Goal: Task Accomplishment & Management: Contribute content

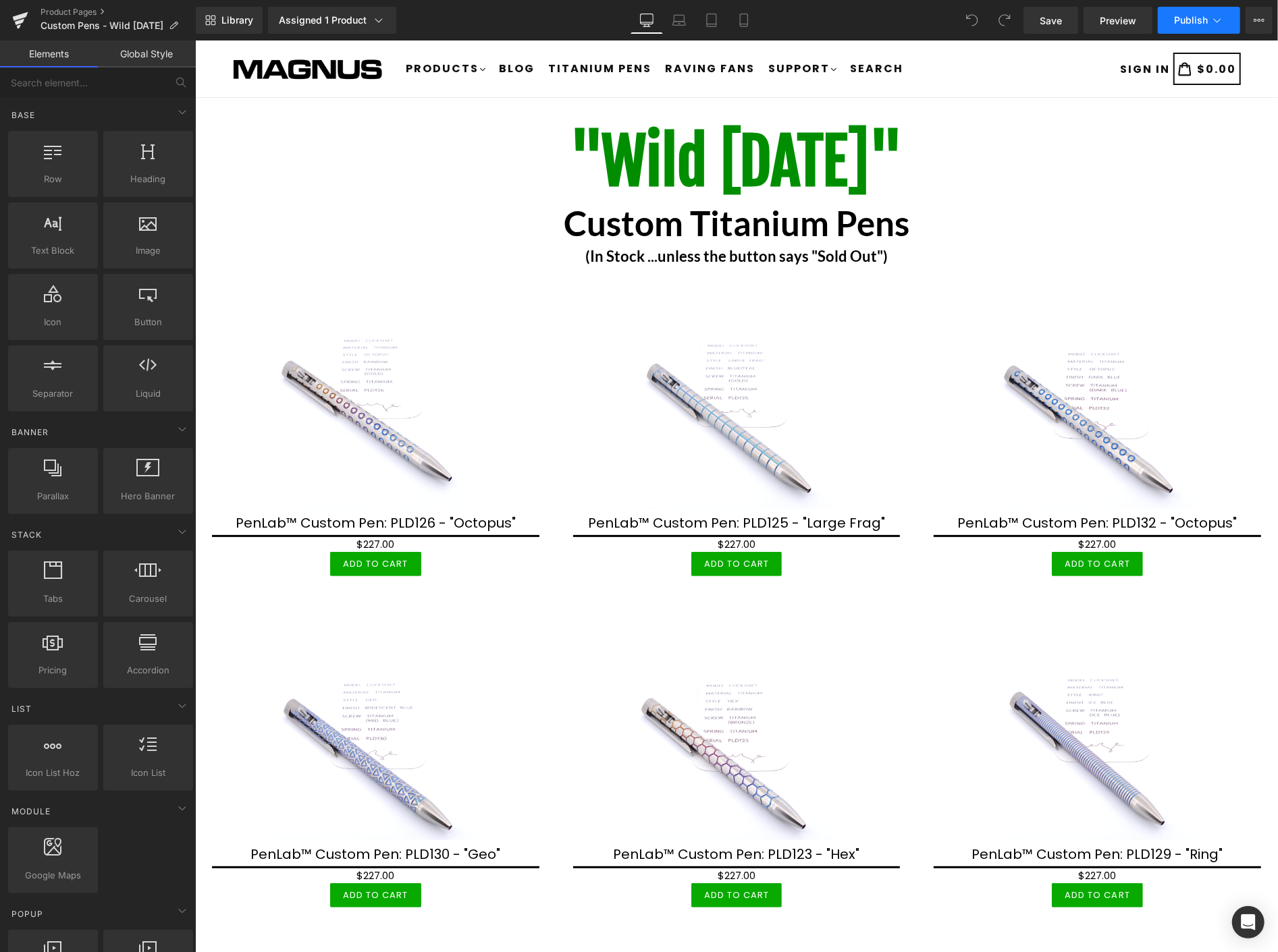
click at [1202, 24] on span "Publish" at bounding box center [1191, 20] width 34 height 10
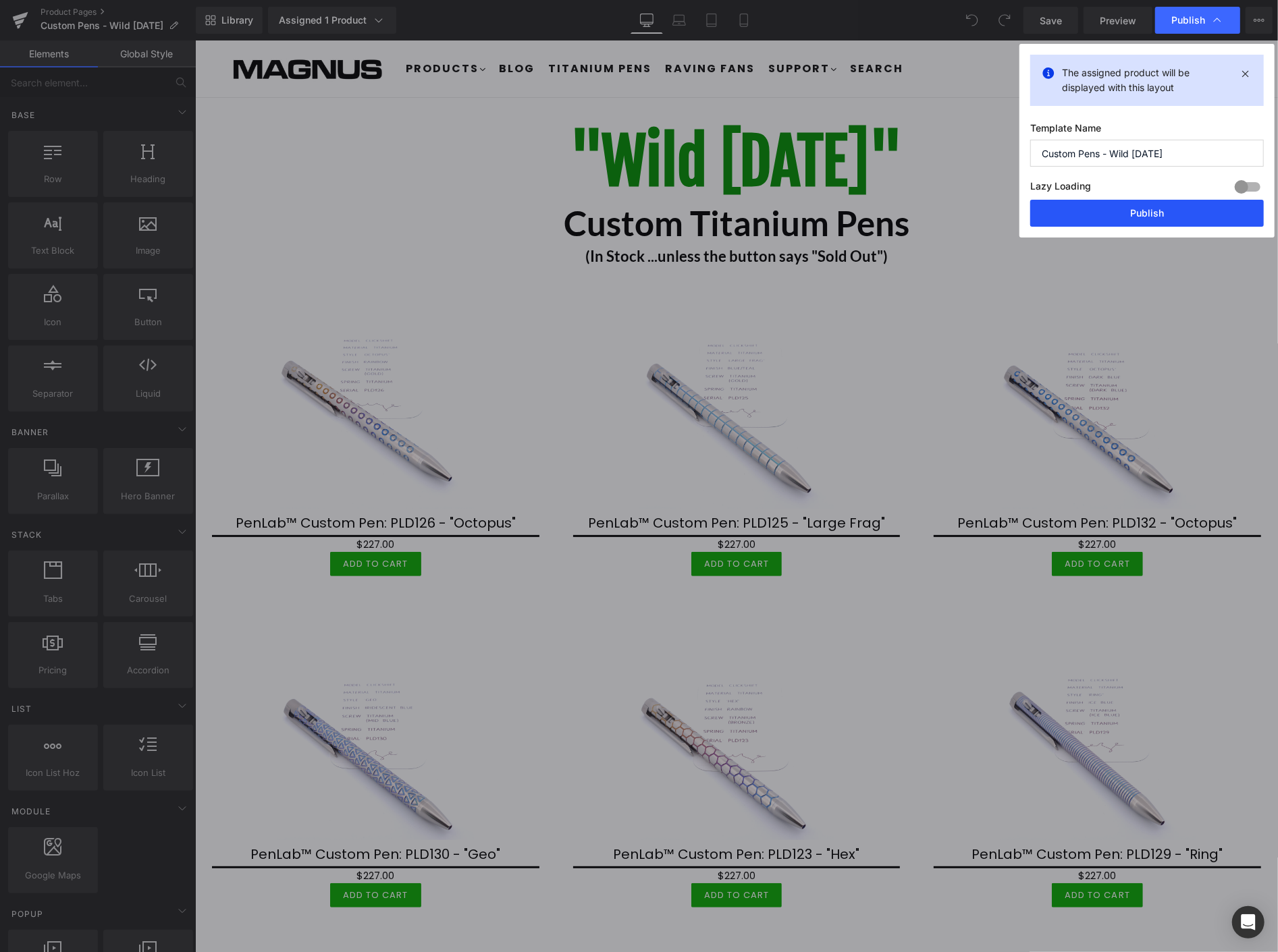
click at [1138, 210] on button "Publish" at bounding box center [1147, 213] width 233 height 27
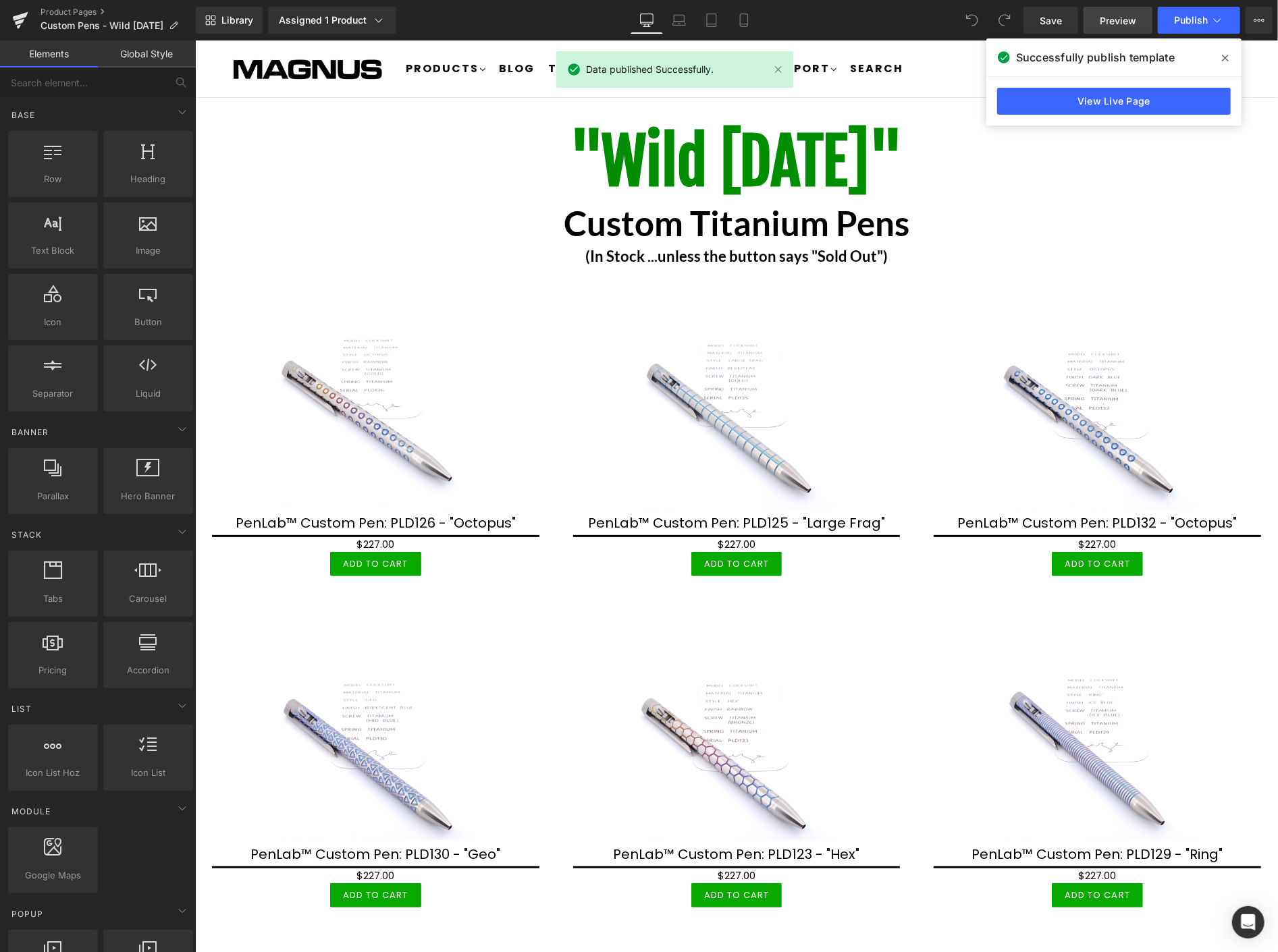
click at [1126, 22] on span "Preview" at bounding box center [1118, 20] width 36 height 14
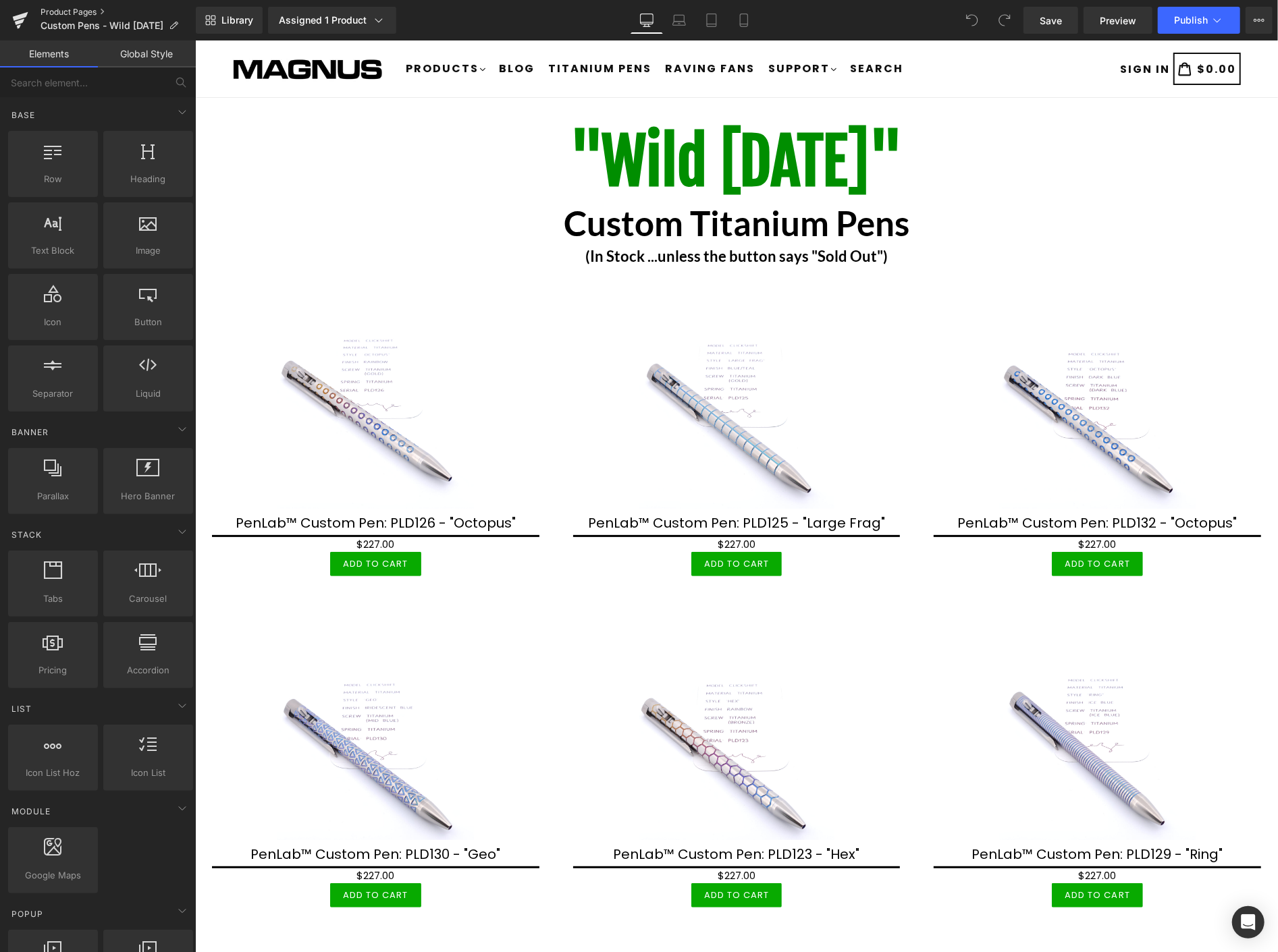
click at [85, 14] on link "Product Pages" at bounding box center [118, 12] width 155 height 10
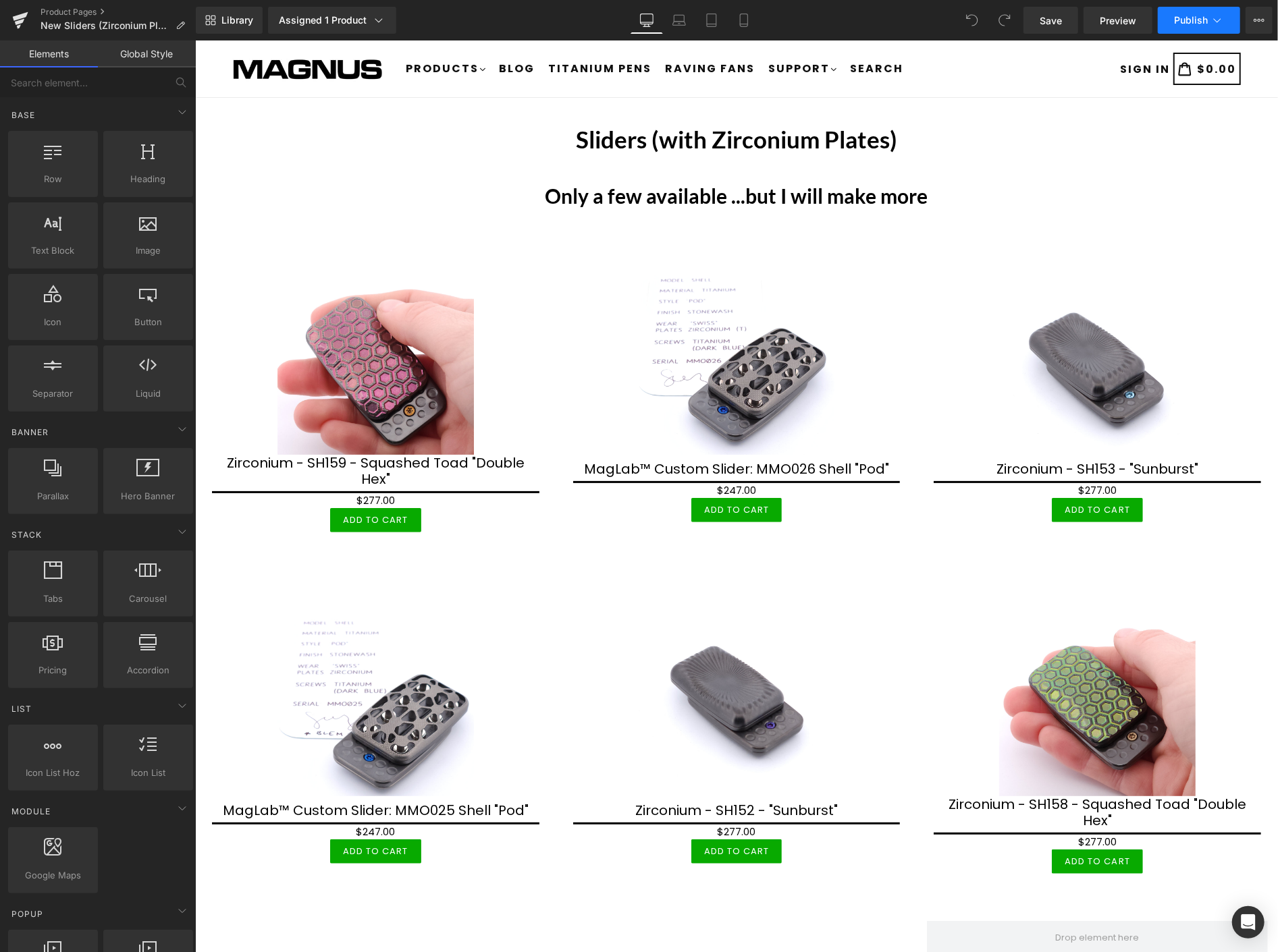
click at [1207, 24] on span "Publish" at bounding box center [1191, 20] width 34 height 10
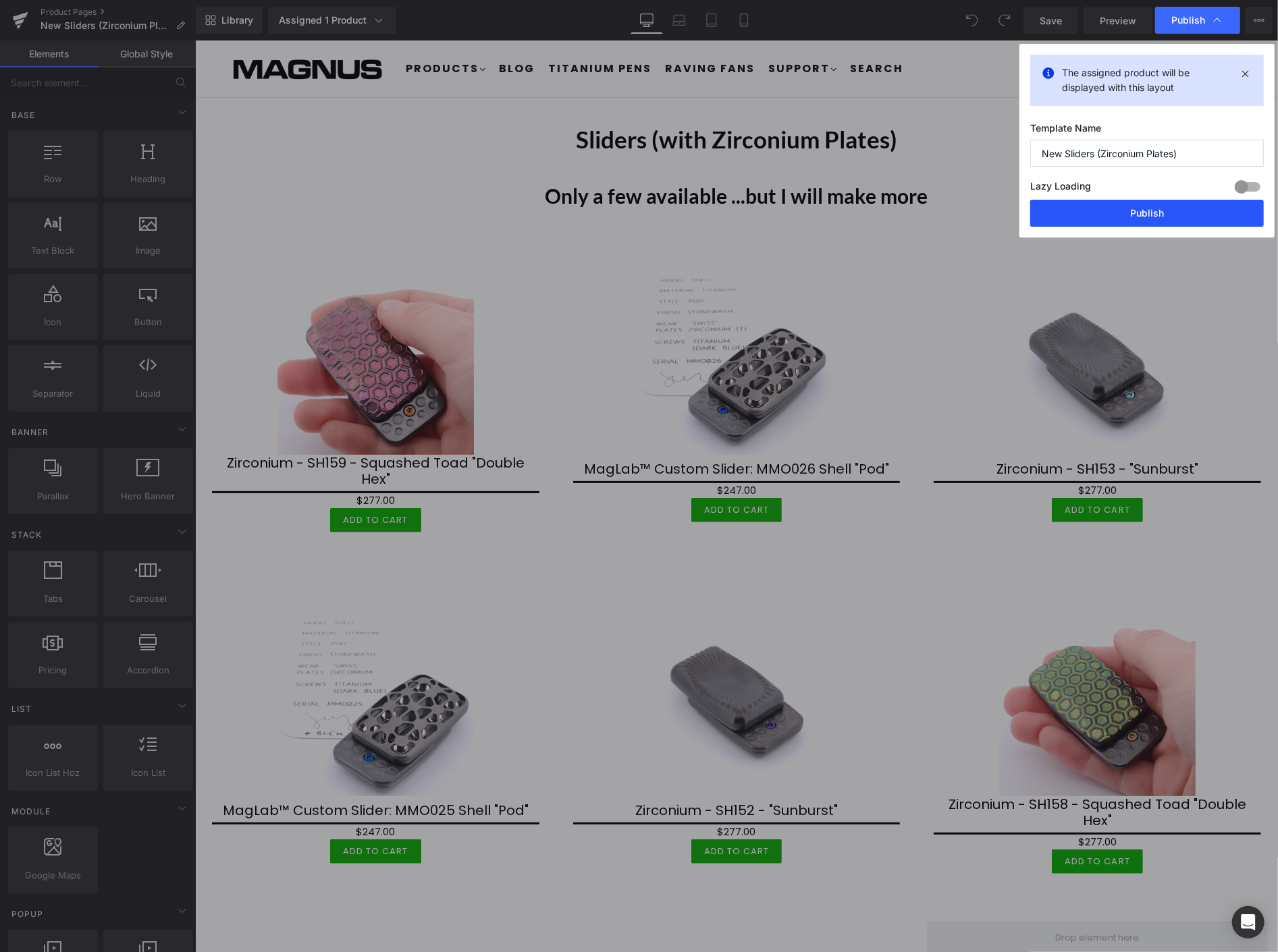
click at [1139, 214] on button "Publish" at bounding box center [1147, 213] width 233 height 27
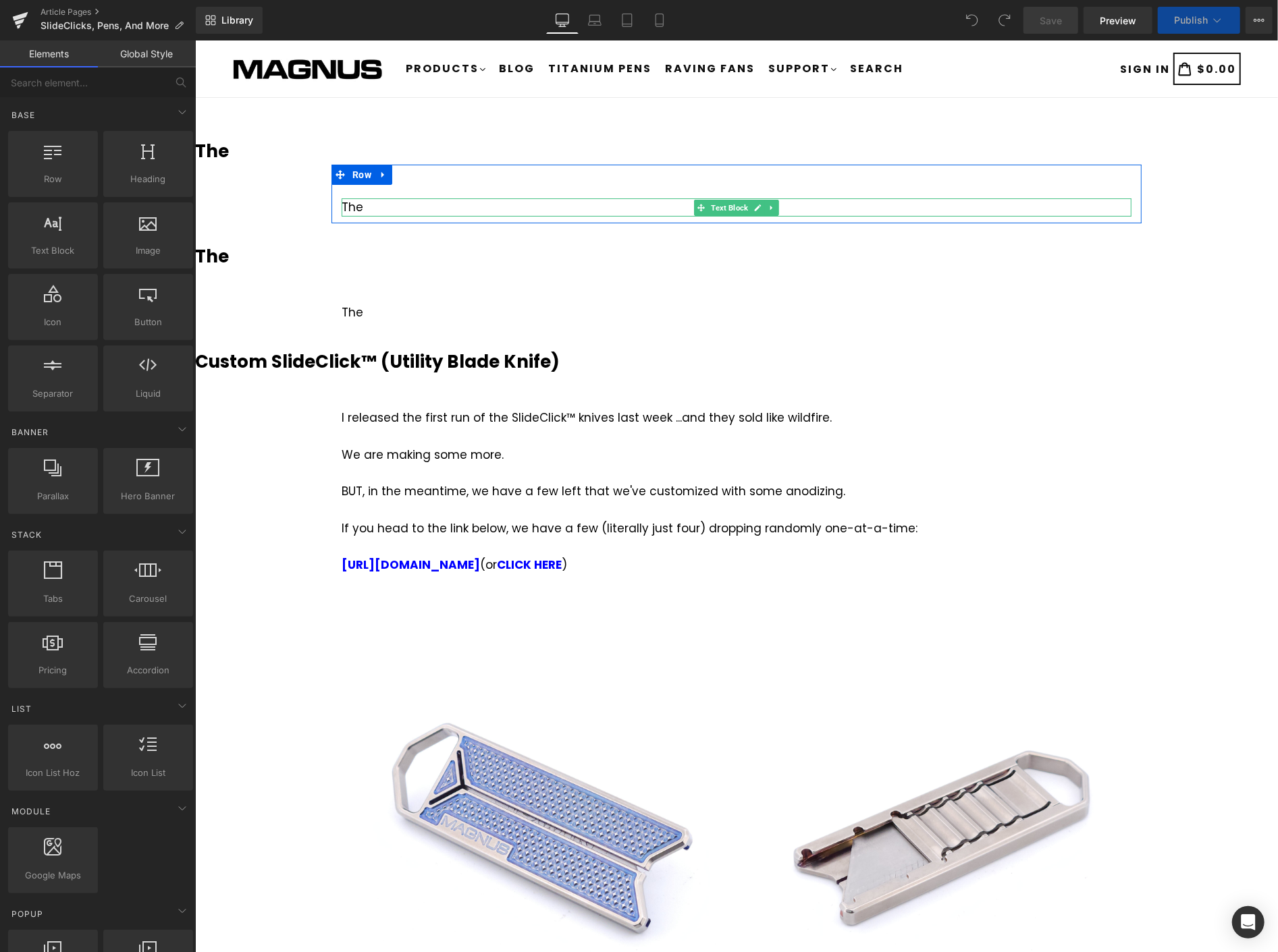
click at [369, 203] on div "The" at bounding box center [736, 207] width 790 height 18
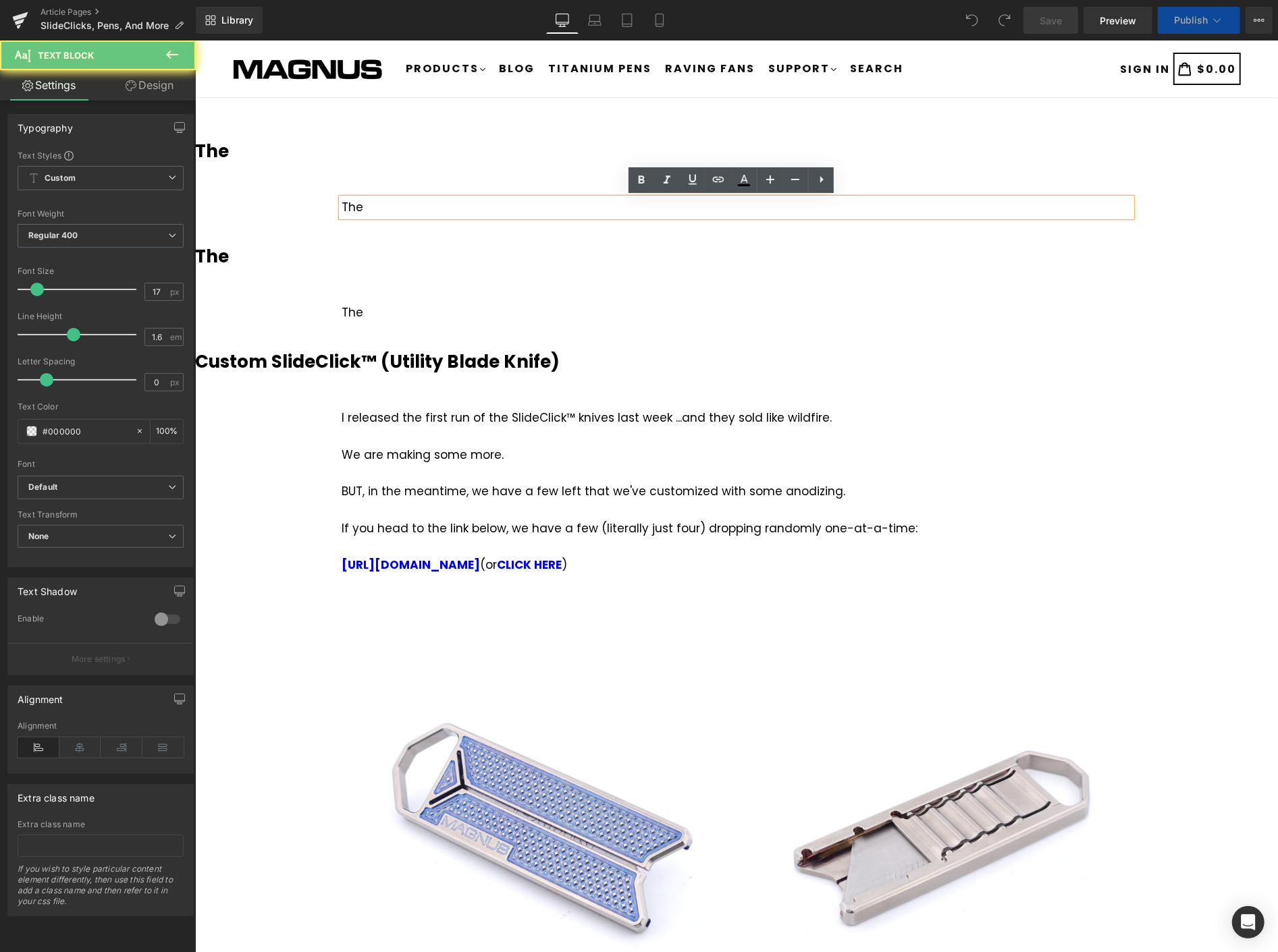
click at [385, 205] on div "The" at bounding box center [736, 207] width 790 height 18
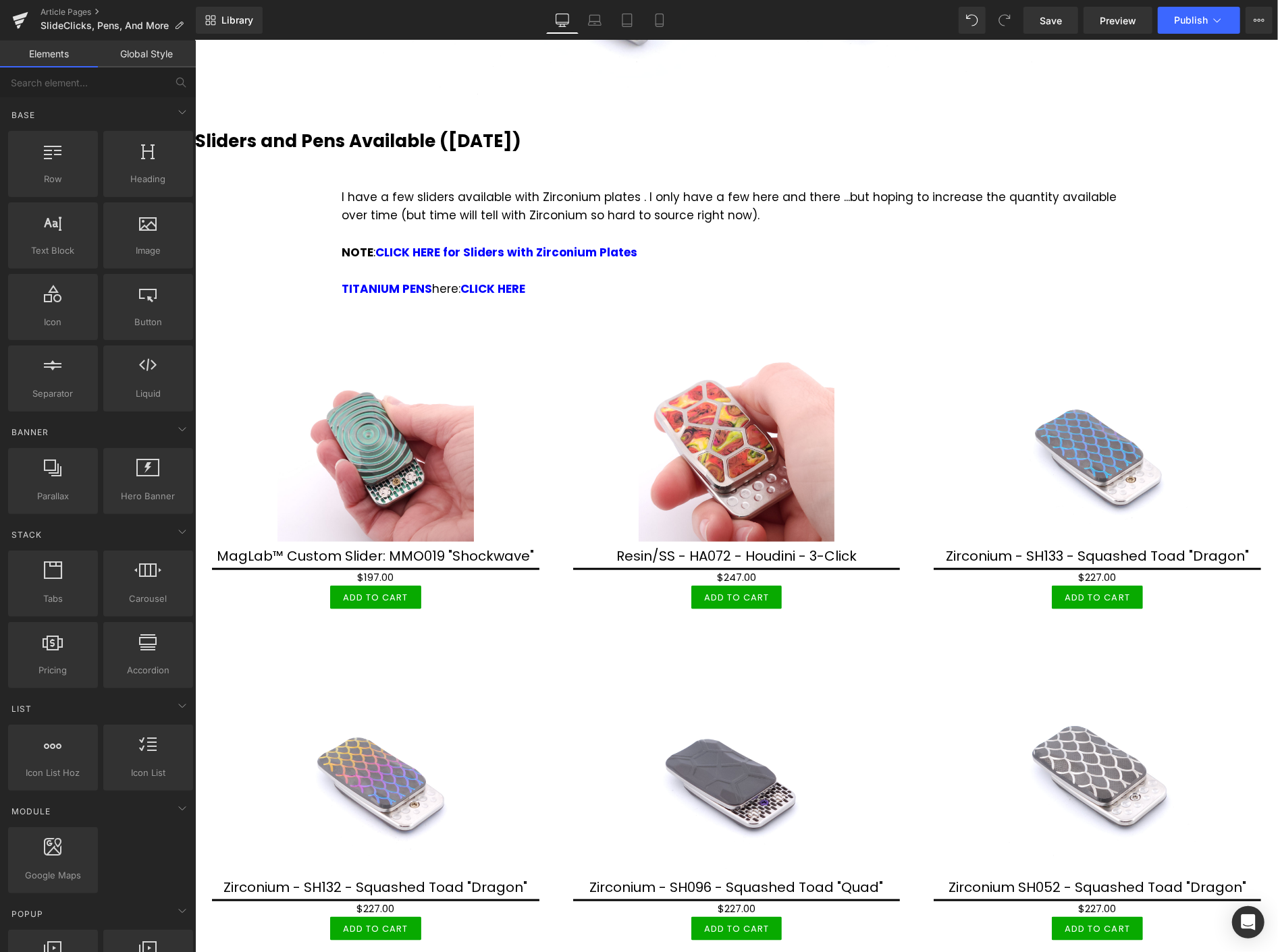
scroll to position [599, 0]
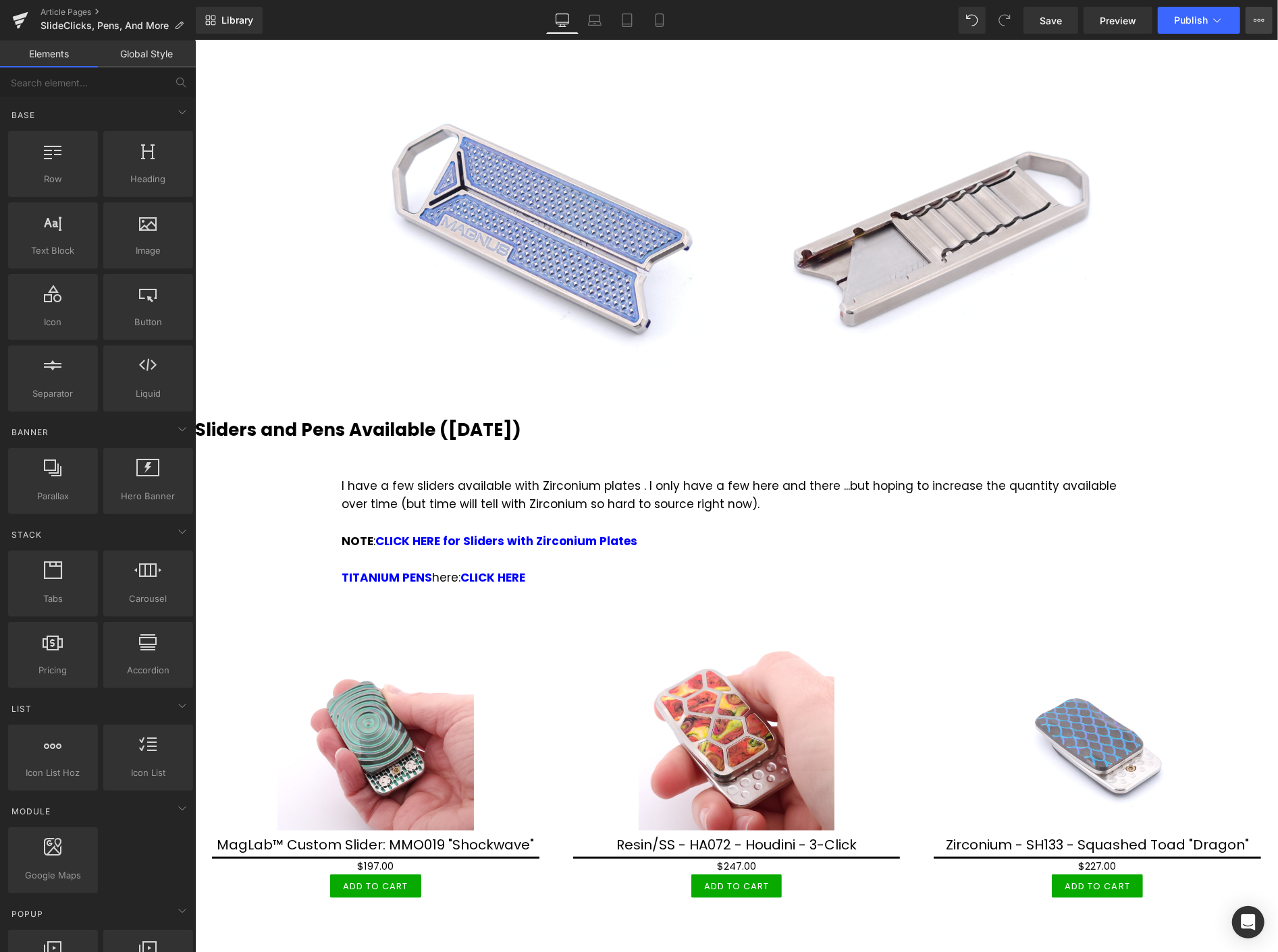
click at [1263, 21] on icon at bounding box center [1258, 20] width 10 height 10
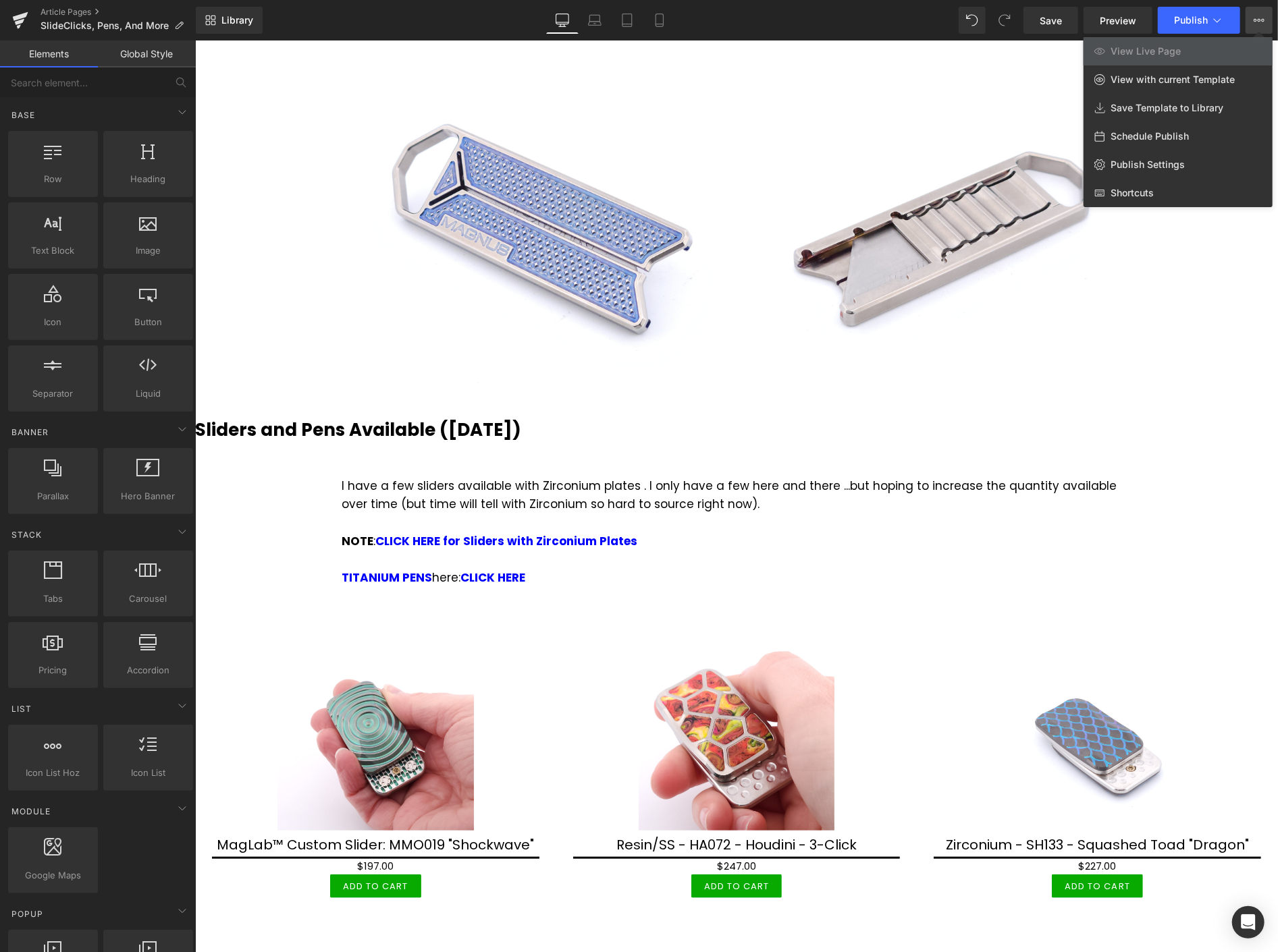
click at [1216, 302] on div at bounding box center [736, 496] width 1083 height 911
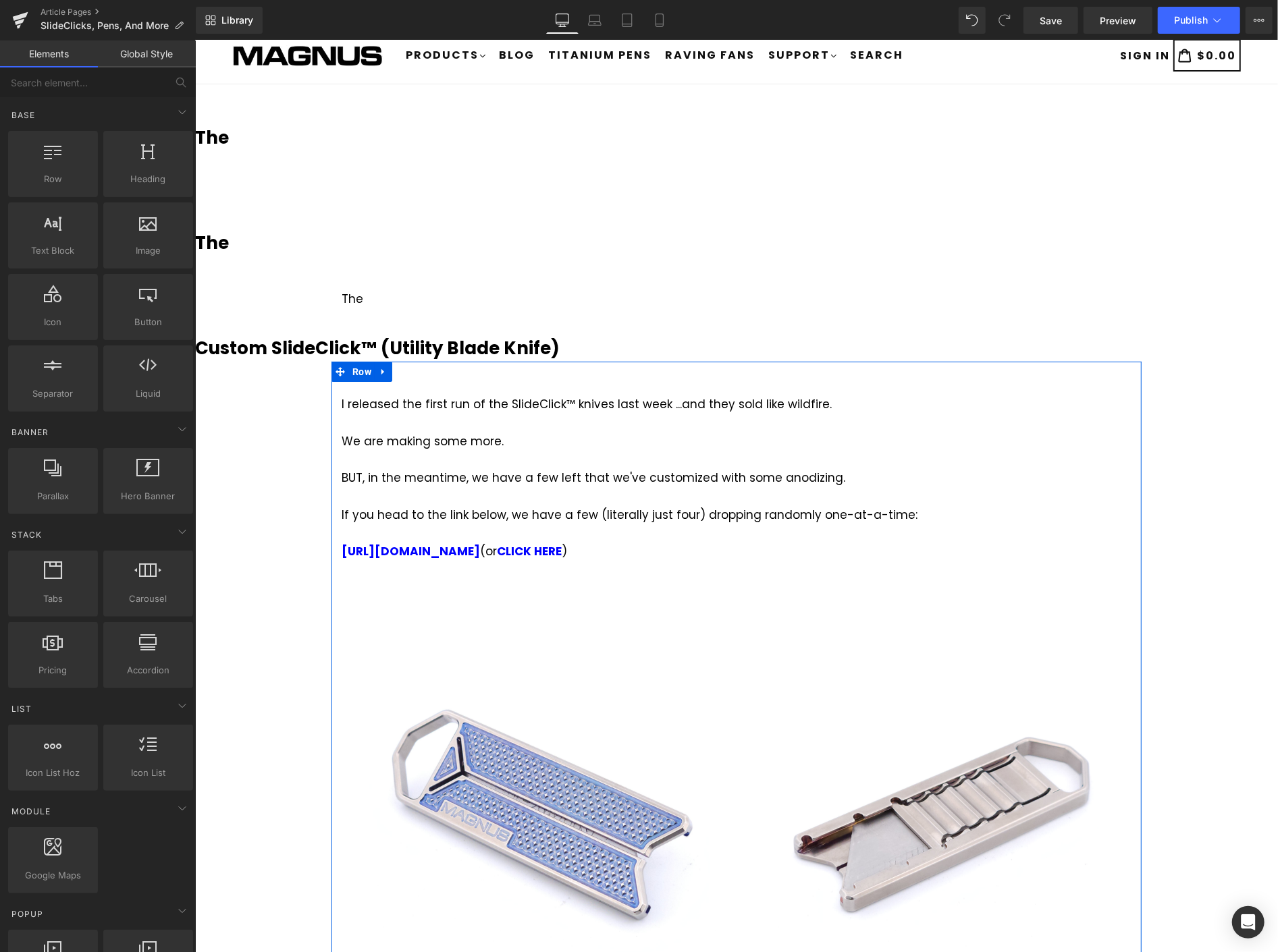
scroll to position [0, 0]
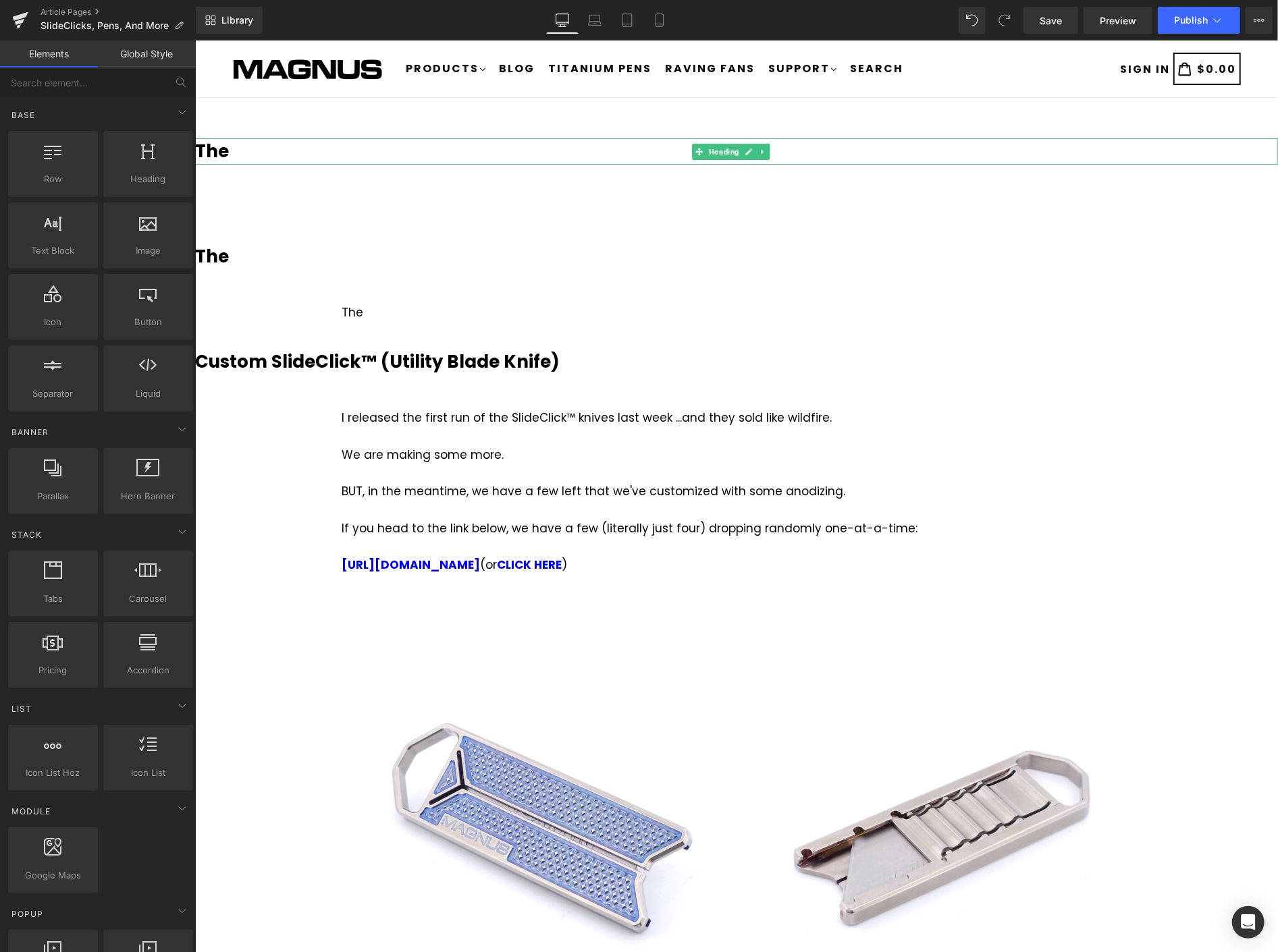
click at [239, 156] on h3 "The" at bounding box center [736, 151] width 1083 height 27
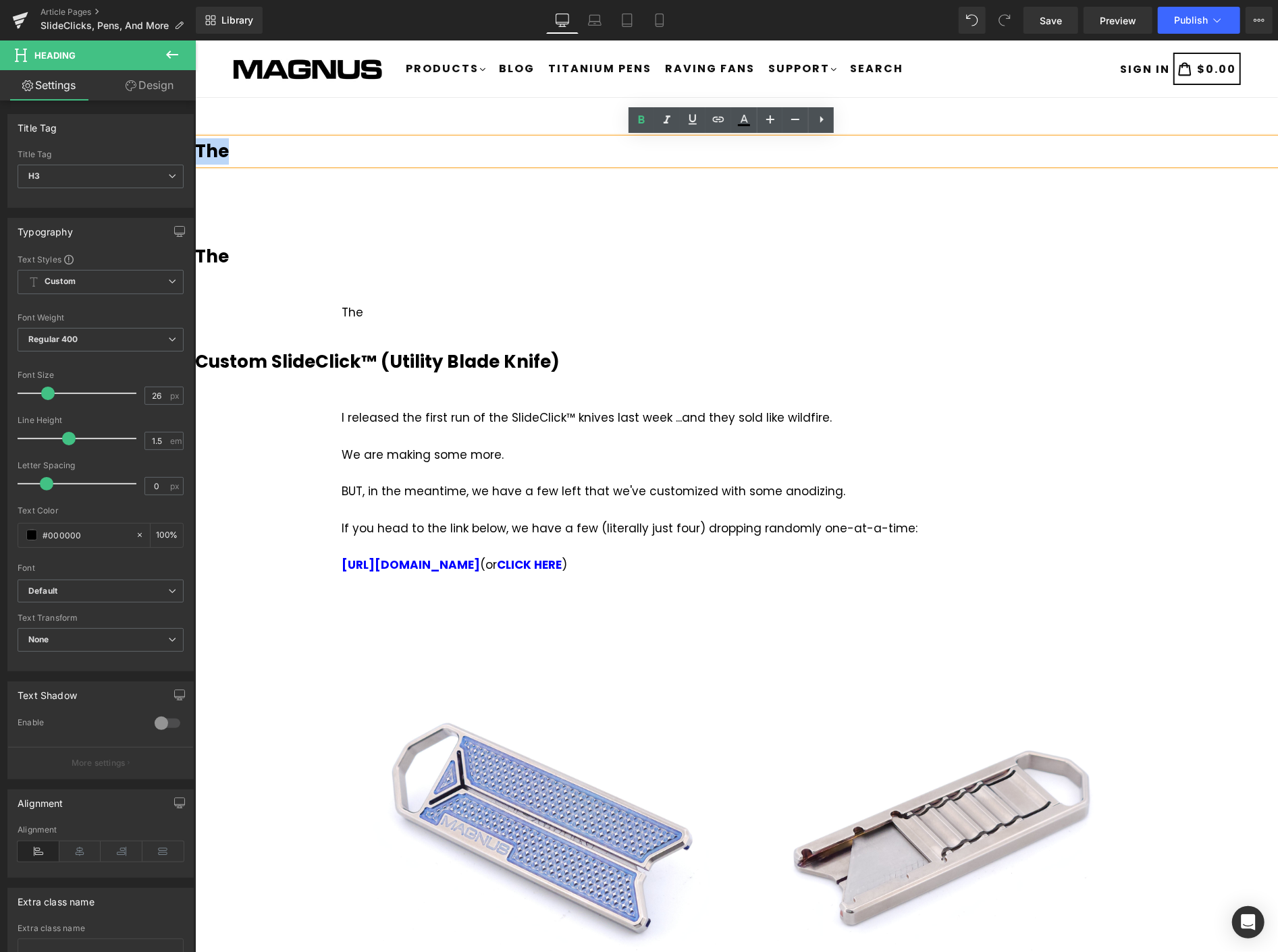
drag, startPoint x: 256, startPoint y: 152, endPoint x: 194, endPoint y: 160, distance: 62.5
click at [194, 160] on h3 "The" at bounding box center [736, 151] width 1083 height 27
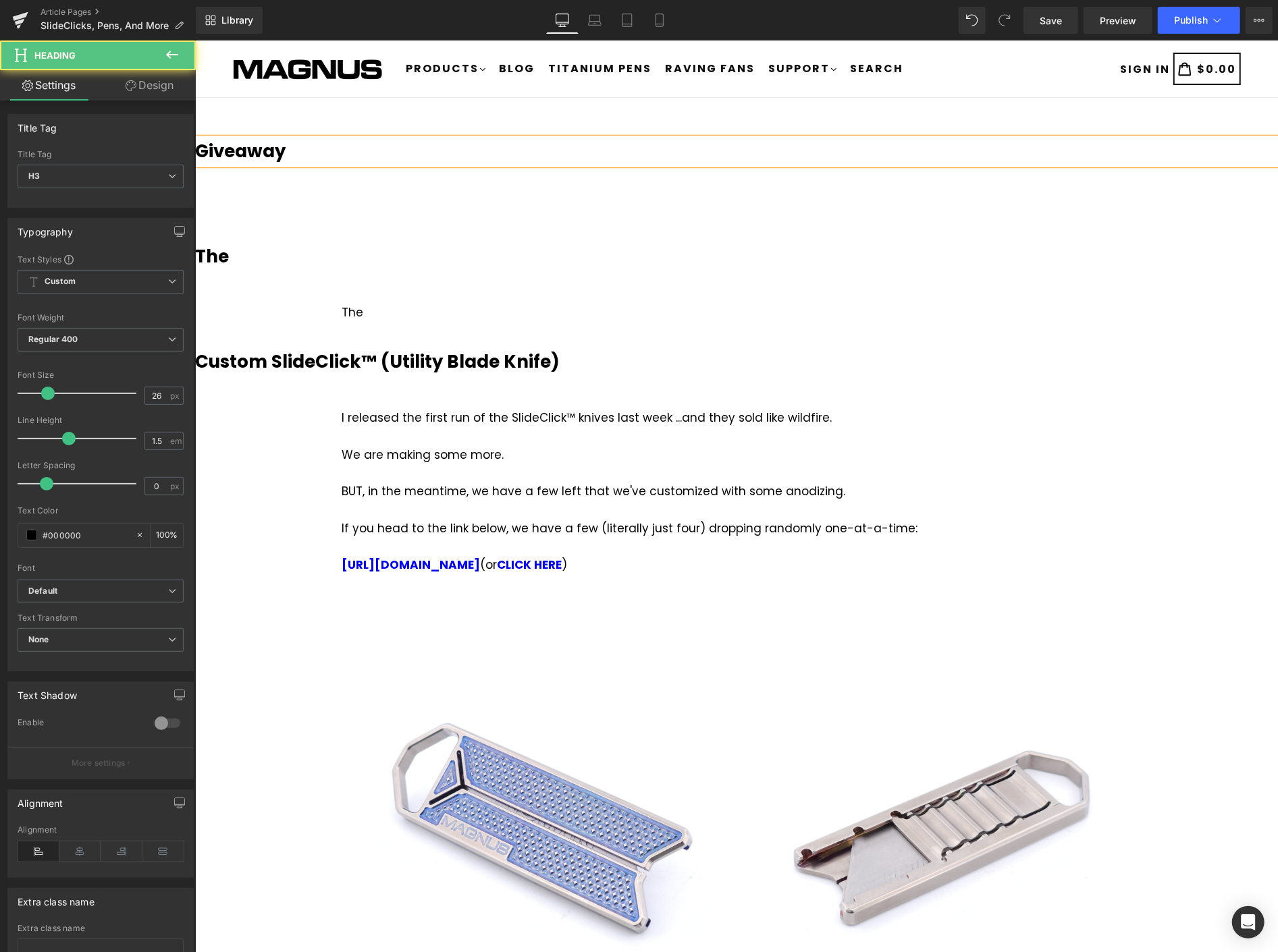
click at [307, 151] on h3 "Giveaway" at bounding box center [736, 151] width 1083 height 27
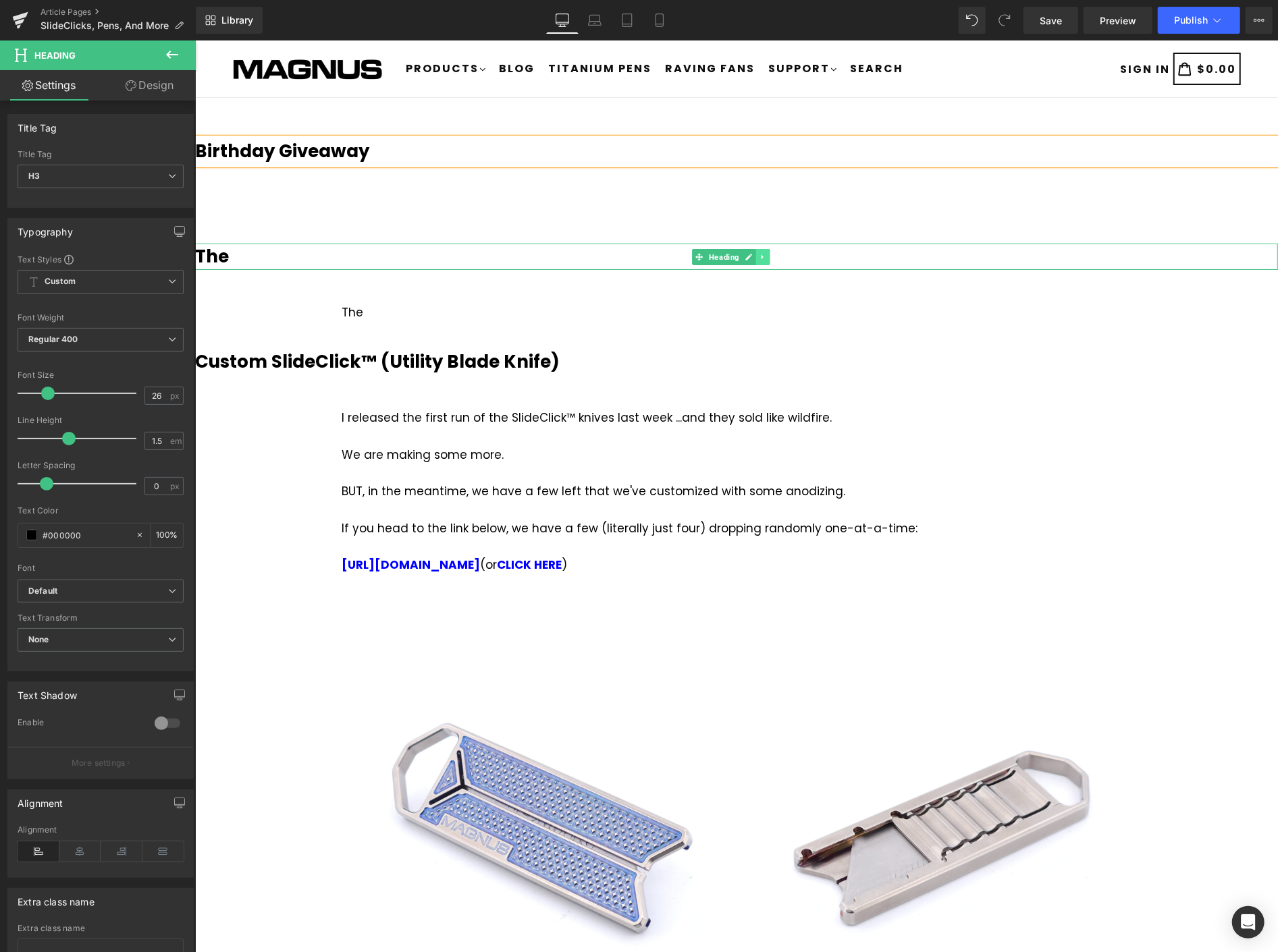
click at [765, 252] on icon at bounding box center [762, 256] width 8 height 8
click at [768, 254] on icon at bounding box center [769, 256] width 8 height 8
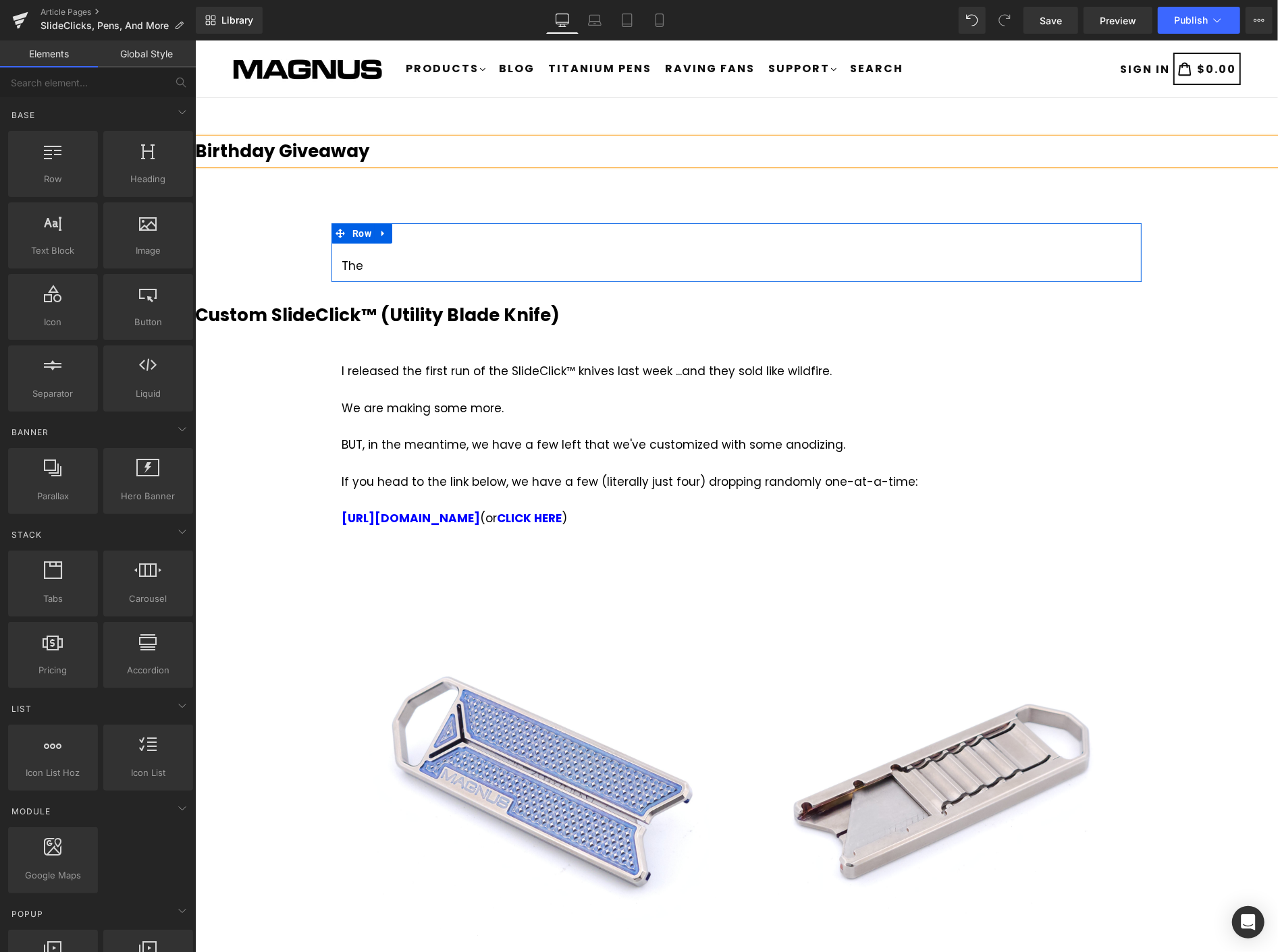
click at [381, 230] on icon at bounding box center [383, 233] width 10 height 10
click at [414, 219] on div "Text Block Row" at bounding box center [736, 193] width 811 height 59
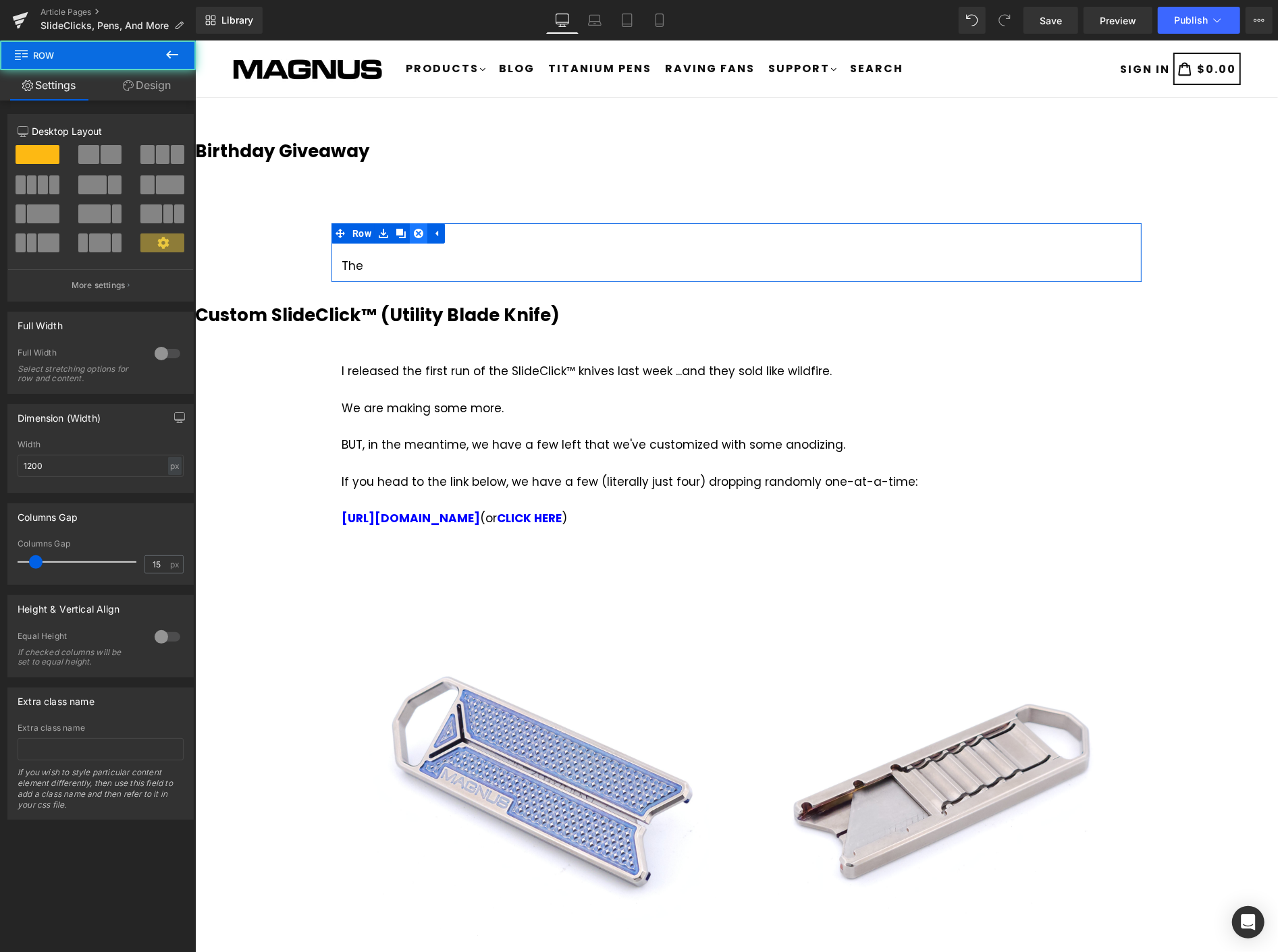
click at [409, 230] on link at bounding box center [418, 233] width 17 height 20
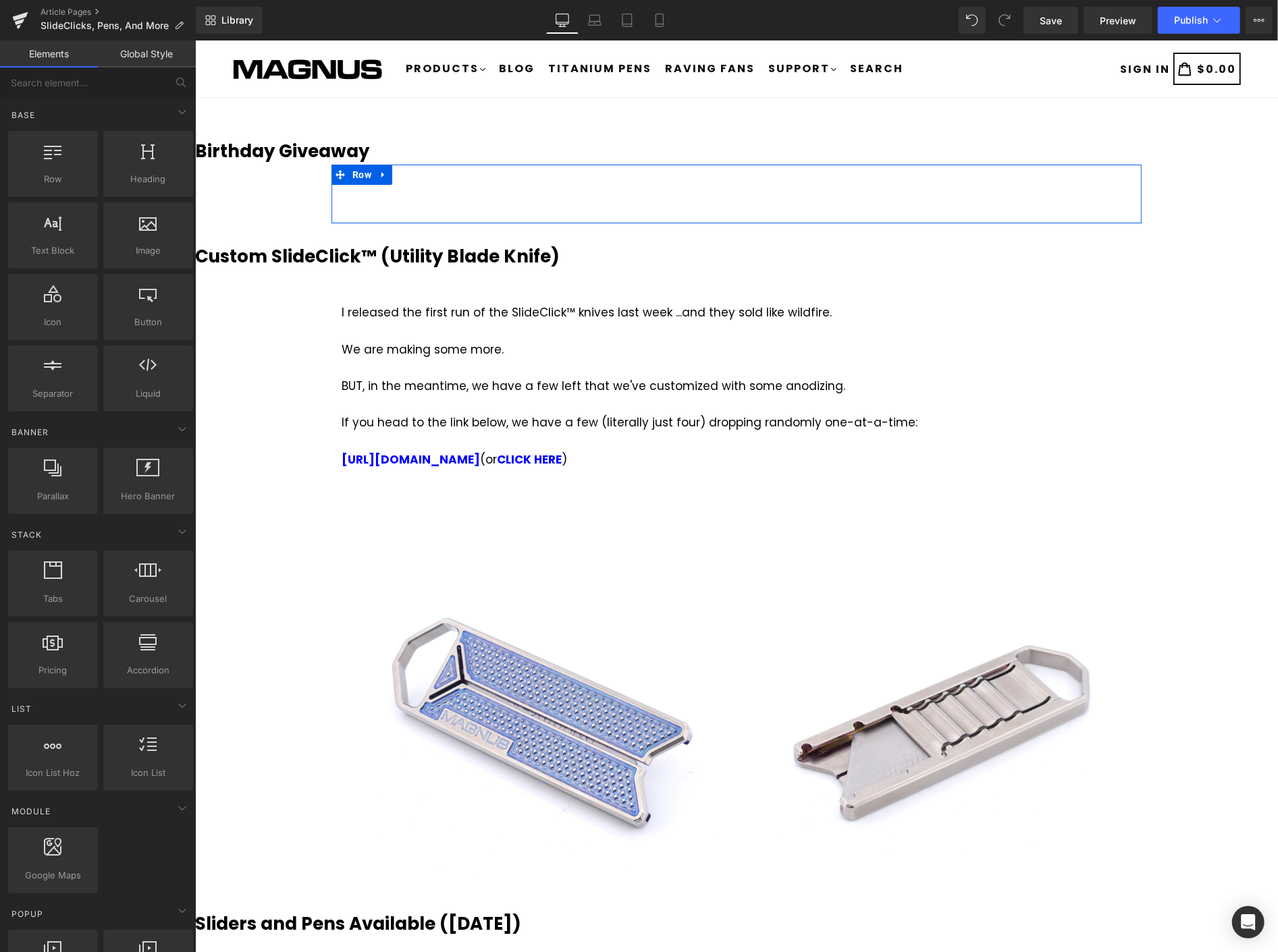
click at [546, 190] on div "Text Block" at bounding box center [736, 200] width 811 height 31
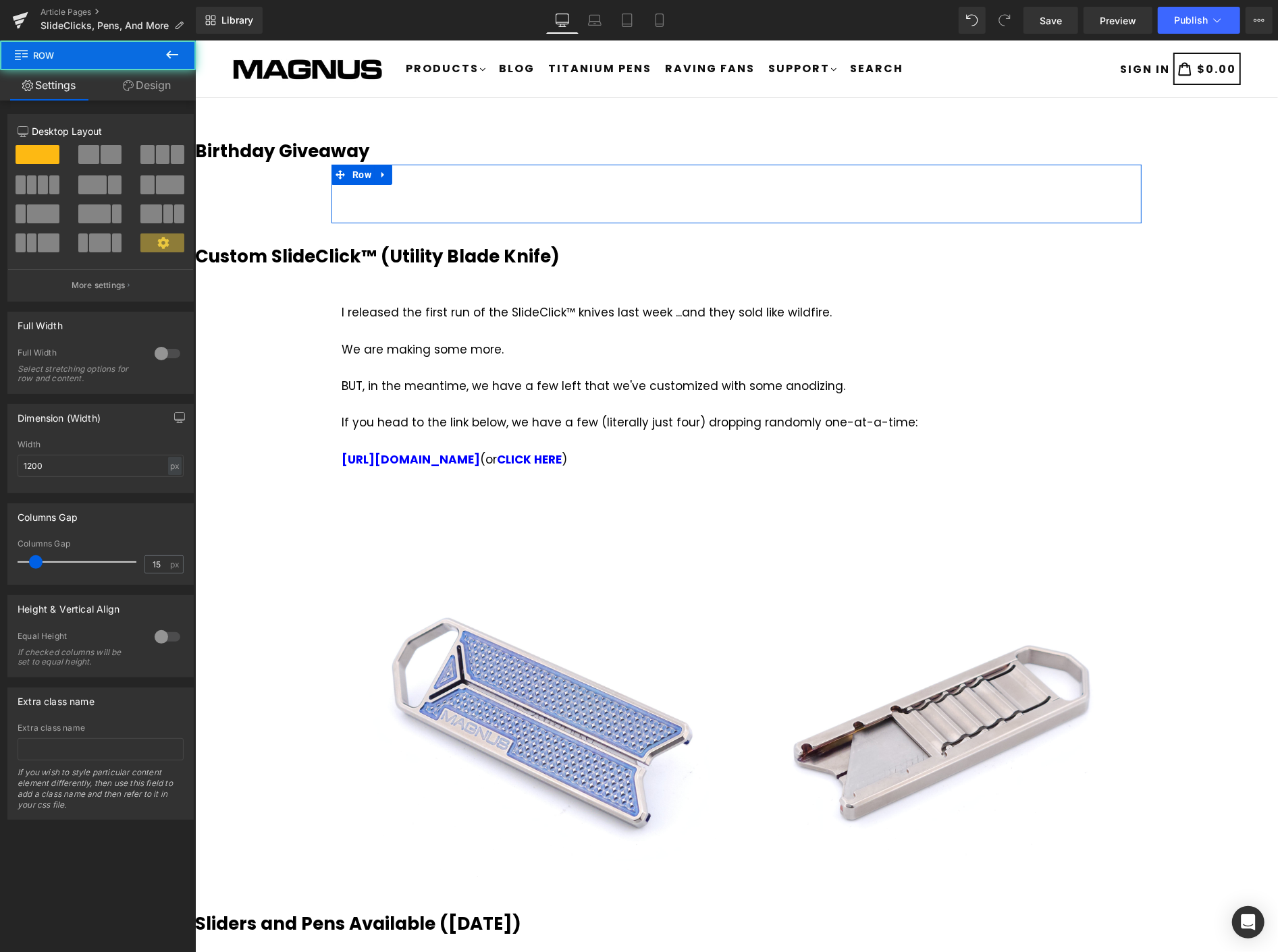
click at [586, 193] on div "Text Block" at bounding box center [736, 200] width 811 height 31
click at [522, 210] on div at bounding box center [736, 207] width 790 height 18
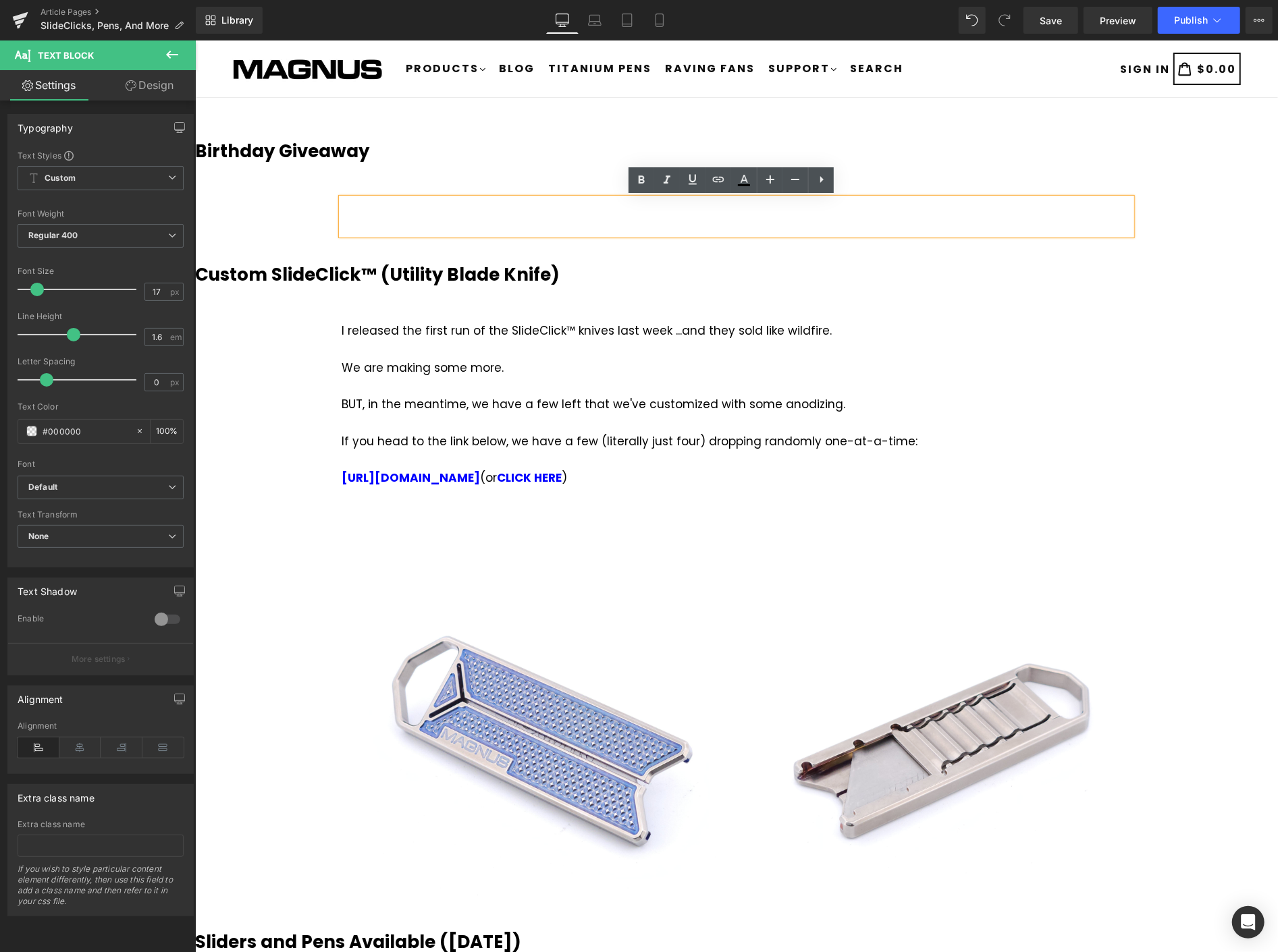
click at [432, 207] on div at bounding box center [736, 216] width 790 height 36
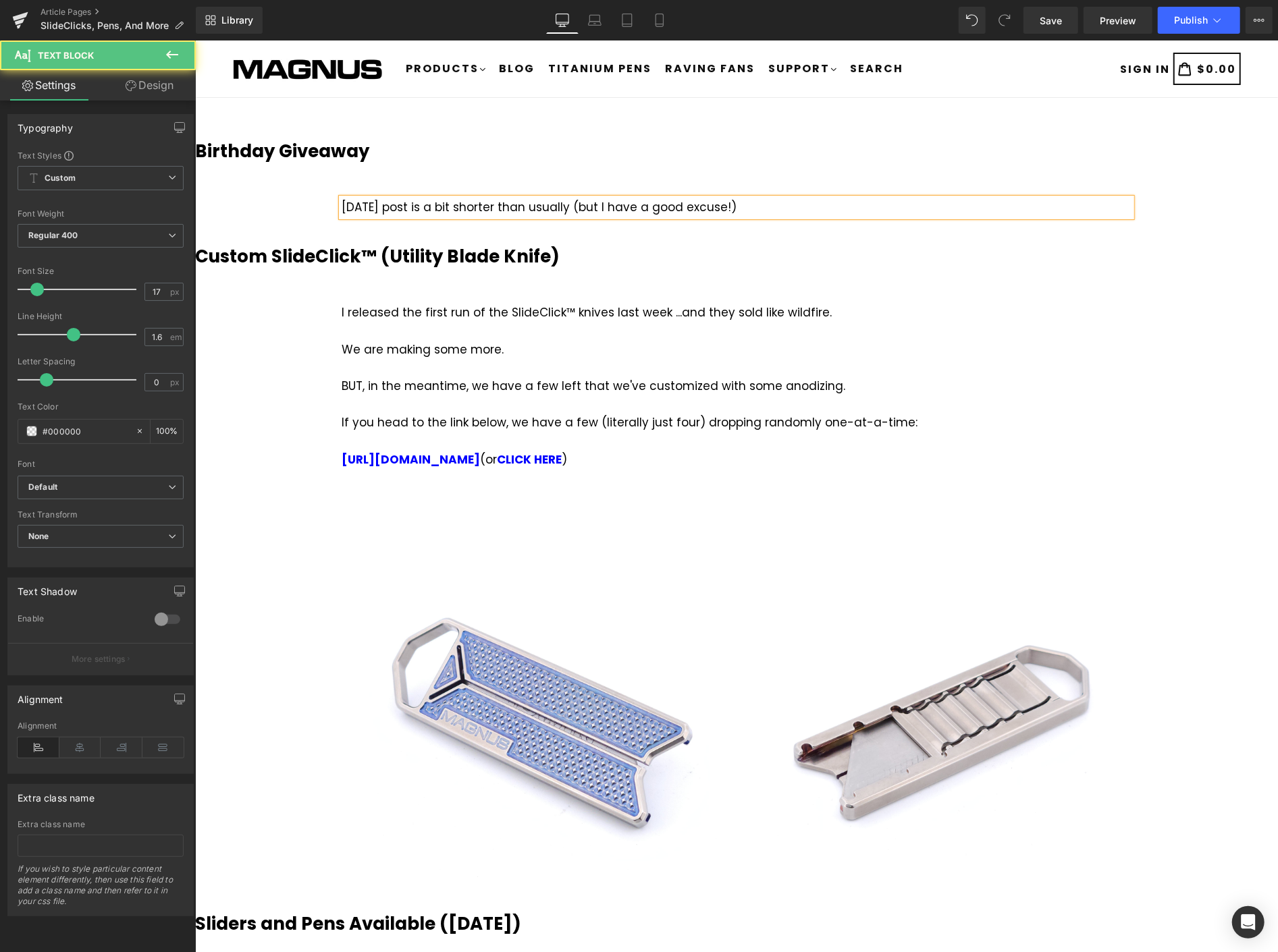
click at [562, 205] on div "[DATE] post is a bit shorter than usually (but I have a good excuse!)" at bounding box center [736, 207] width 790 height 18
click at [748, 203] on div "[DATE] post is a bit shorter than usually... (but I have a good excuse!)" at bounding box center [736, 207] width 790 height 18
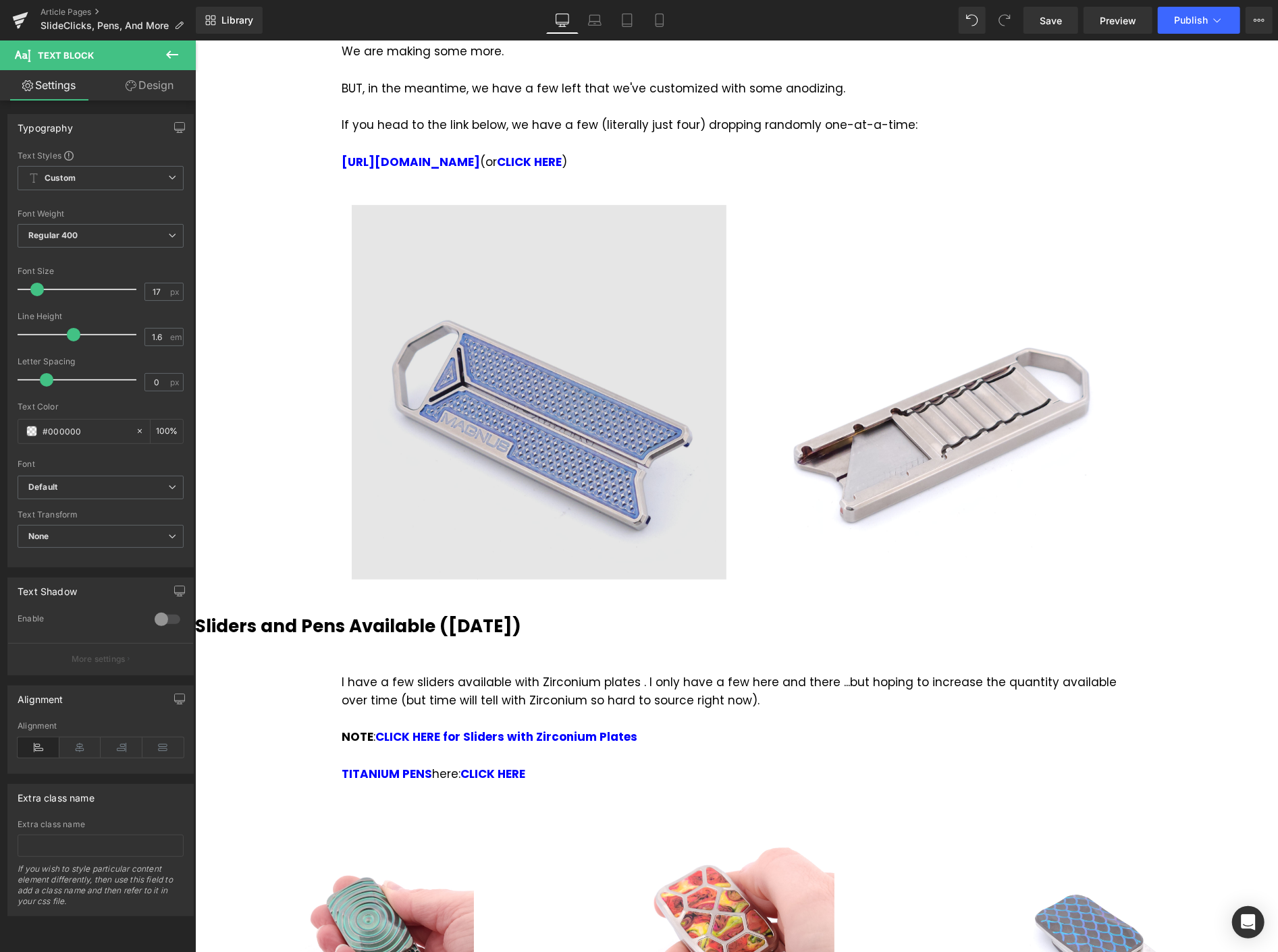
scroll to position [75, 0]
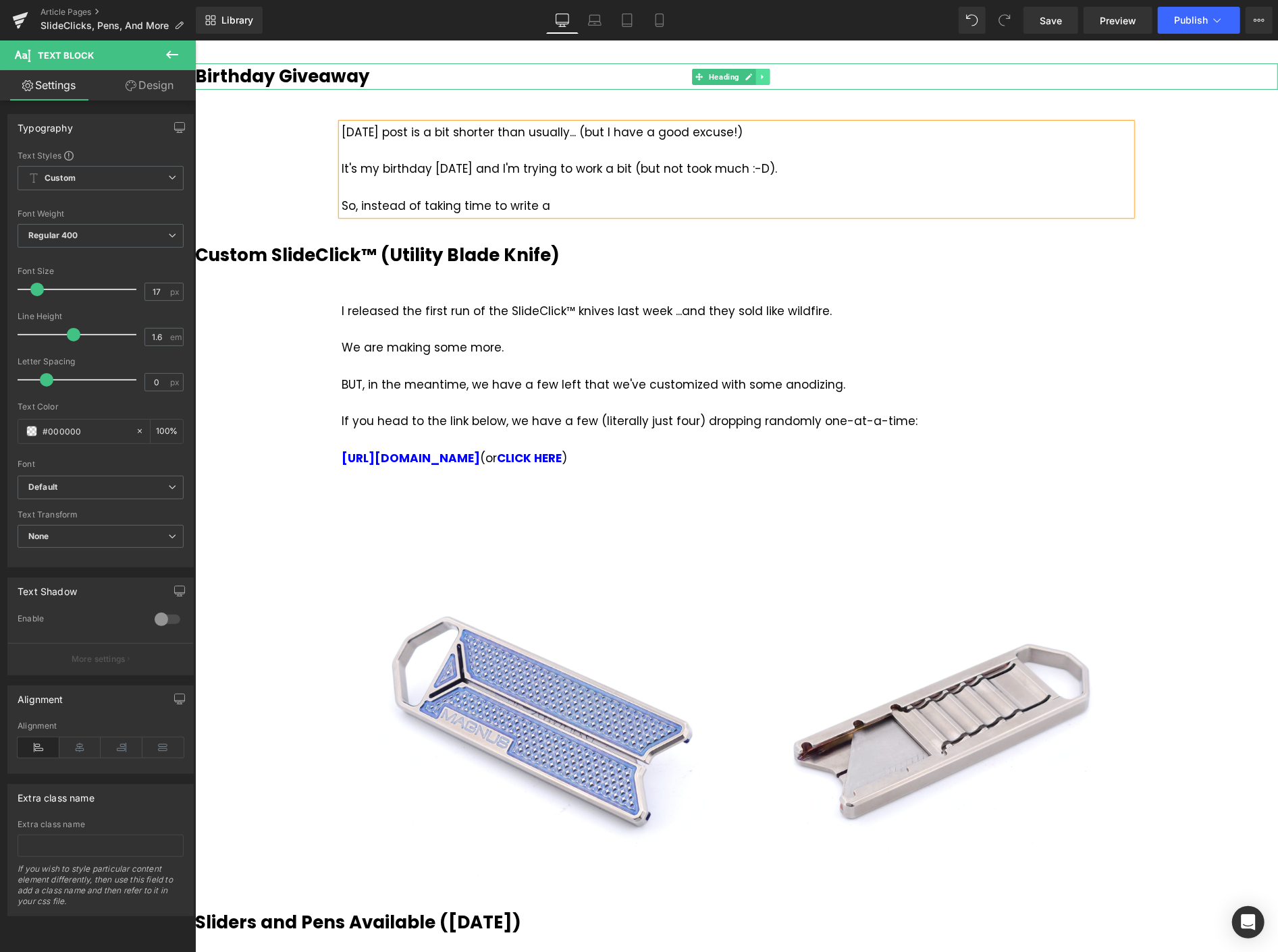
click at [759, 77] on icon at bounding box center [762, 76] width 8 height 8
click at [760, 75] on link at bounding box center [755, 76] width 14 height 16
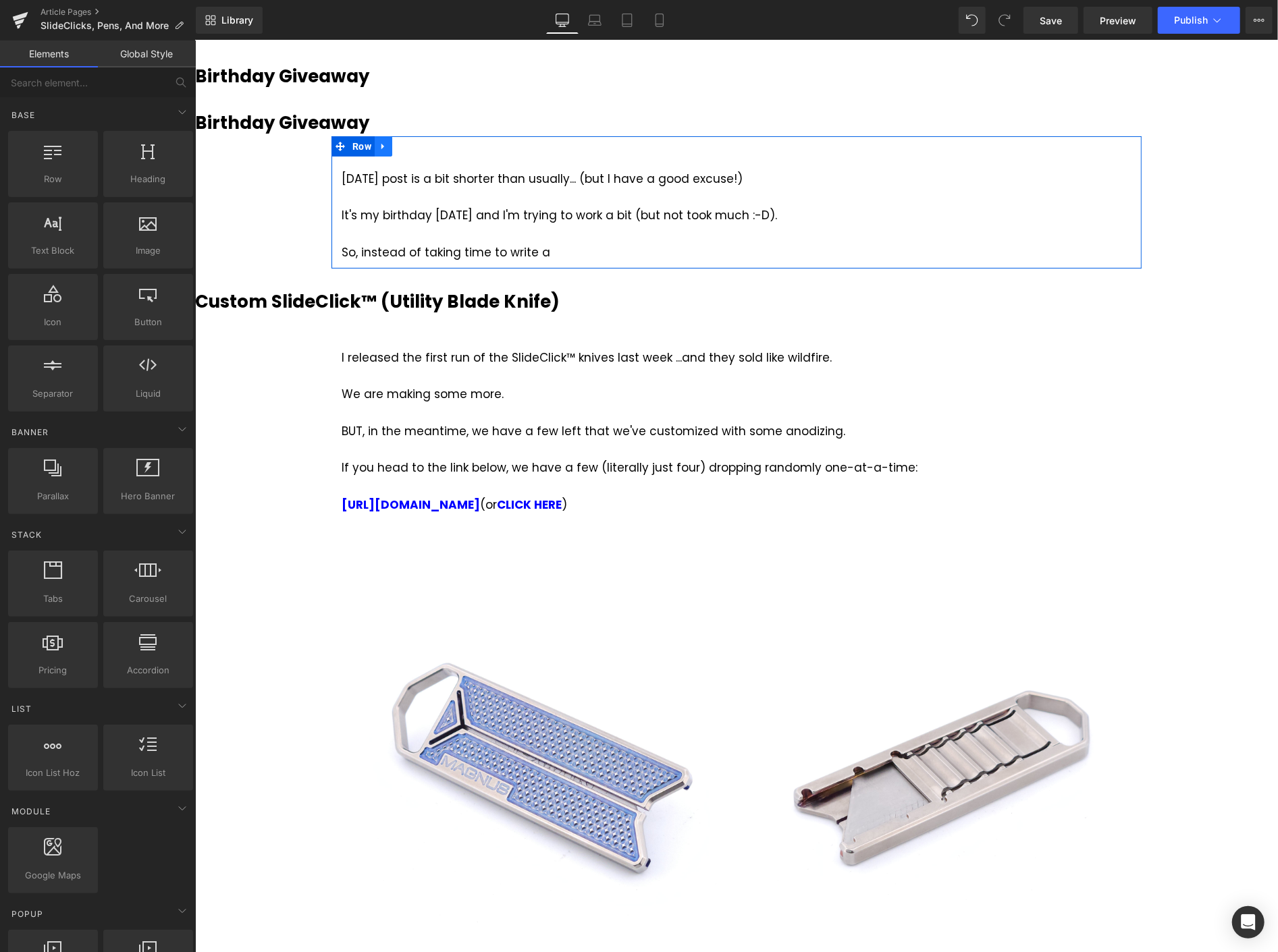
click at [381, 143] on icon at bounding box center [383, 146] width 10 height 10
click at [391, 144] on link at bounding box center [400, 145] width 17 height 20
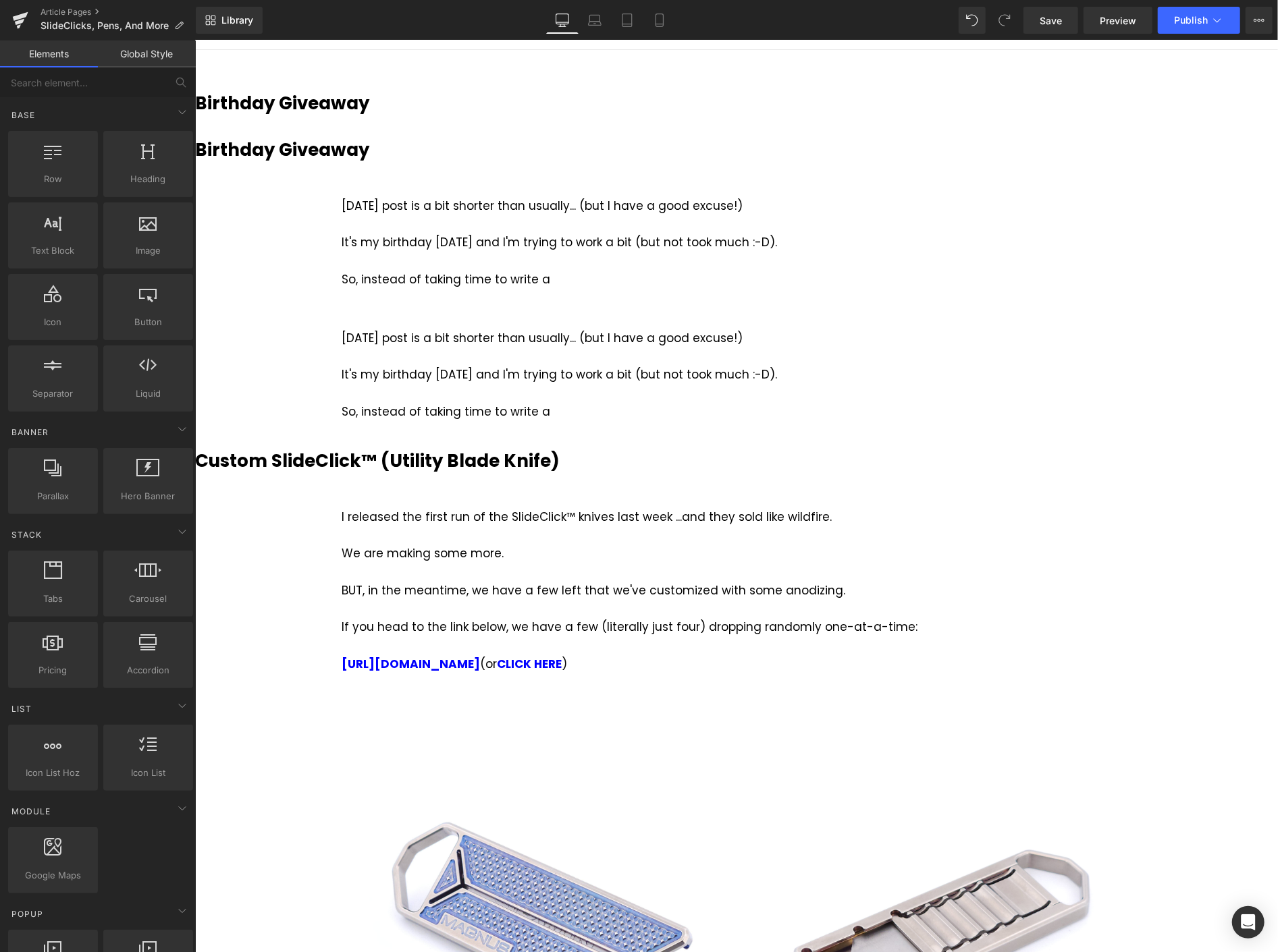
scroll to position [0, 0]
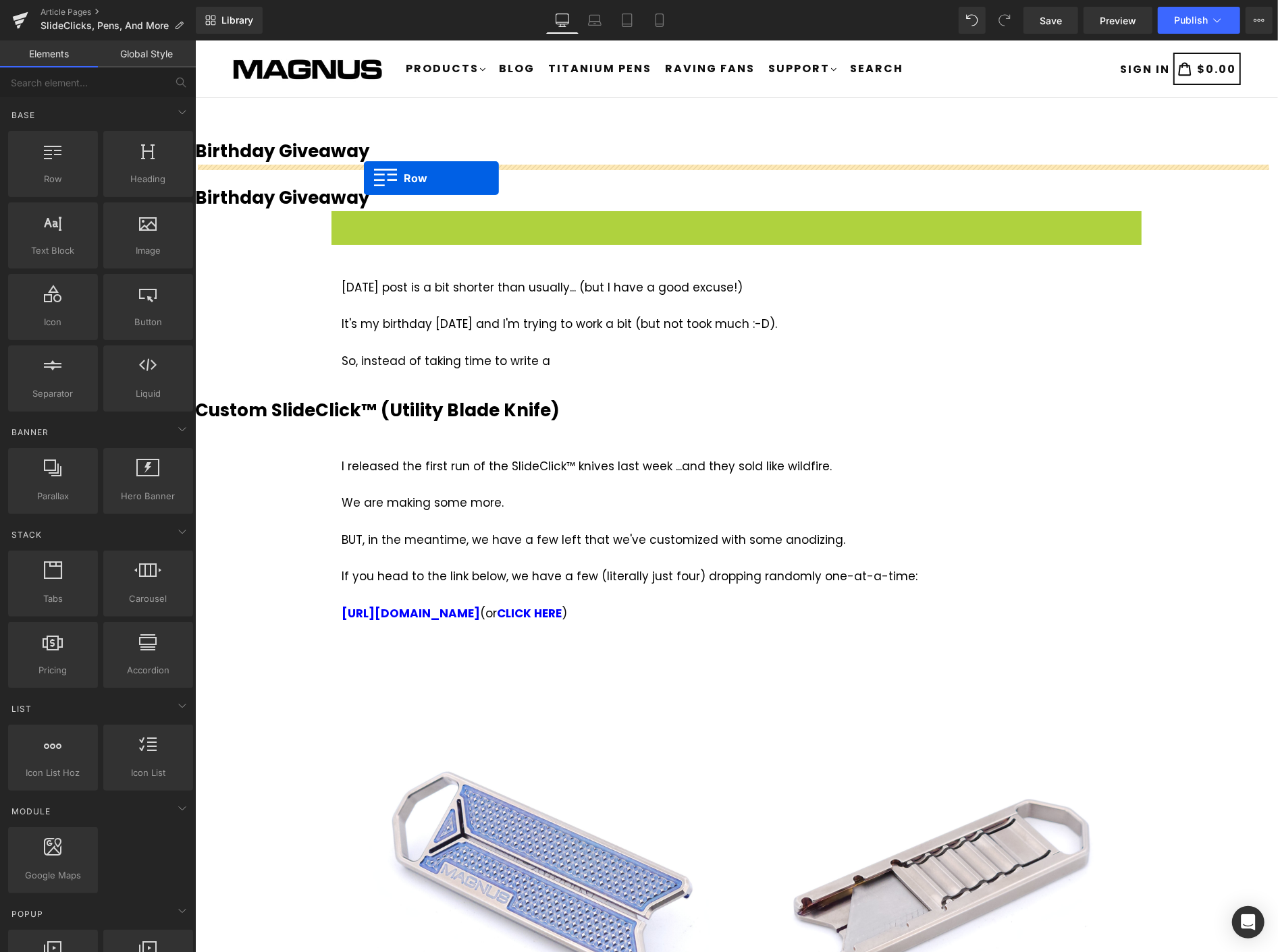
drag, startPoint x: 328, startPoint y: 221, endPoint x: 363, endPoint y: 177, distance: 56.2
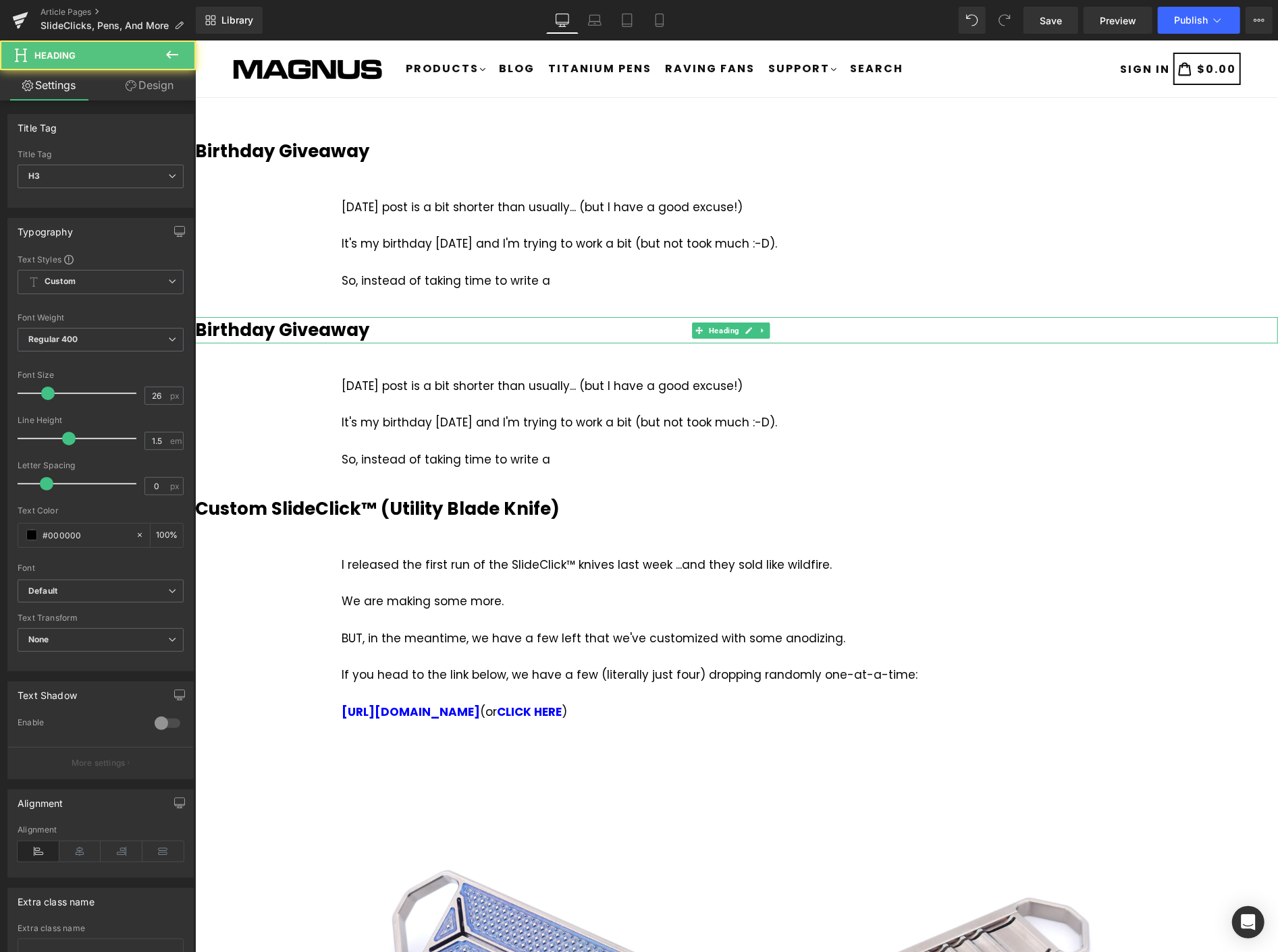
click at [373, 327] on h3 "Birthday Giveaway" at bounding box center [736, 330] width 1083 height 27
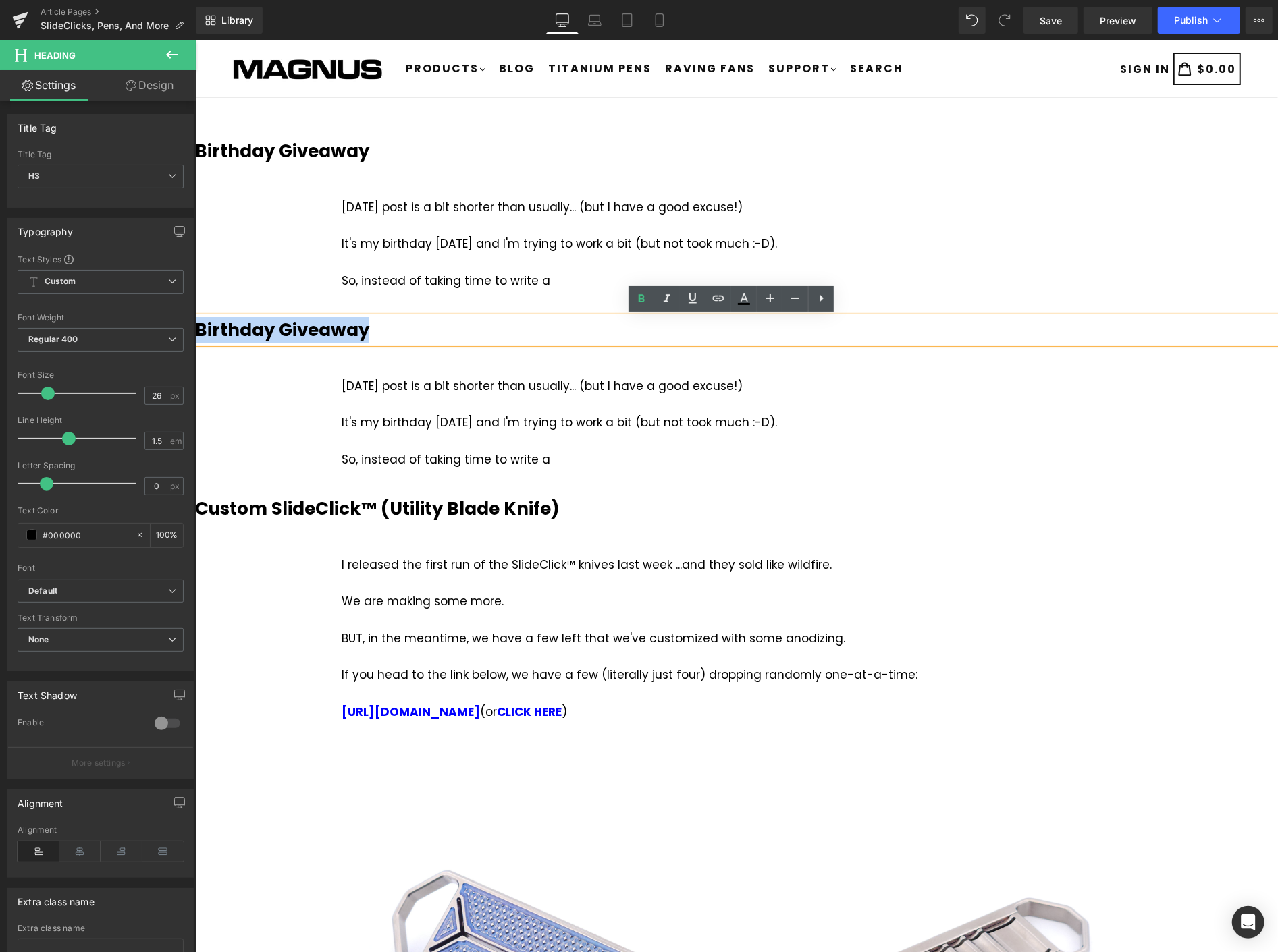
drag, startPoint x: 383, startPoint y: 329, endPoint x: 196, endPoint y: 328, distance: 187.0
click at [198, 328] on h3 "Birthday Giveaway" at bounding box center [736, 330] width 1083 height 27
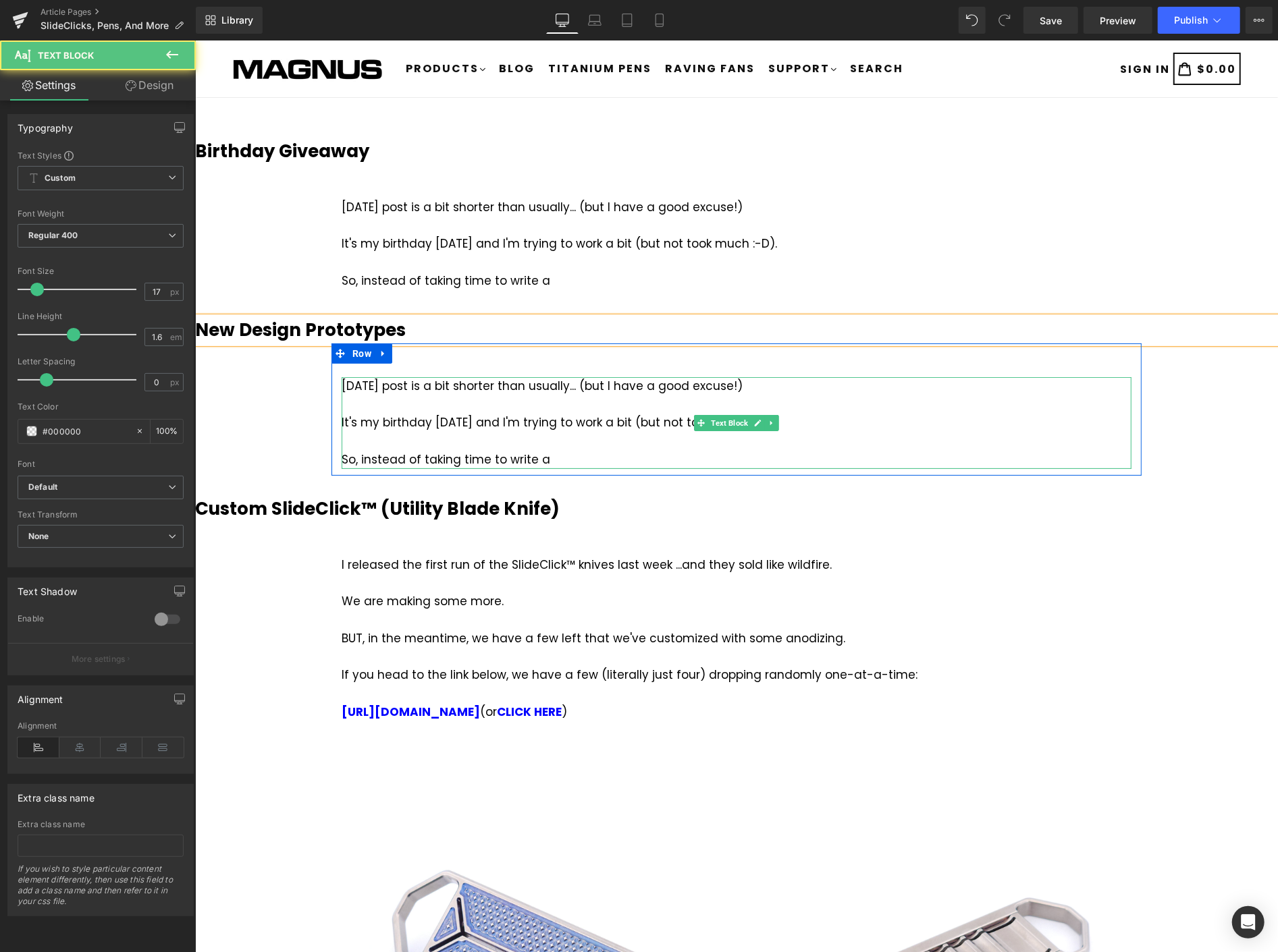
click at [409, 393] on div "[DATE] post is a bit shorter than usually... (but I have a good excuse!) It's m…" at bounding box center [736, 422] width 790 height 91
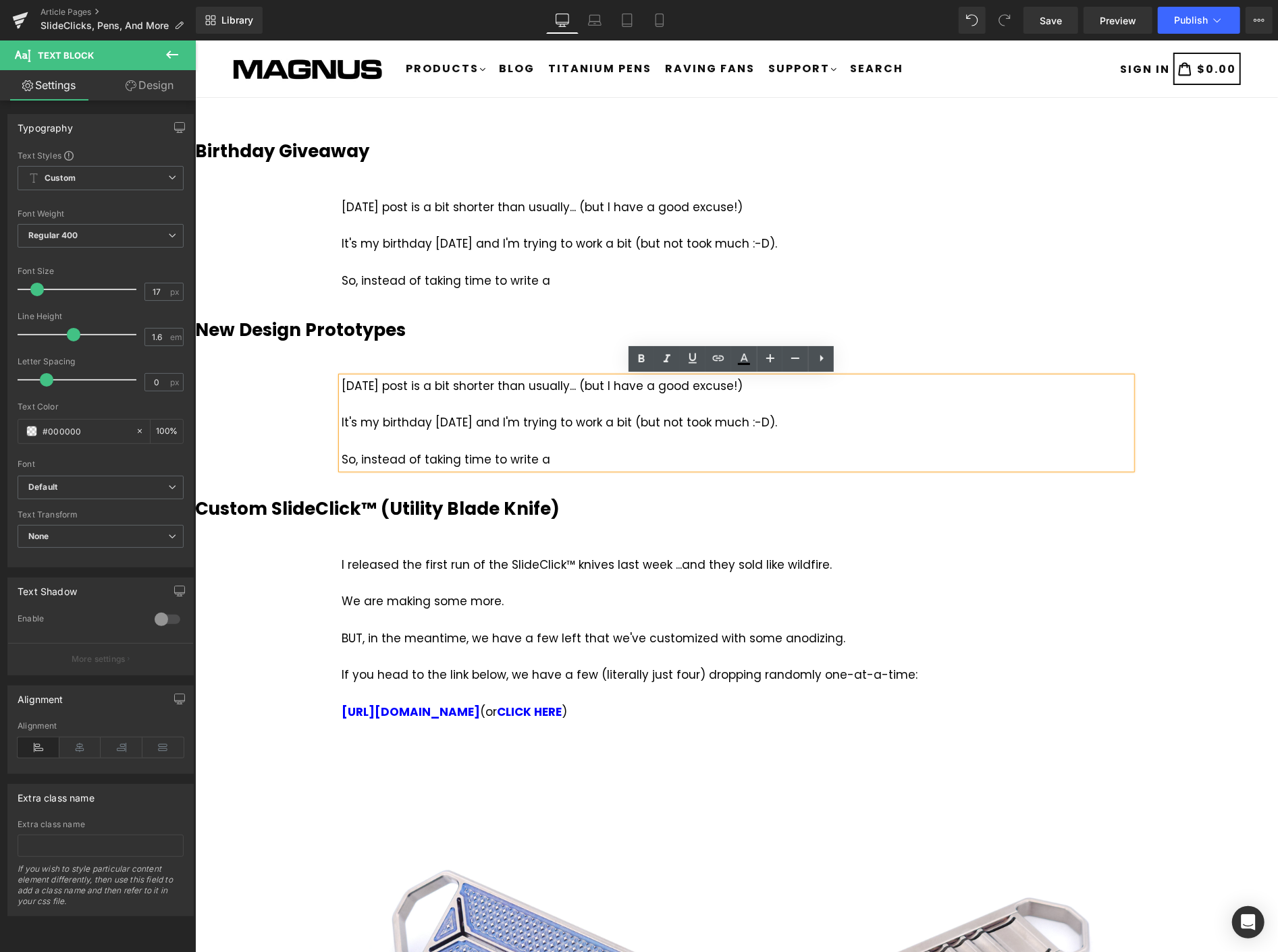
drag, startPoint x: 544, startPoint y: 457, endPoint x: 340, endPoint y: 387, distance: 215.7
click at [341, 388] on div "[DATE] post is a bit shorter than usually... (but I have a good excuse!) It's m…" at bounding box center [736, 422] width 790 height 91
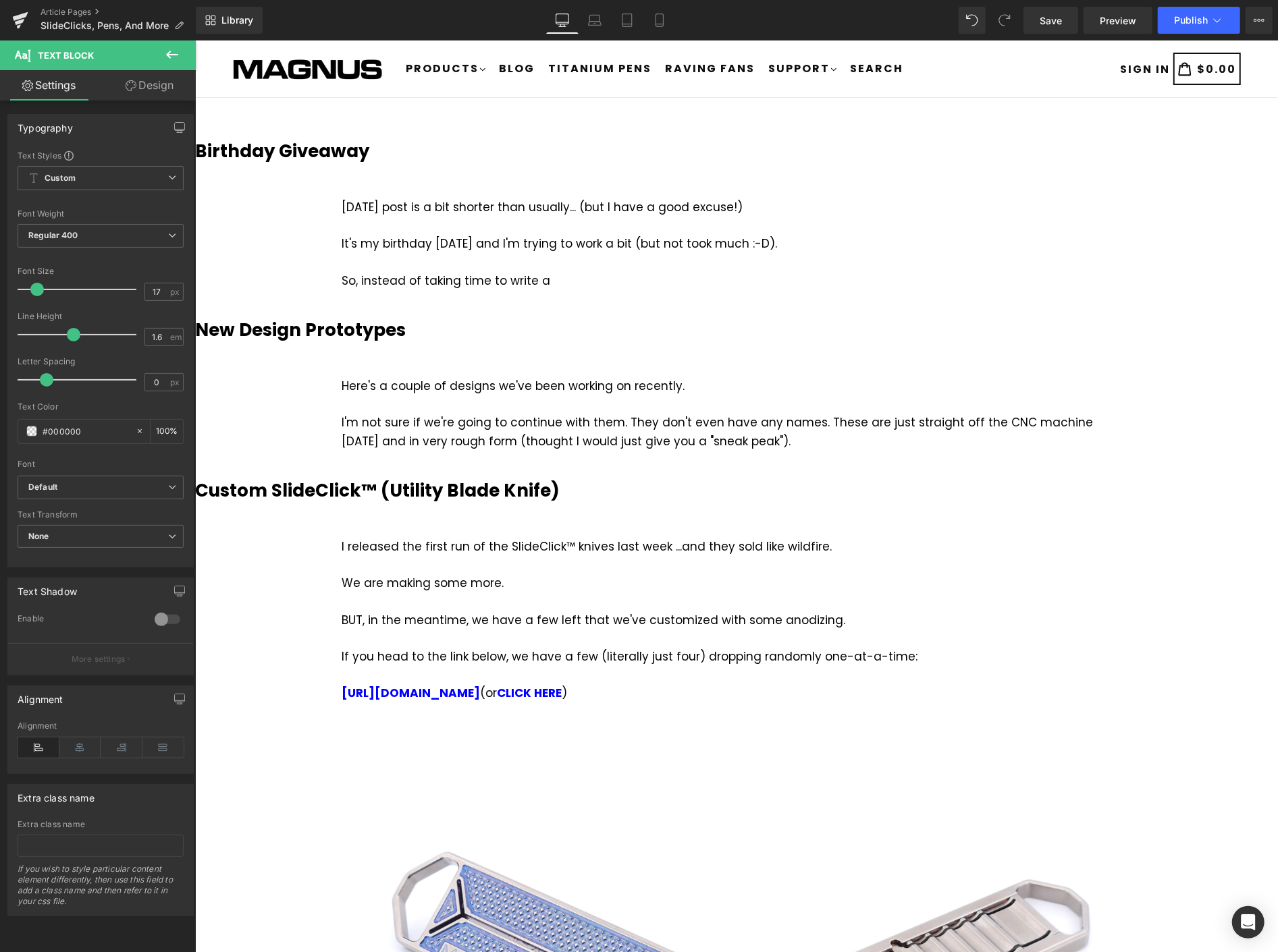
click at [170, 50] on icon at bounding box center [172, 54] width 16 height 16
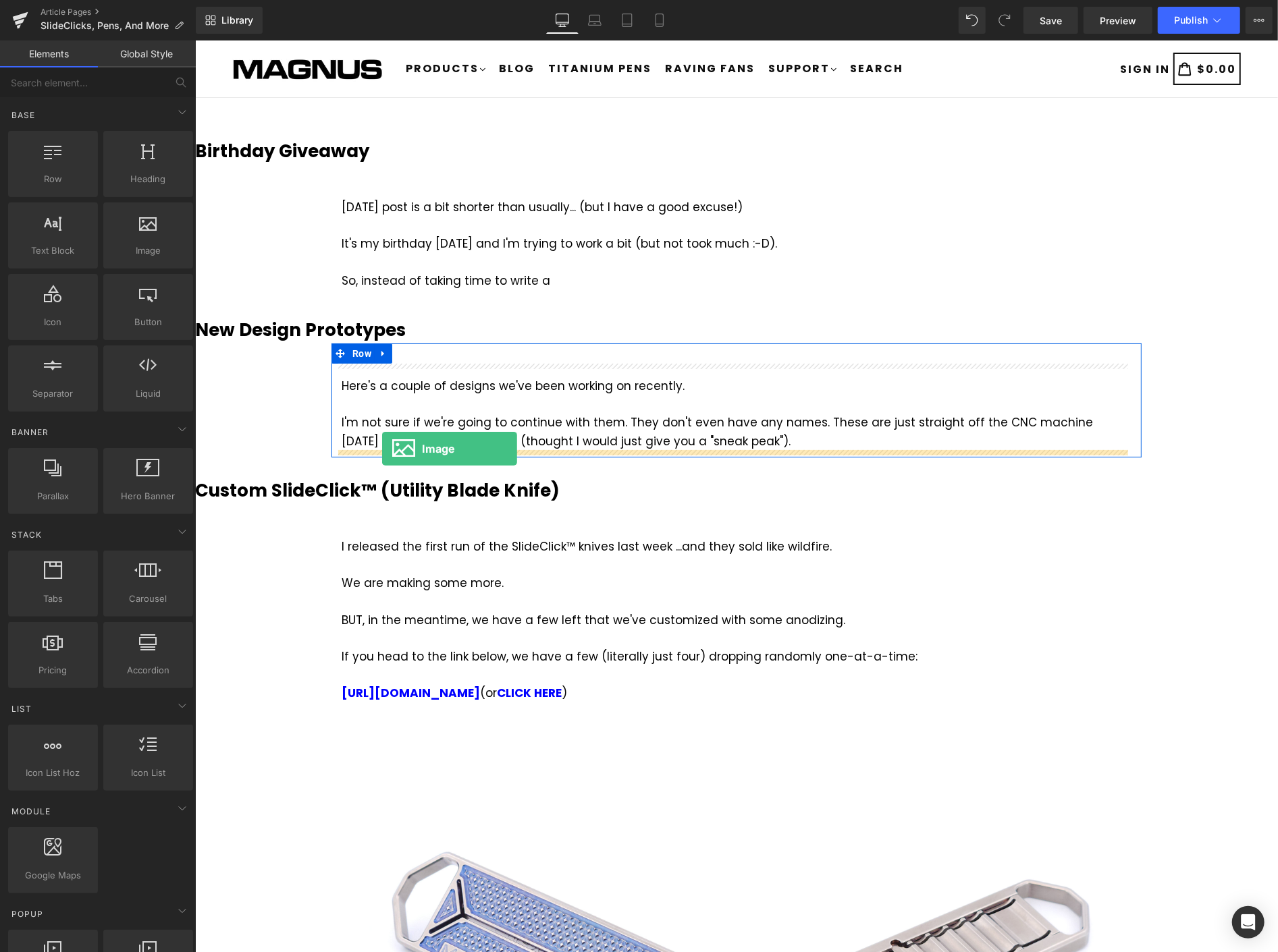
drag, startPoint x: 337, startPoint y: 285, endPoint x: 382, endPoint y: 448, distance: 169.1
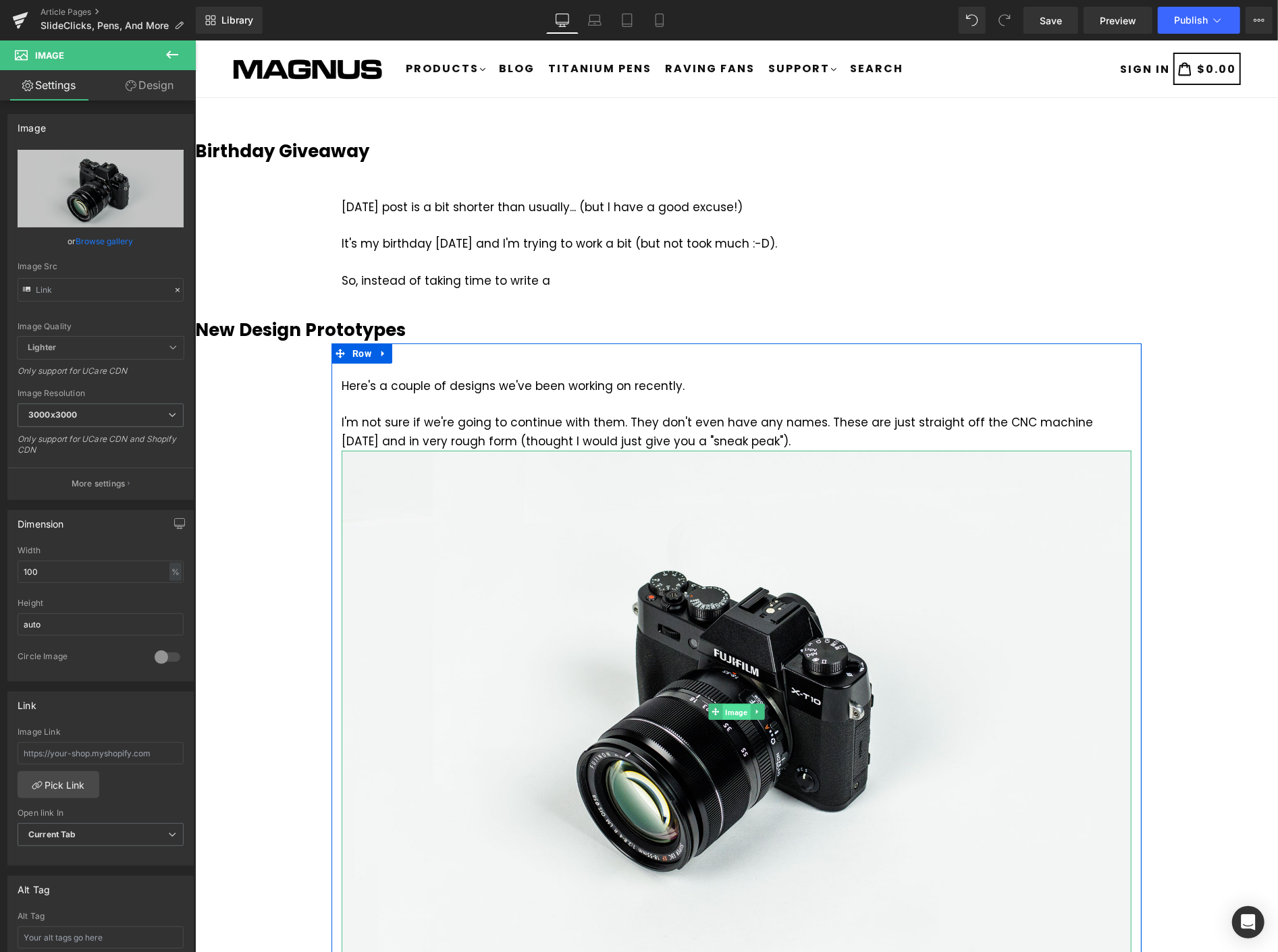
click at [722, 707] on span "Image" at bounding box center [736, 712] width 28 height 16
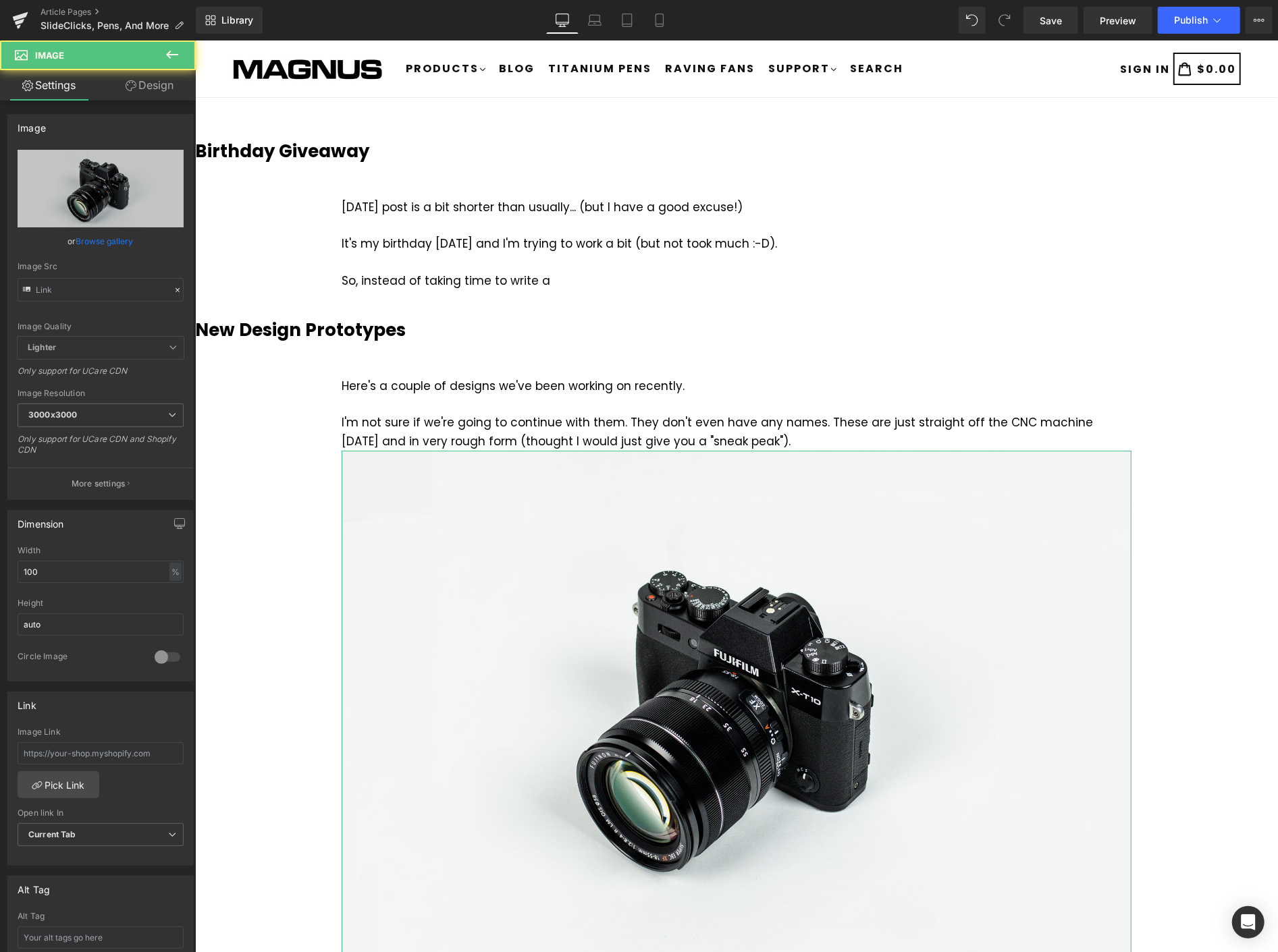
click at [163, 85] on link "Design" at bounding box center [150, 85] width 98 height 30
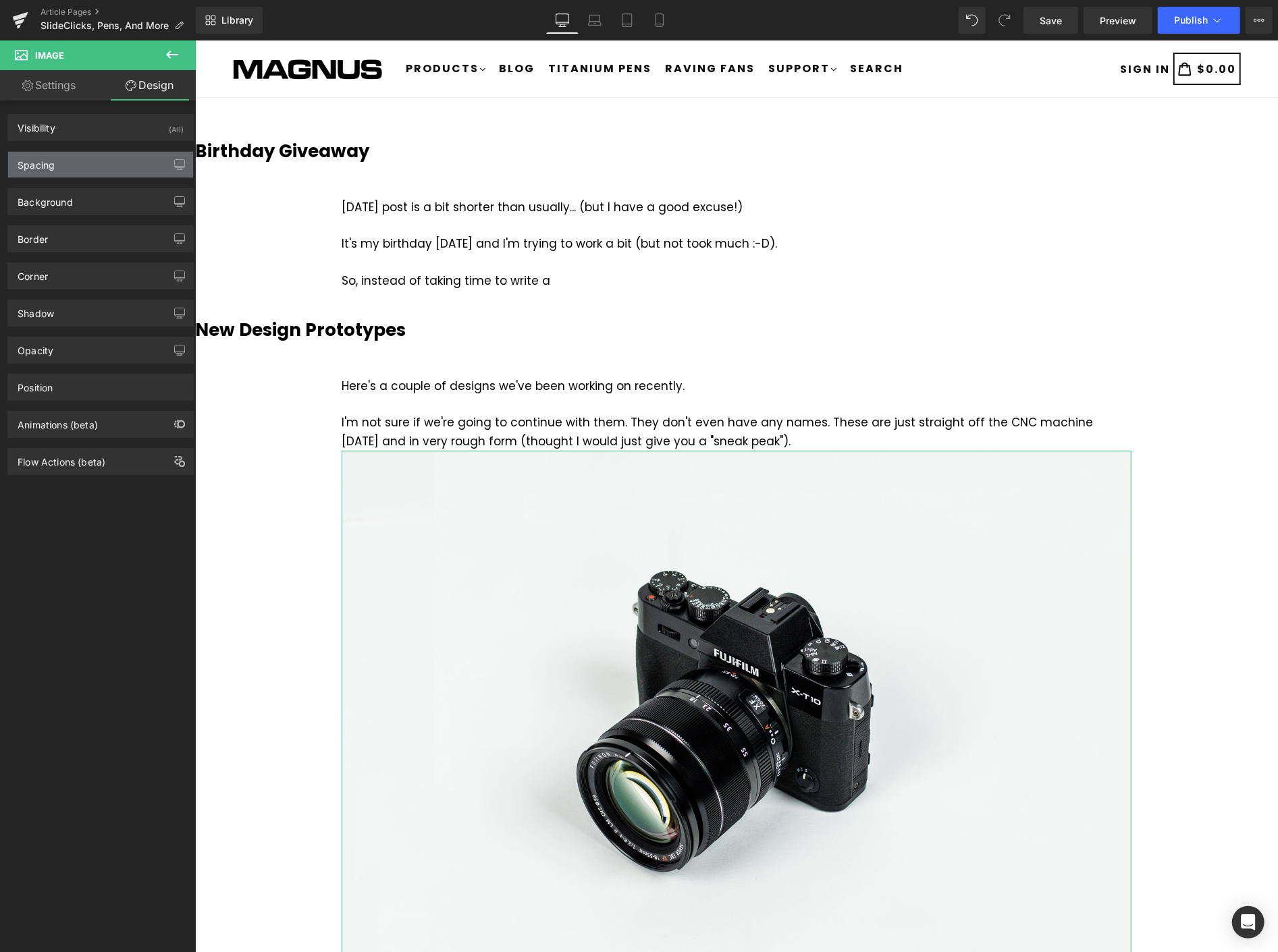
click at [76, 173] on div "Spacing" at bounding box center [101, 164] width 185 height 26
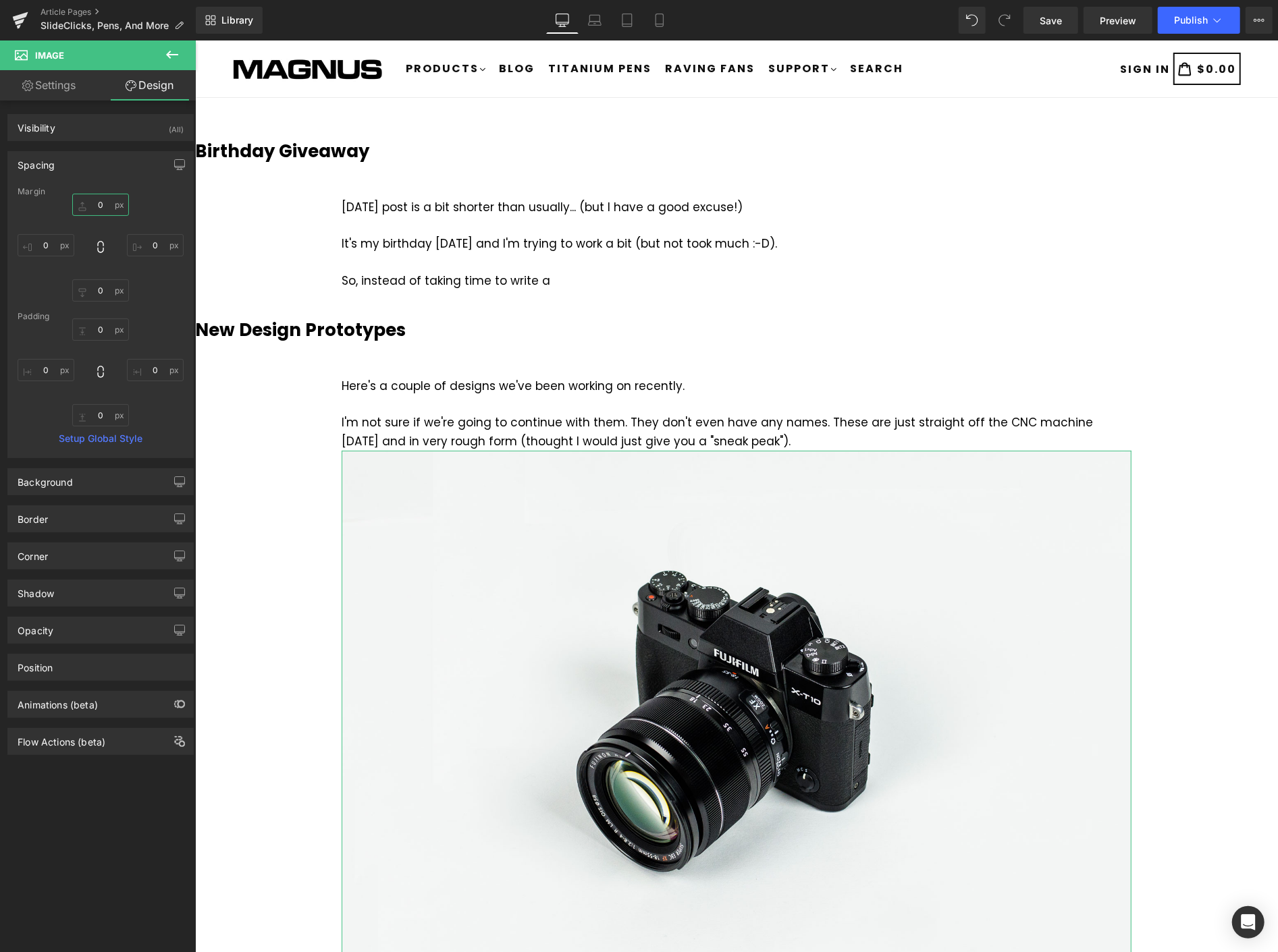
click at [108, 207] on input "0" at bounding box center [100, 205] width 57 height 22
type input "20"
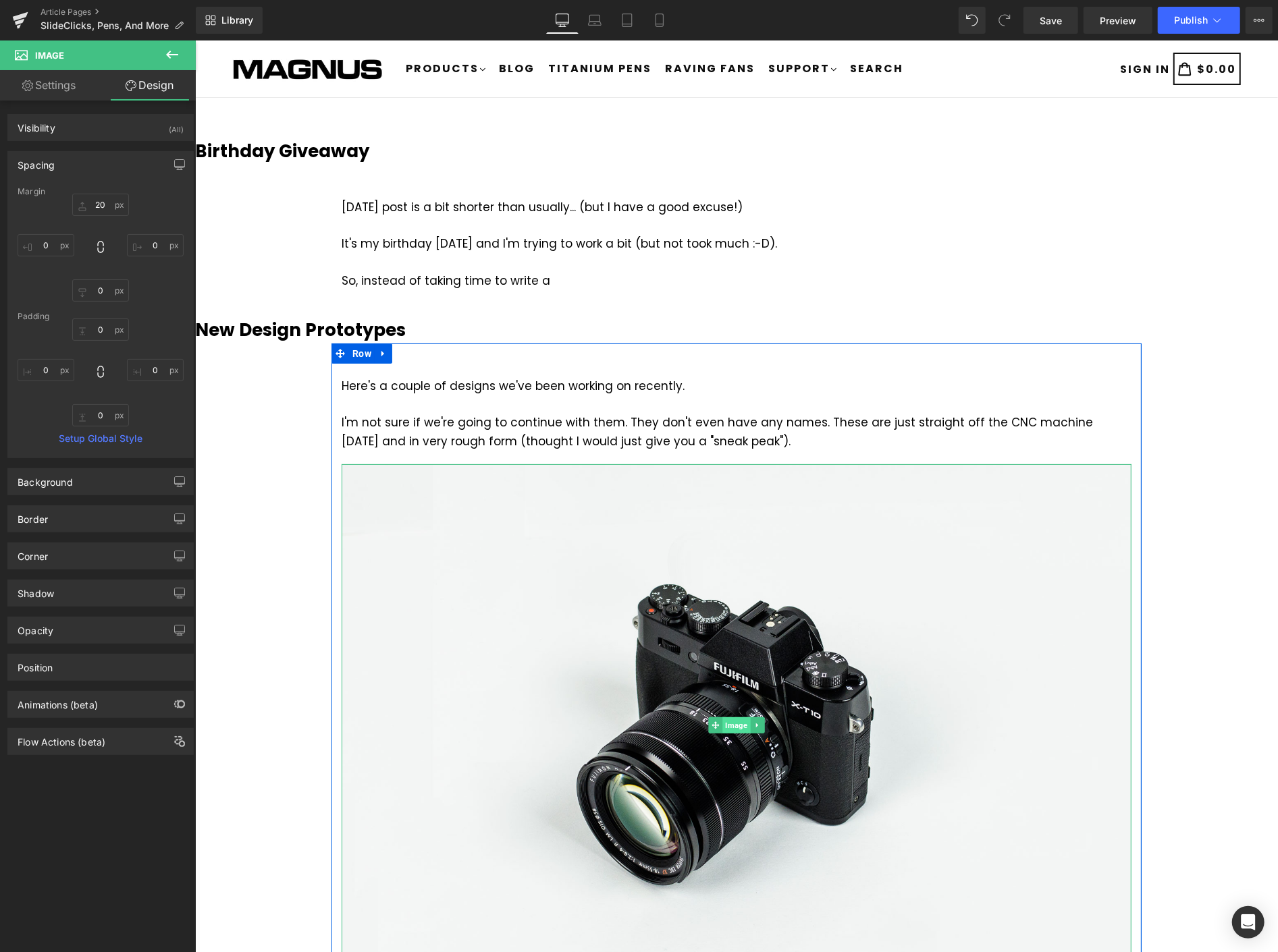
click at [732, 723] on span "Image" at bounding box center [736, 724] width 28 height 16
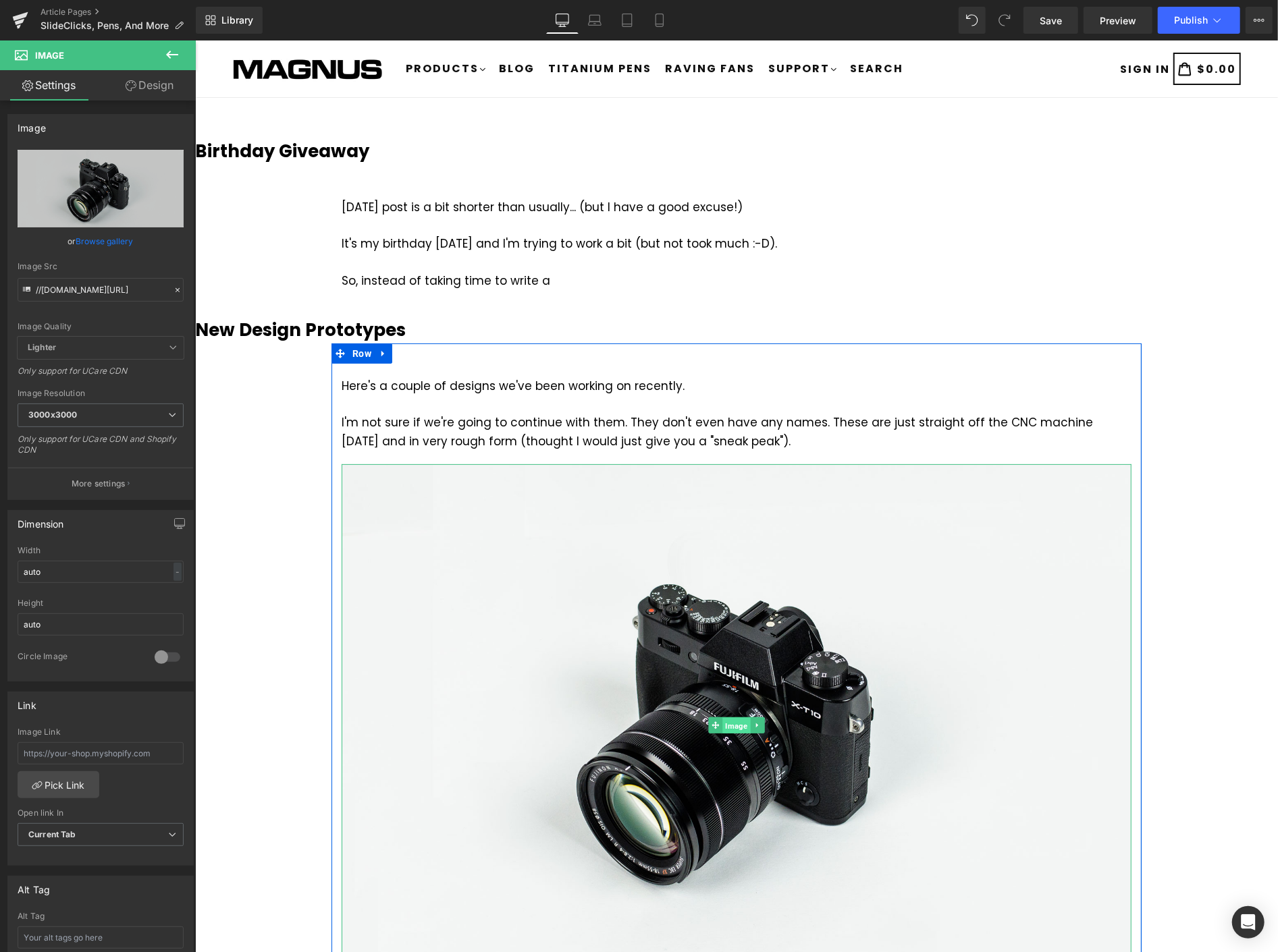
click at [730, 719] on span "Image" at bounding box center [736, 725] width 28 height 16
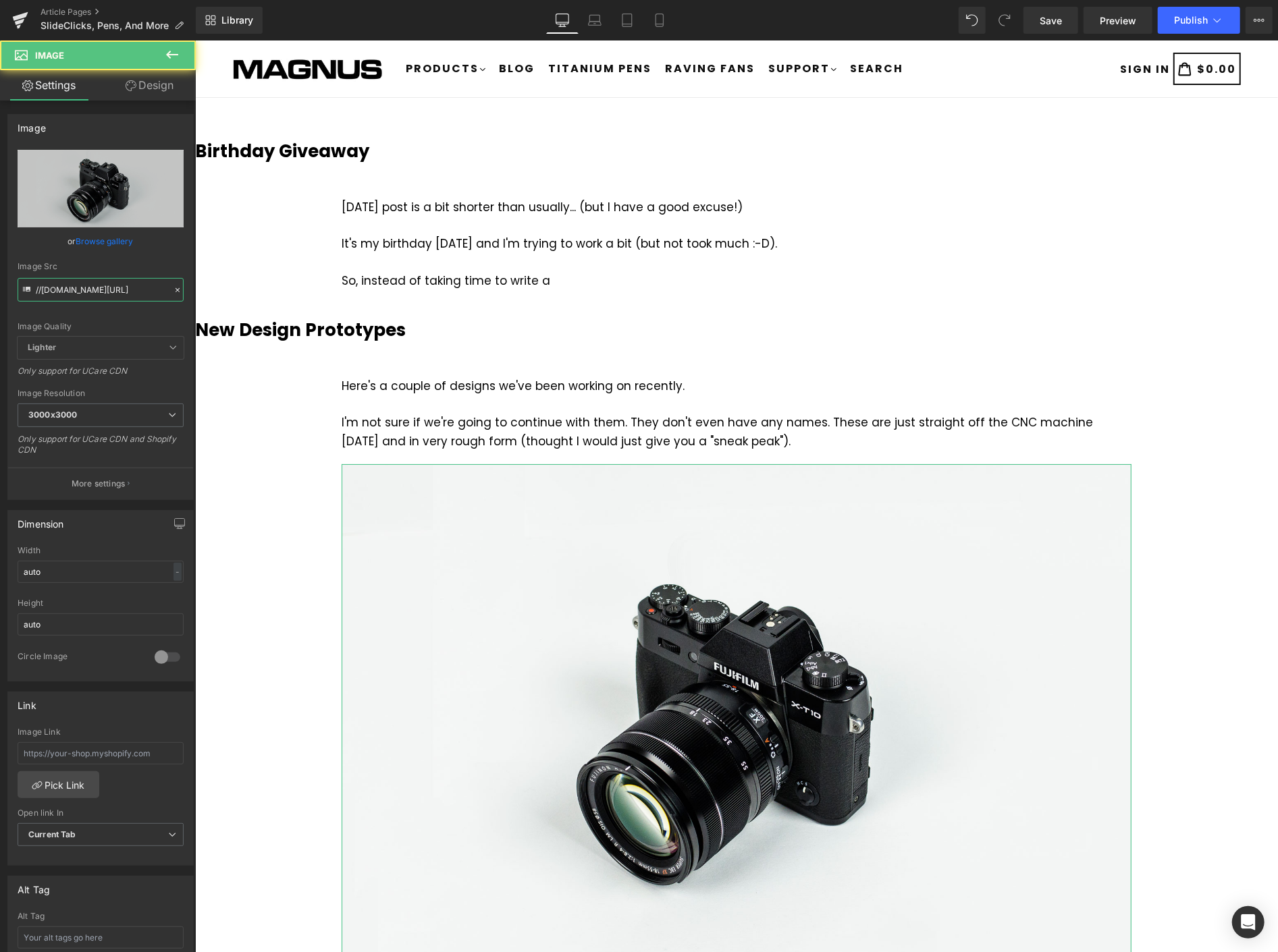
click at [149, 297] on input "//[DOMAIN_NAME][URL]" at bounding box center [101, 290] width 166 height 24
paste input "[URL][DOMAIN_NAME]"
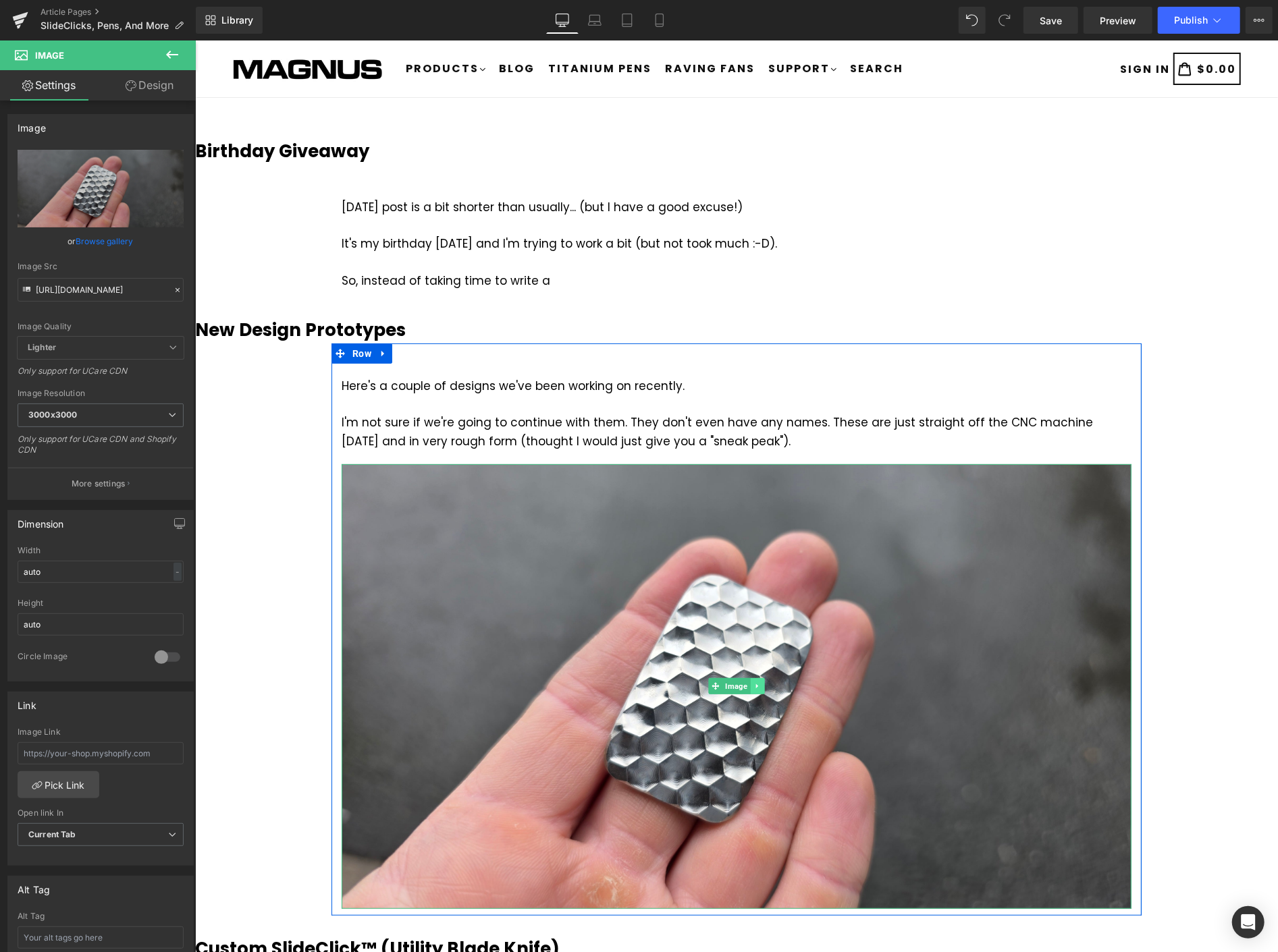
click at [752, 681] on link at bounding box center [757, 685] width 14 height 16
click at [746, 685] on icon at bounding box center [750, 686] width 8 height 8
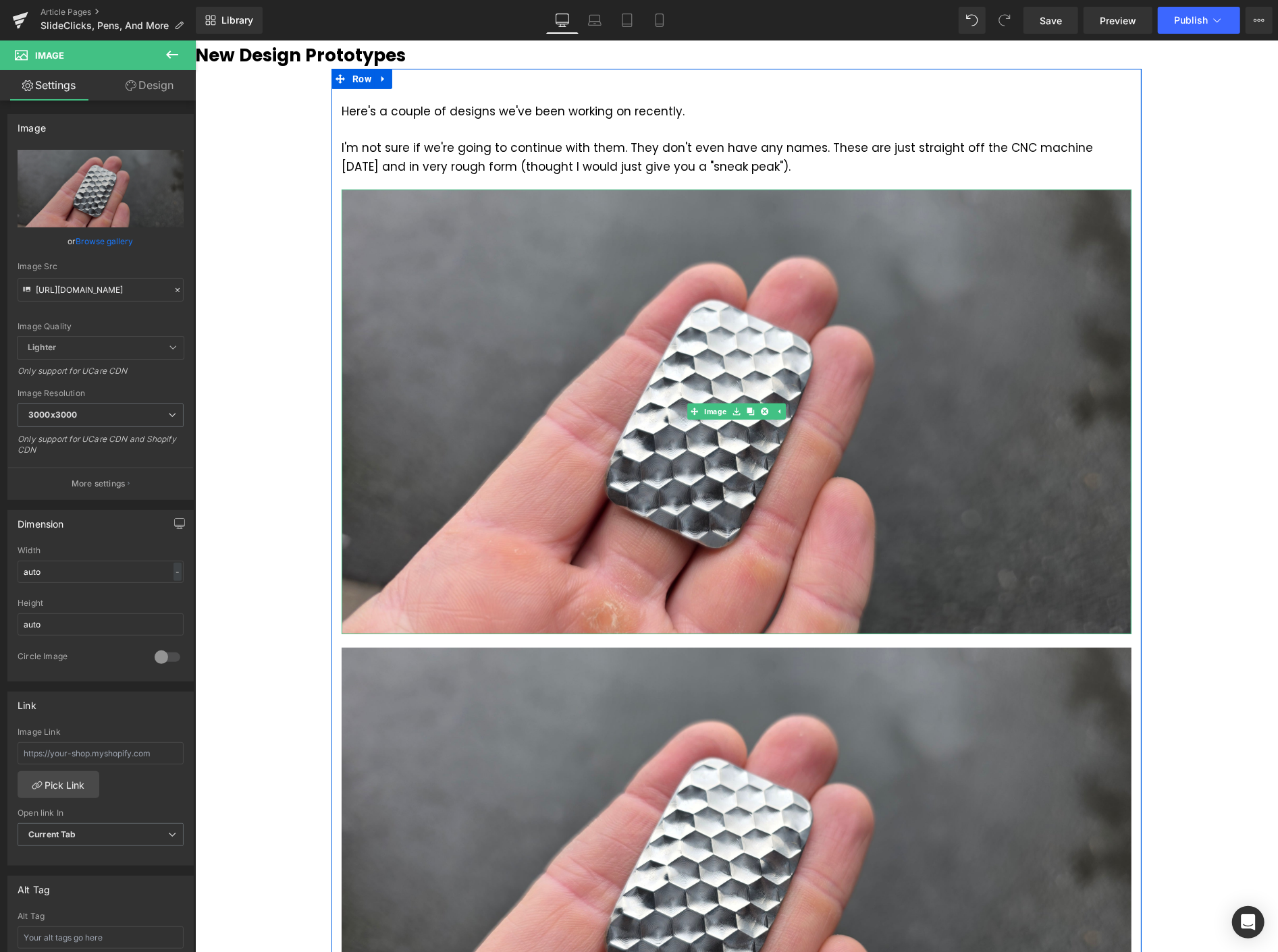
scroll to position [228, 0]
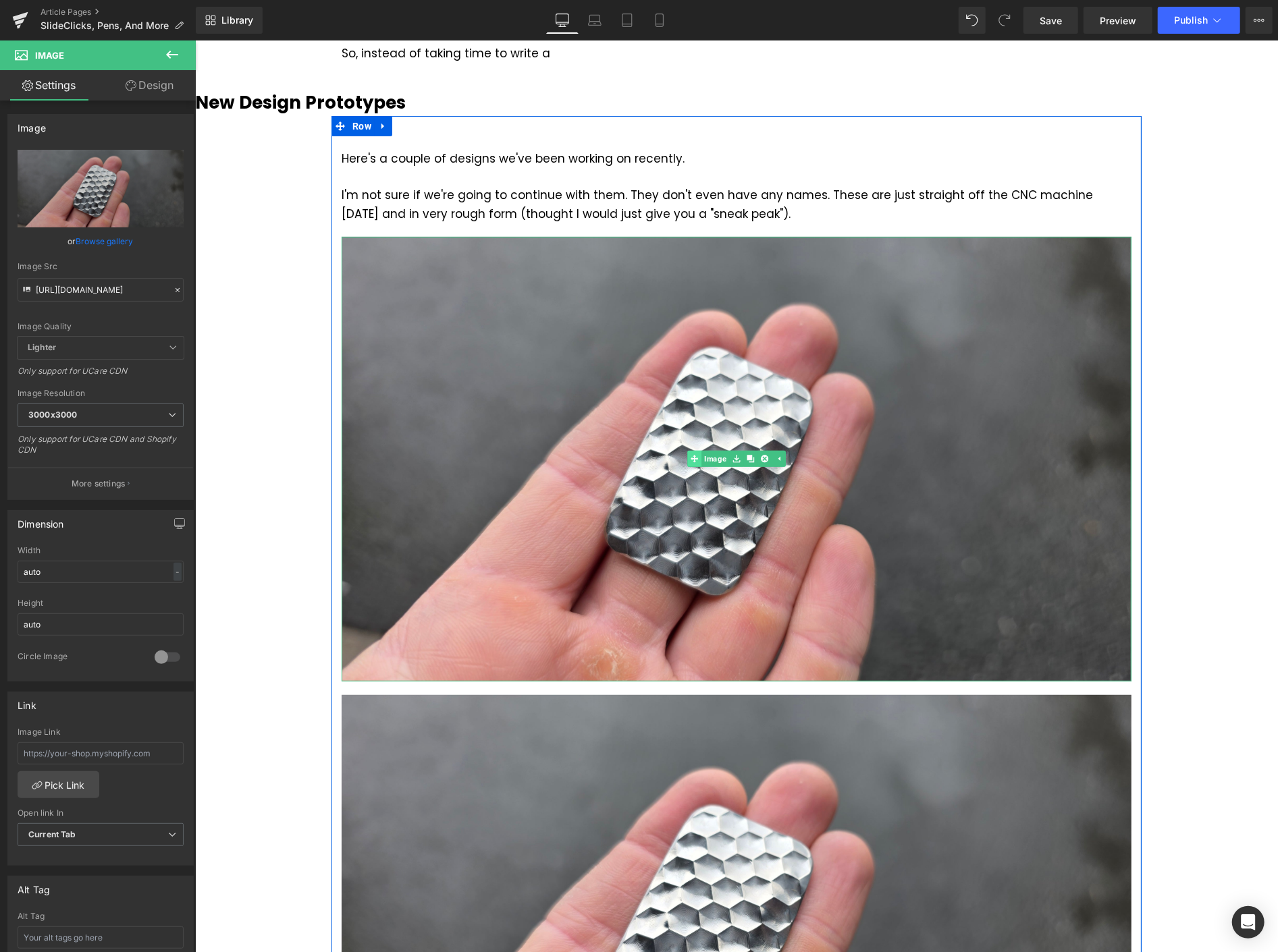
click at [705, 458] on link "Image" at bounding box center [708, 458] width 42 height 16
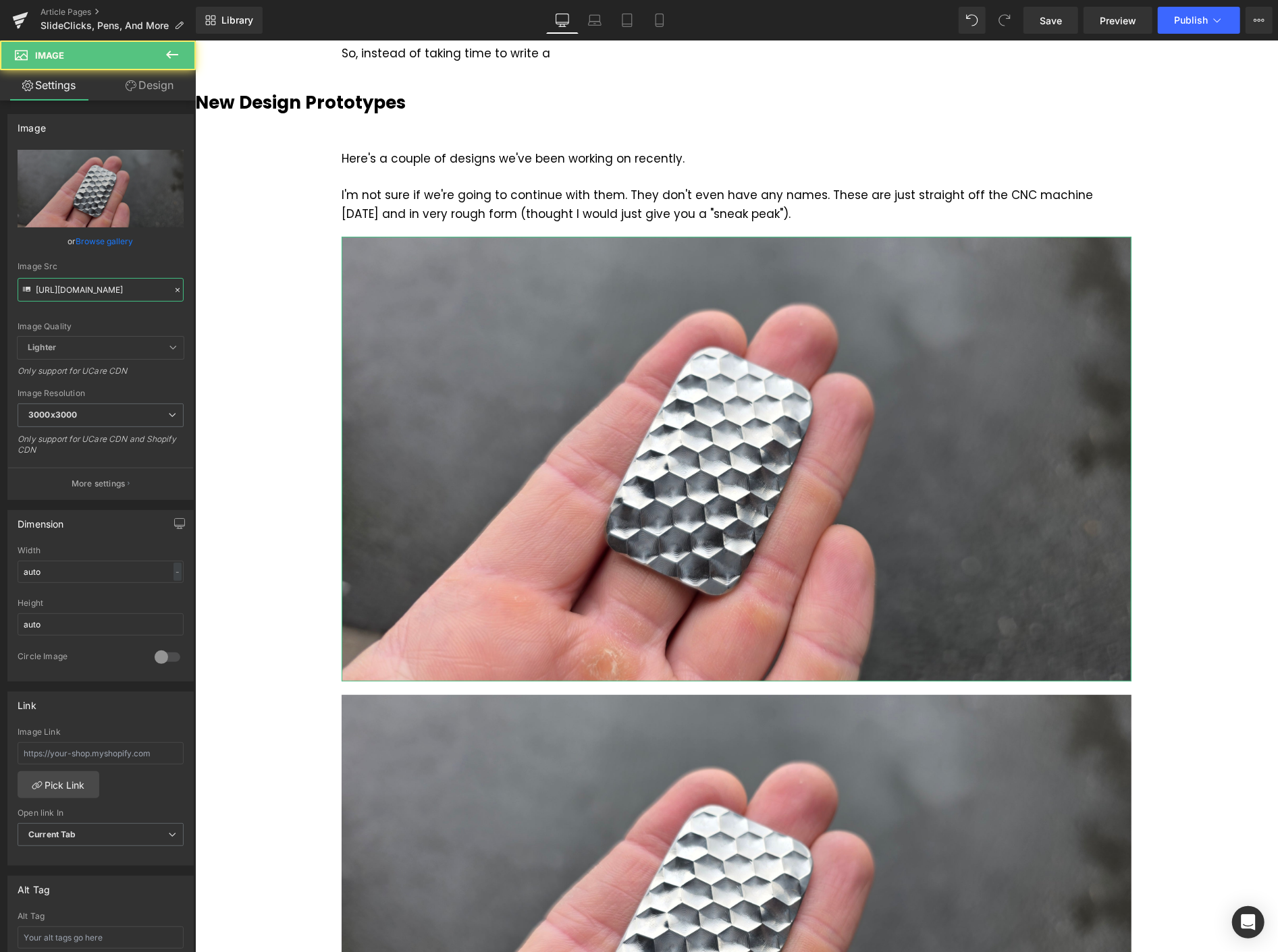
click at [124, 291] on input "[URL][DOMAIN_NAME]" at bounding box center [101, 290] width 166 height 24
paste input "303.jpg?v=1758663289"
type input "[URL][DOMAIN_NAME]"
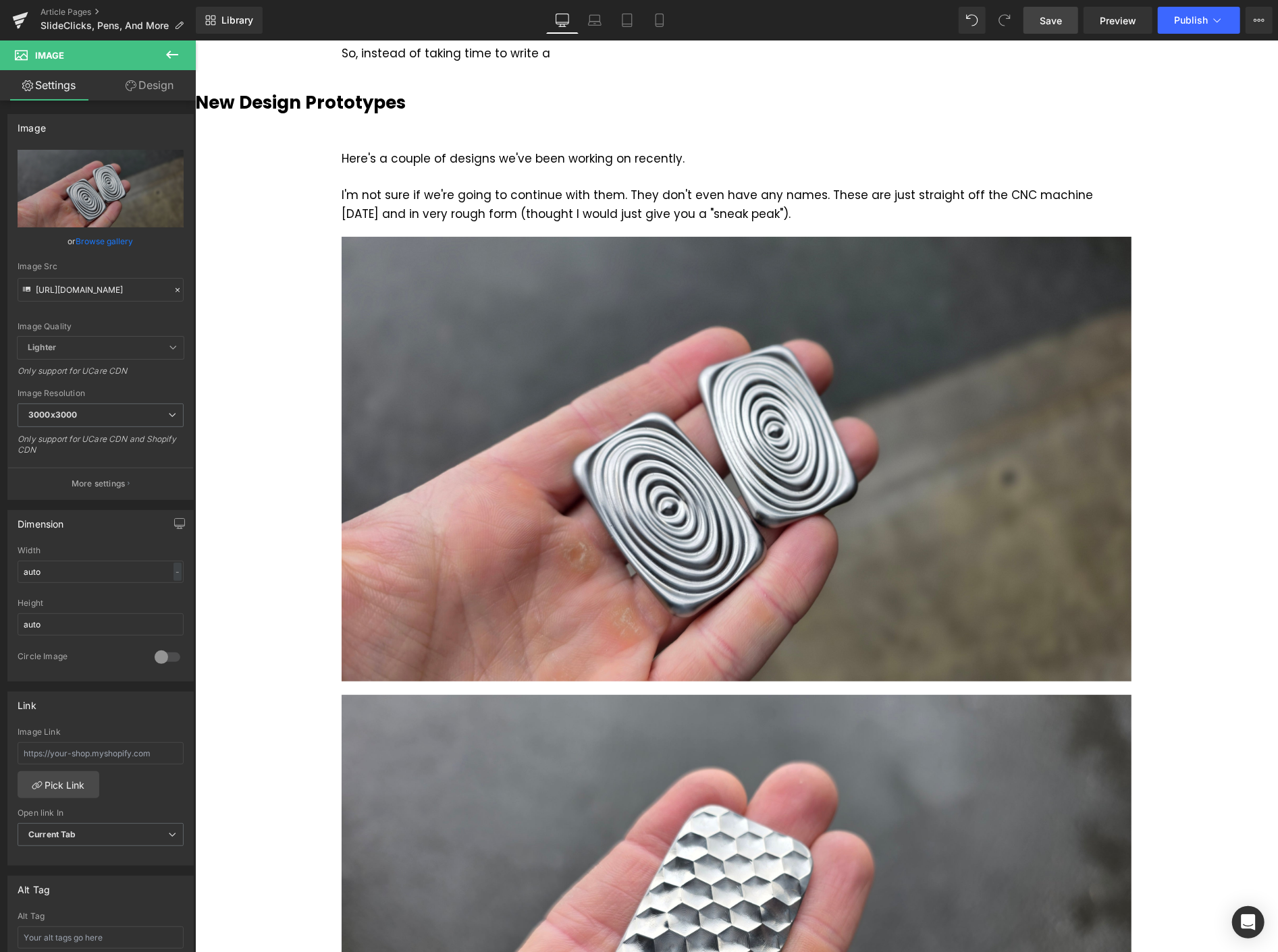
scroll to position [0, 0]
drag, startPoint x: 1047, startPoint y: 25, endPoint x: 804, endPoint y: 216, distance: 309.1
click at [1047, 25] on span "Save" at bounding box center [1051, 20] width 22 height 14
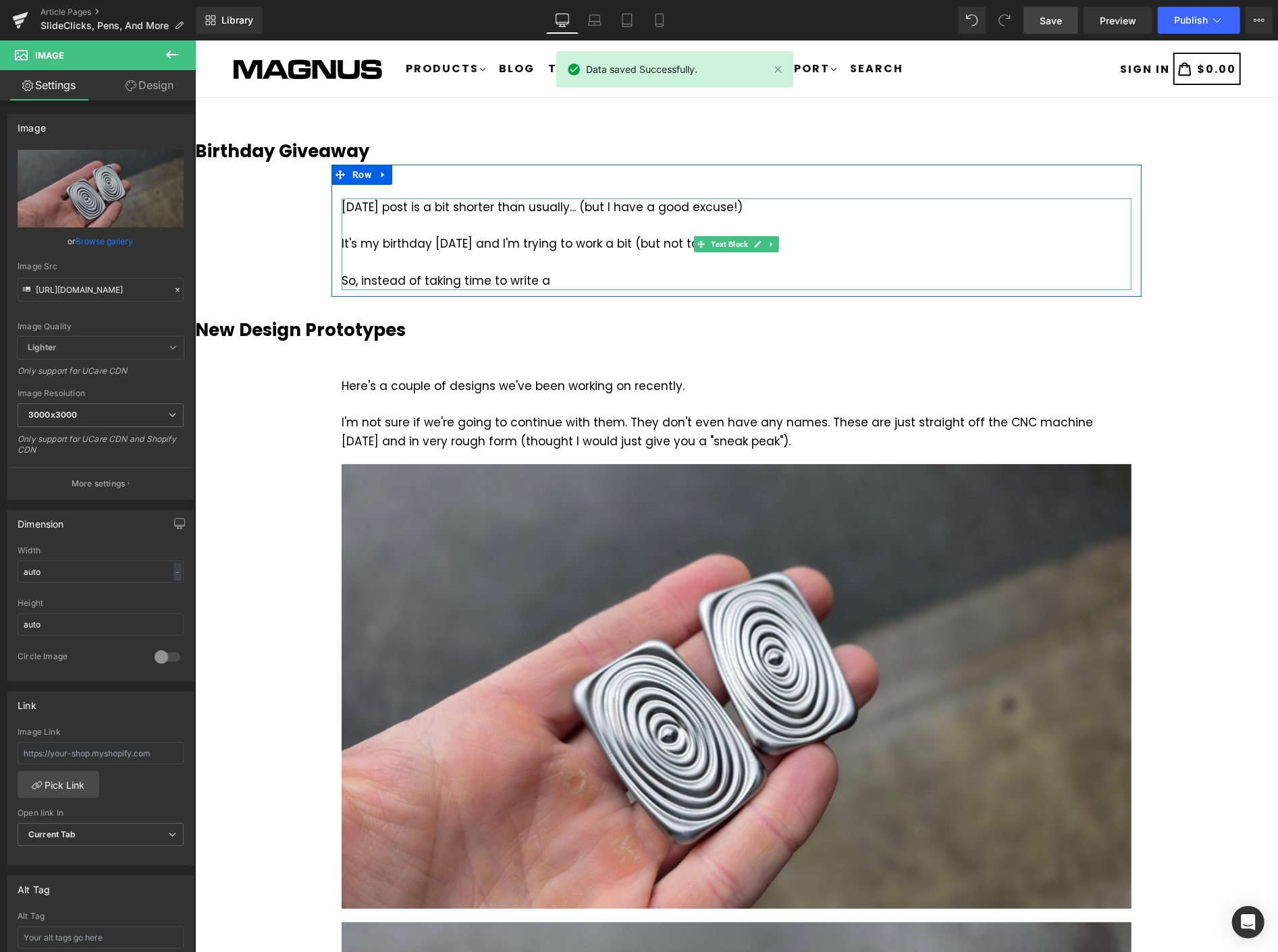
click at [550, 277] on div "So, instead of taking time to write a" at bounding box center [736, 280] width 790 height 18
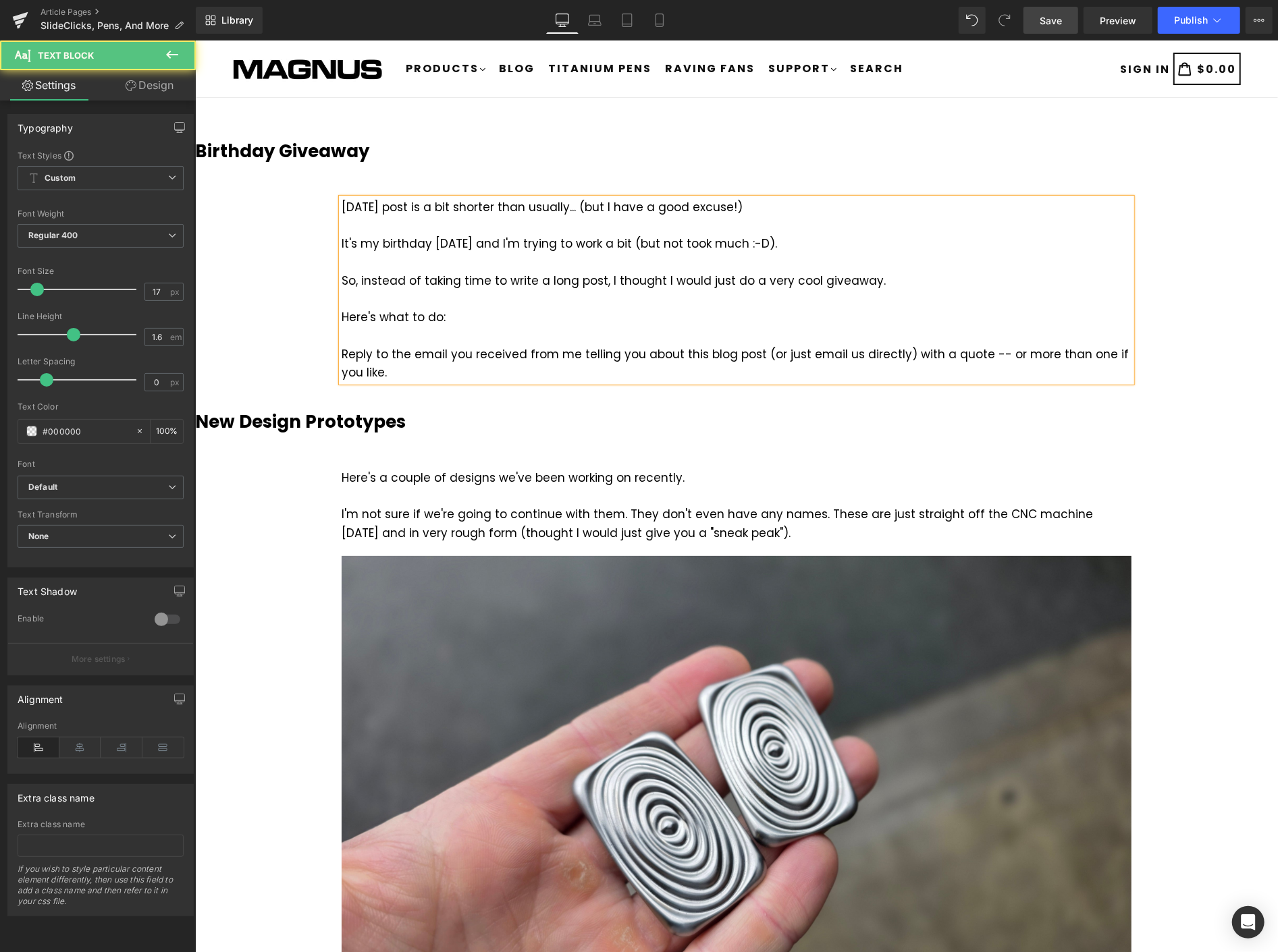
click at [966, 356] on div "Reply to the email you received from me telling you about this blog post (or ju…" at bounding box center [736, 363] width 790 height 36
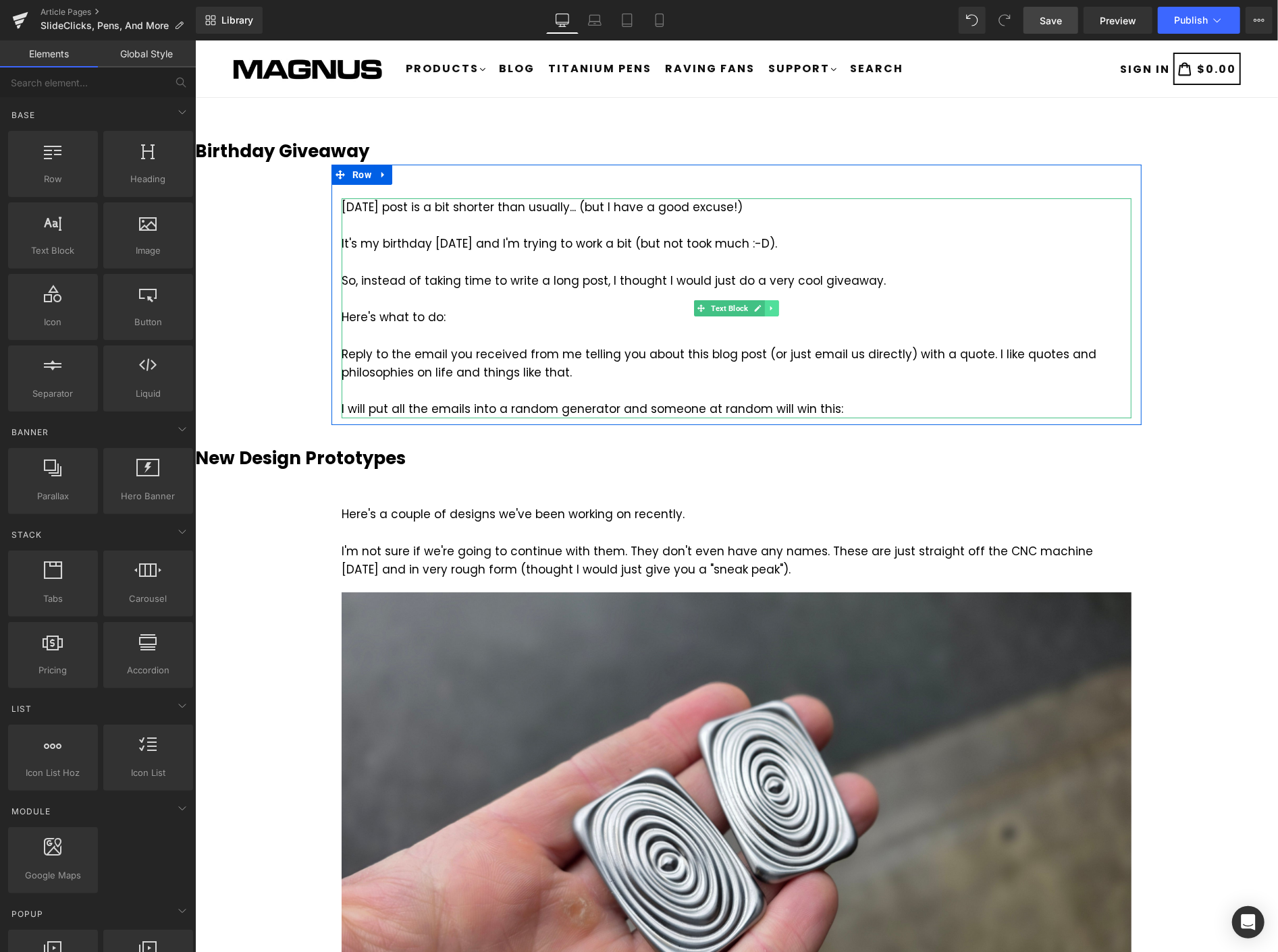
click at [770, 309] on icon at bounding box center [771, 308] width 2 height 5
click at [762, 305] on icon at bounding box center [764, 308] width 8 height 8
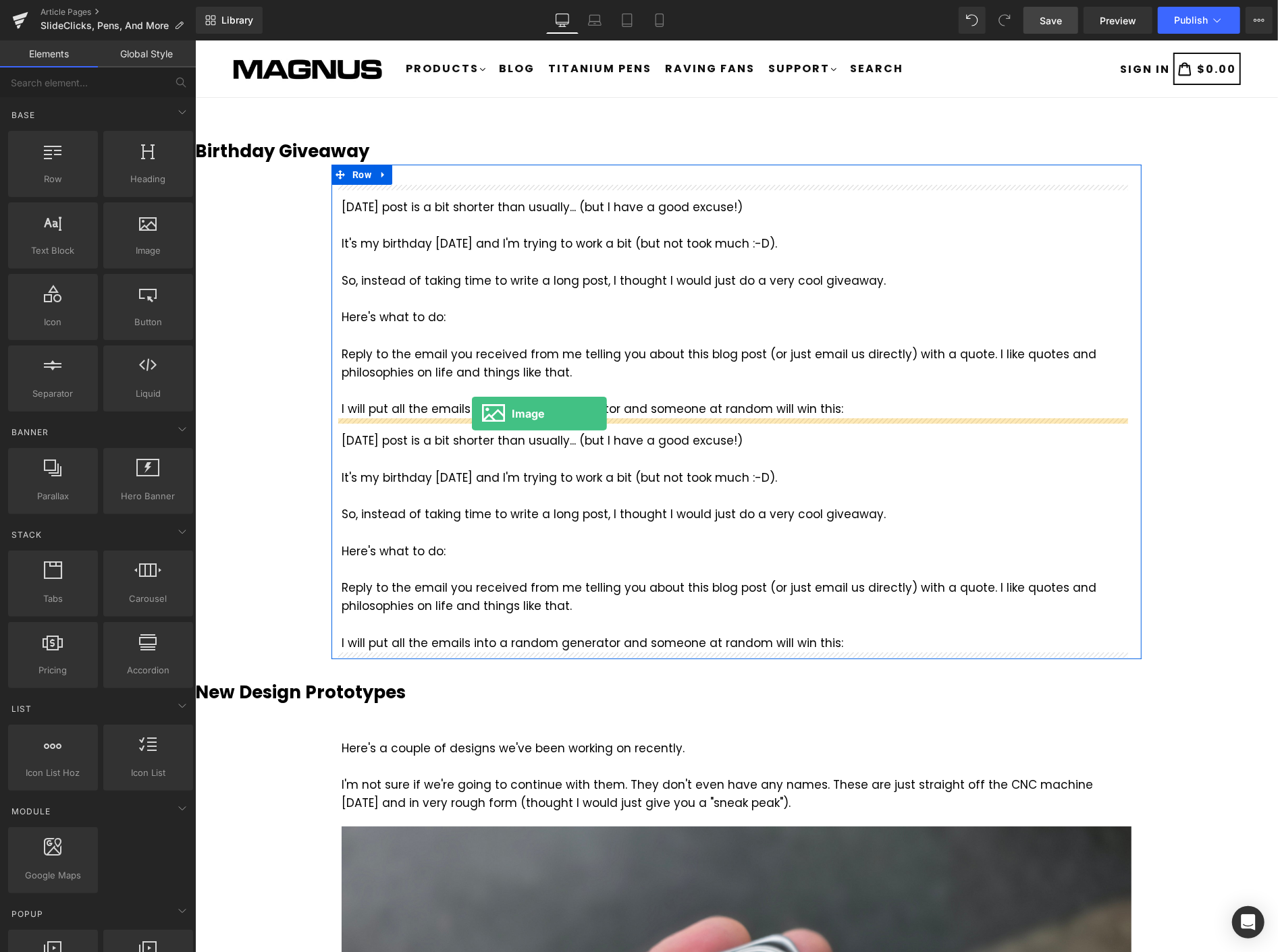
drag, startPoint x: 326, startPoint y: 295, endPoint x: 471, endPoint y: 413, distance: 186.9
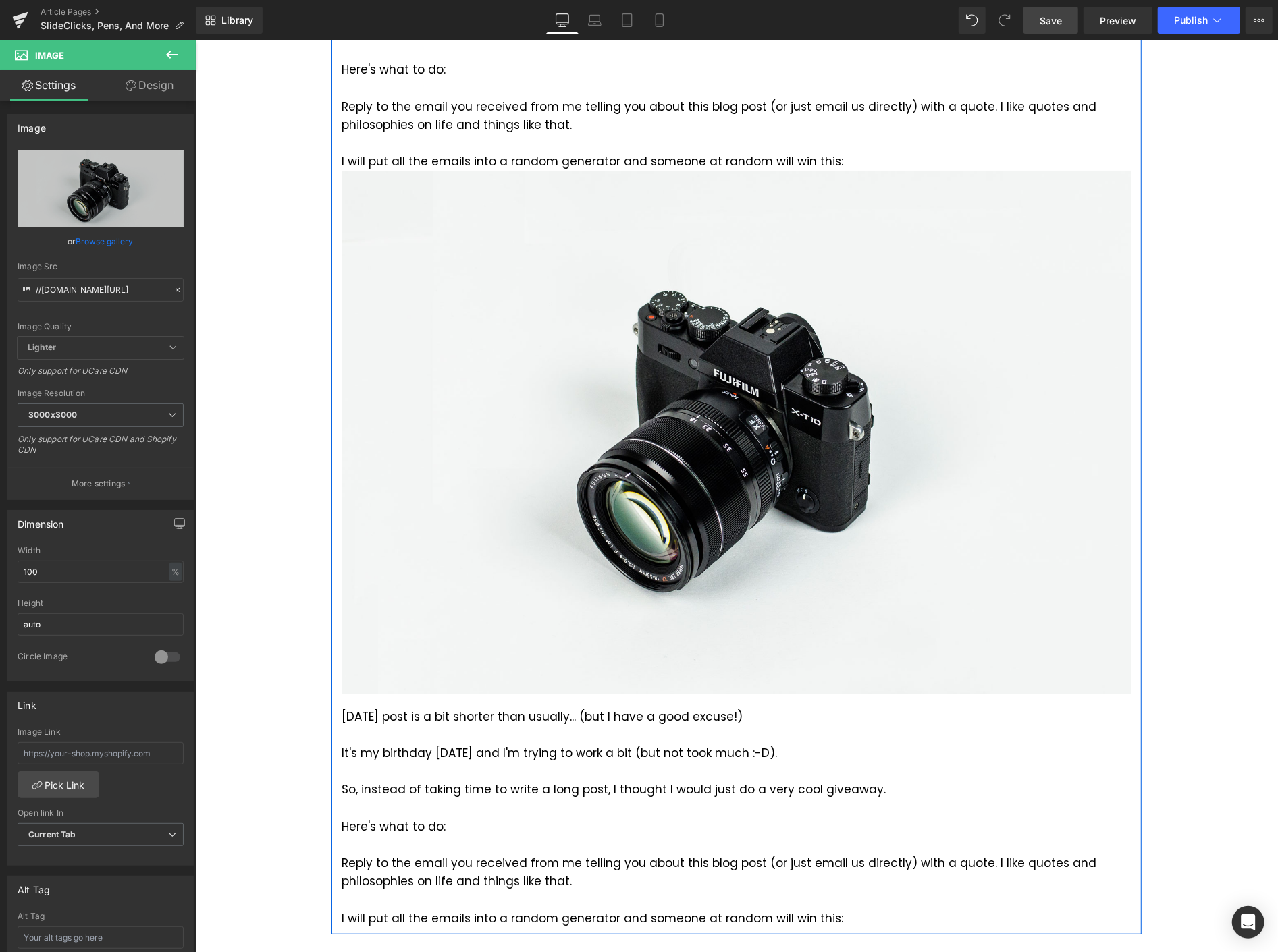
scroll to position [300, 0]
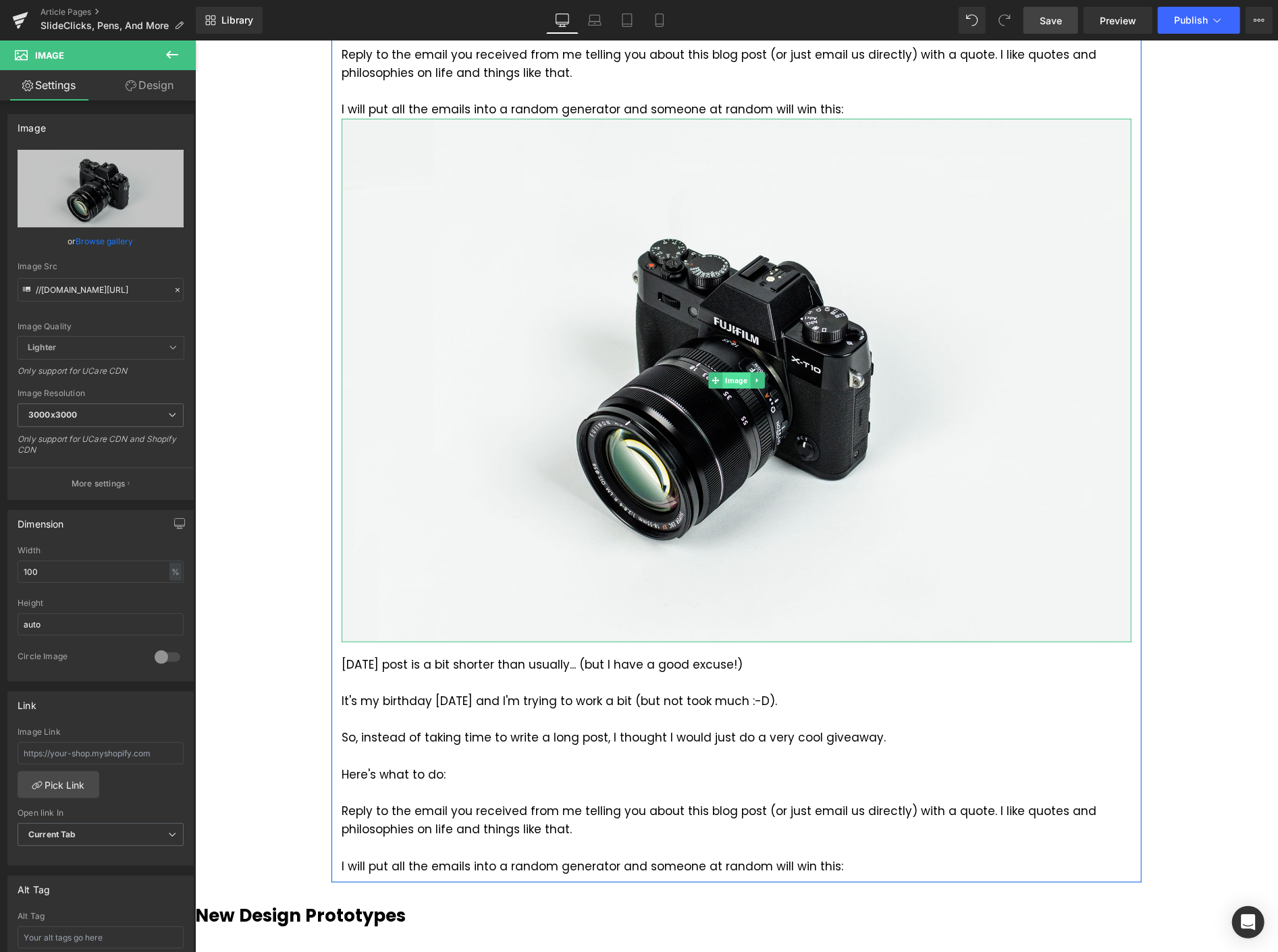
click at [729, 376] on span "Image" at bounding box center [736, 379] width 28 height 16
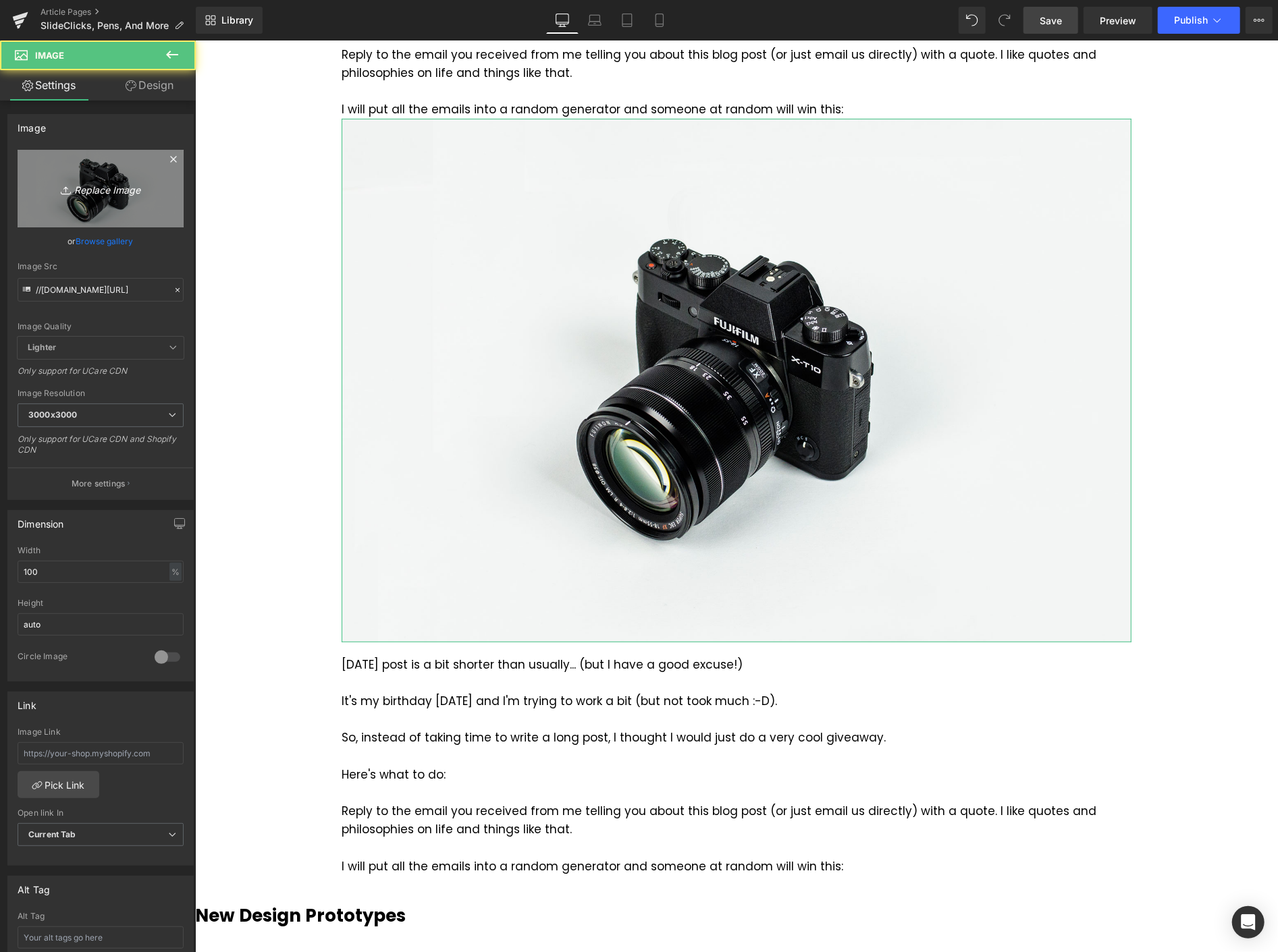
click at [112, 184] on icon "Replace Image" at bounding box center [101, 189] width 108 height 17
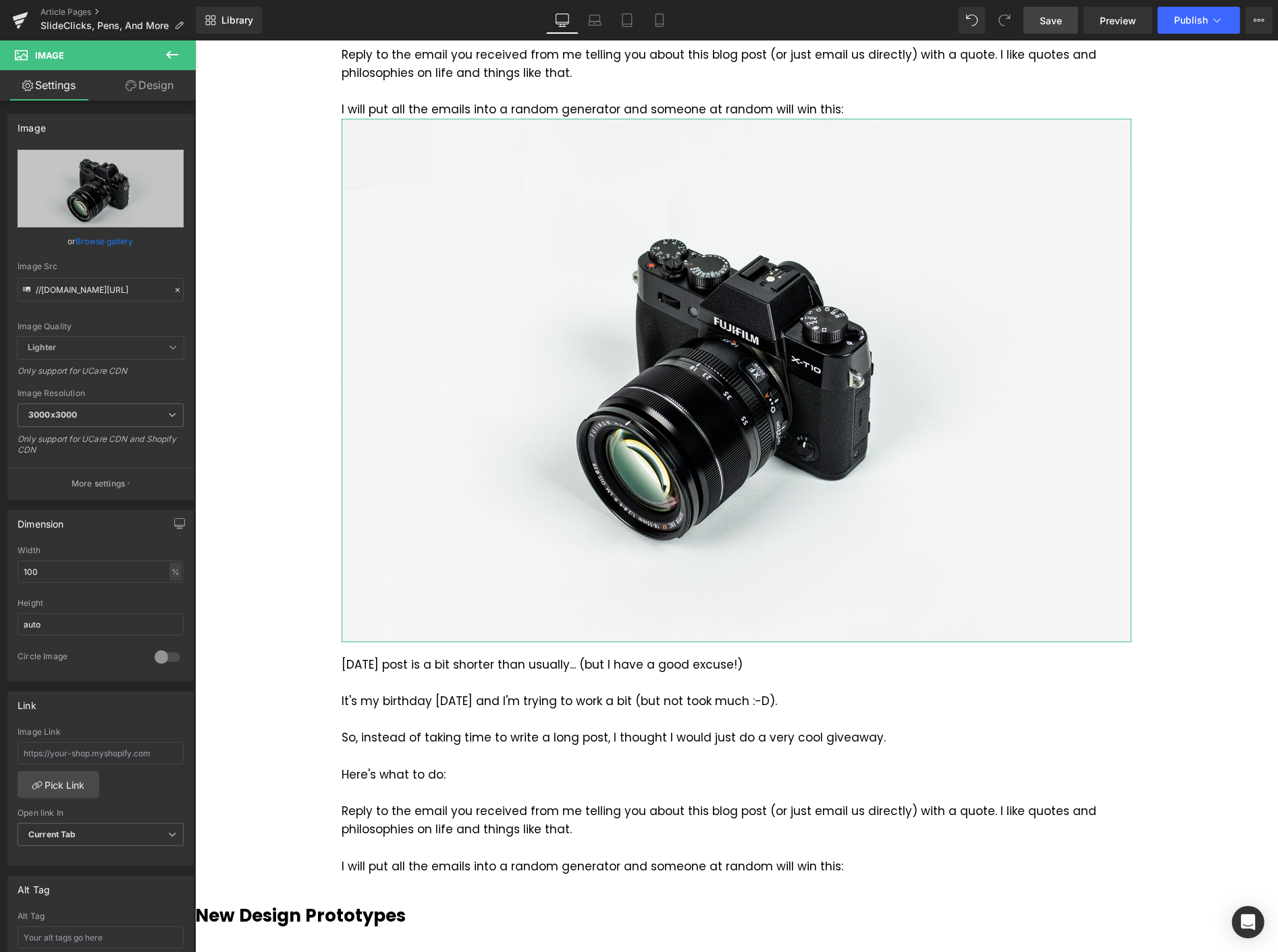
click at [168, 76] on link "Design" at bounding box center [150, 85] width 98 height 30
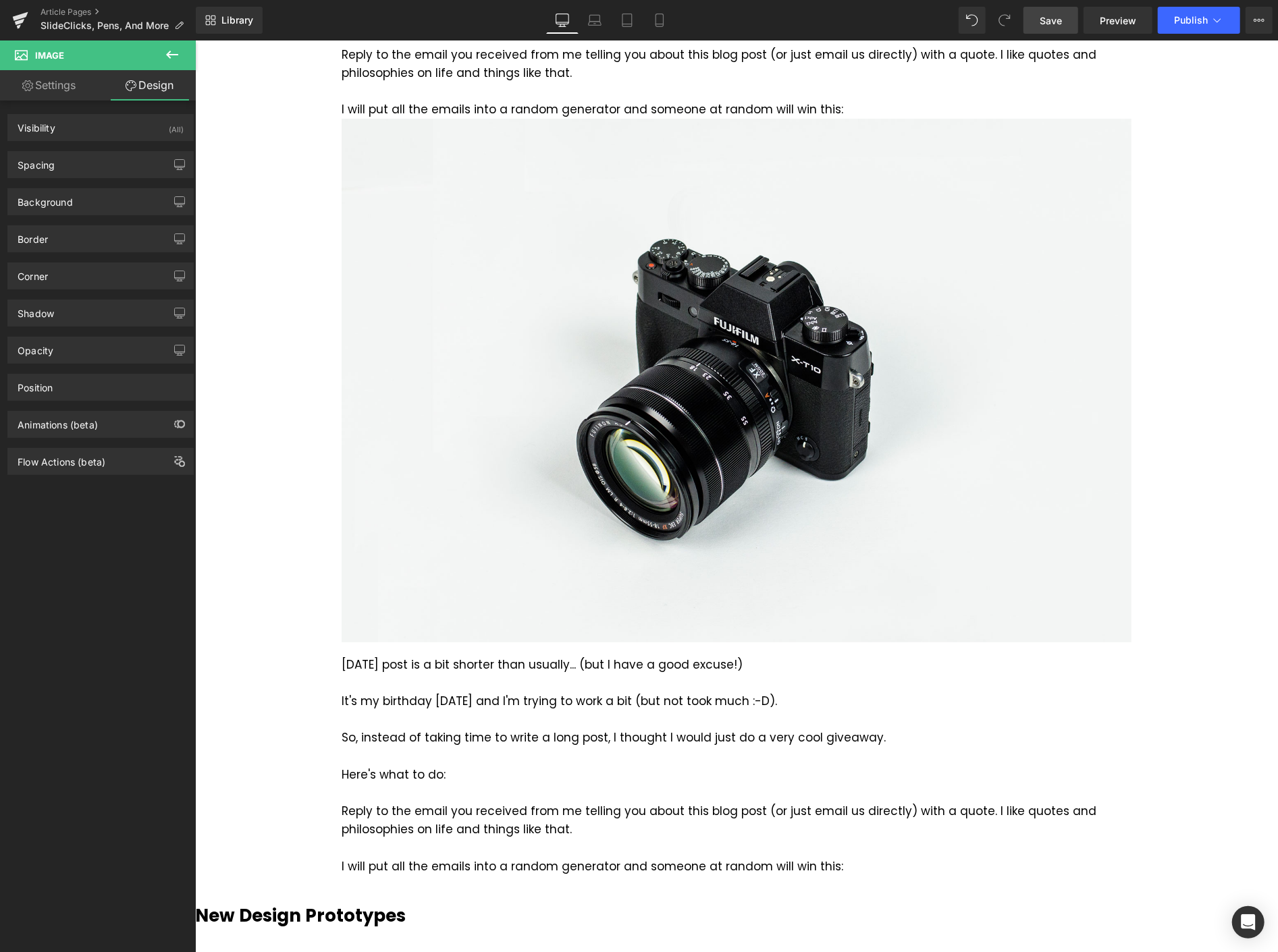
click at [173, 50] on icon at bounding box center [172, 54] width 16 height 16
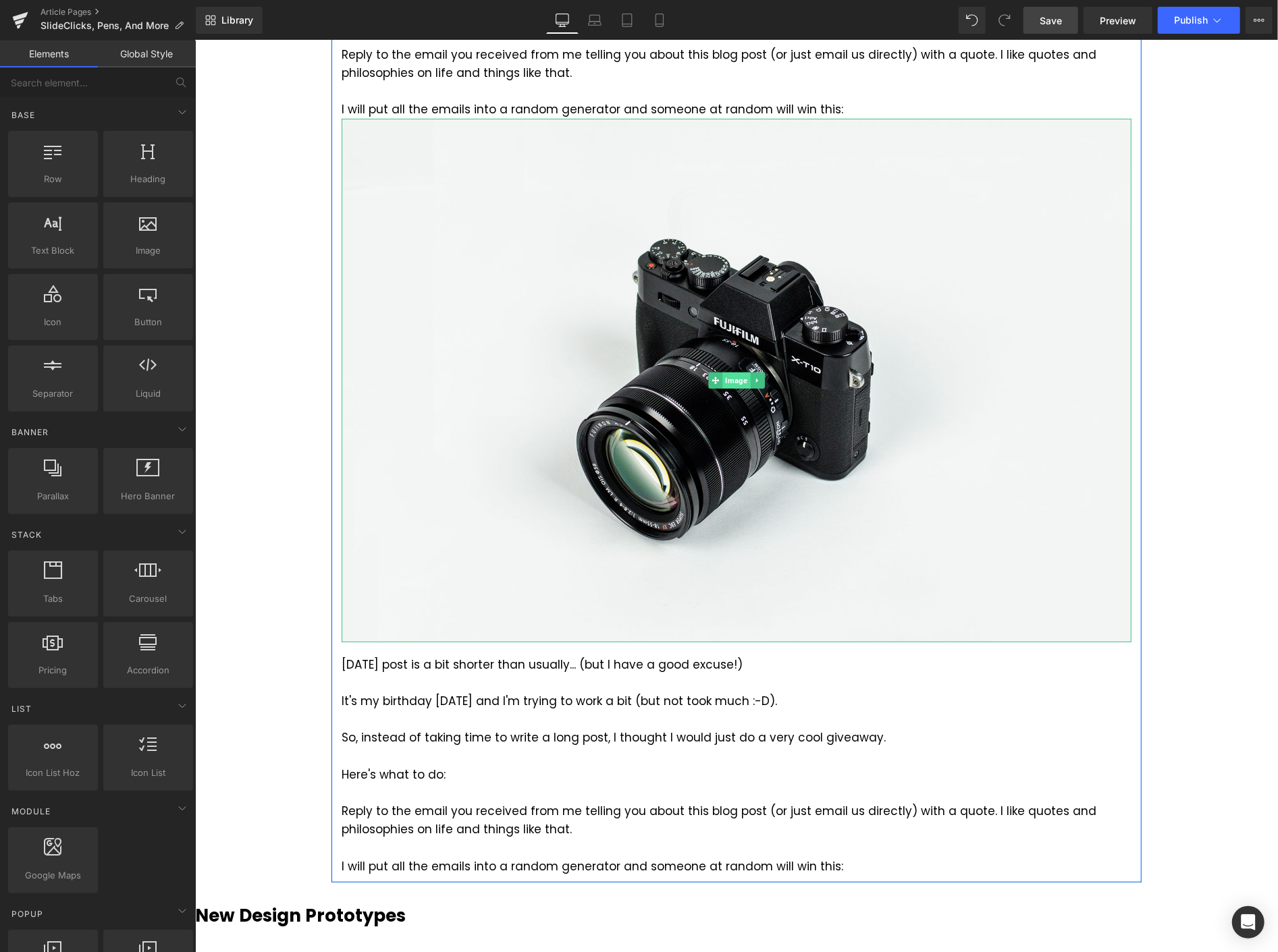
click at [732, 374] on span "Image" at bounding box center [736, 379] width 28 height 16
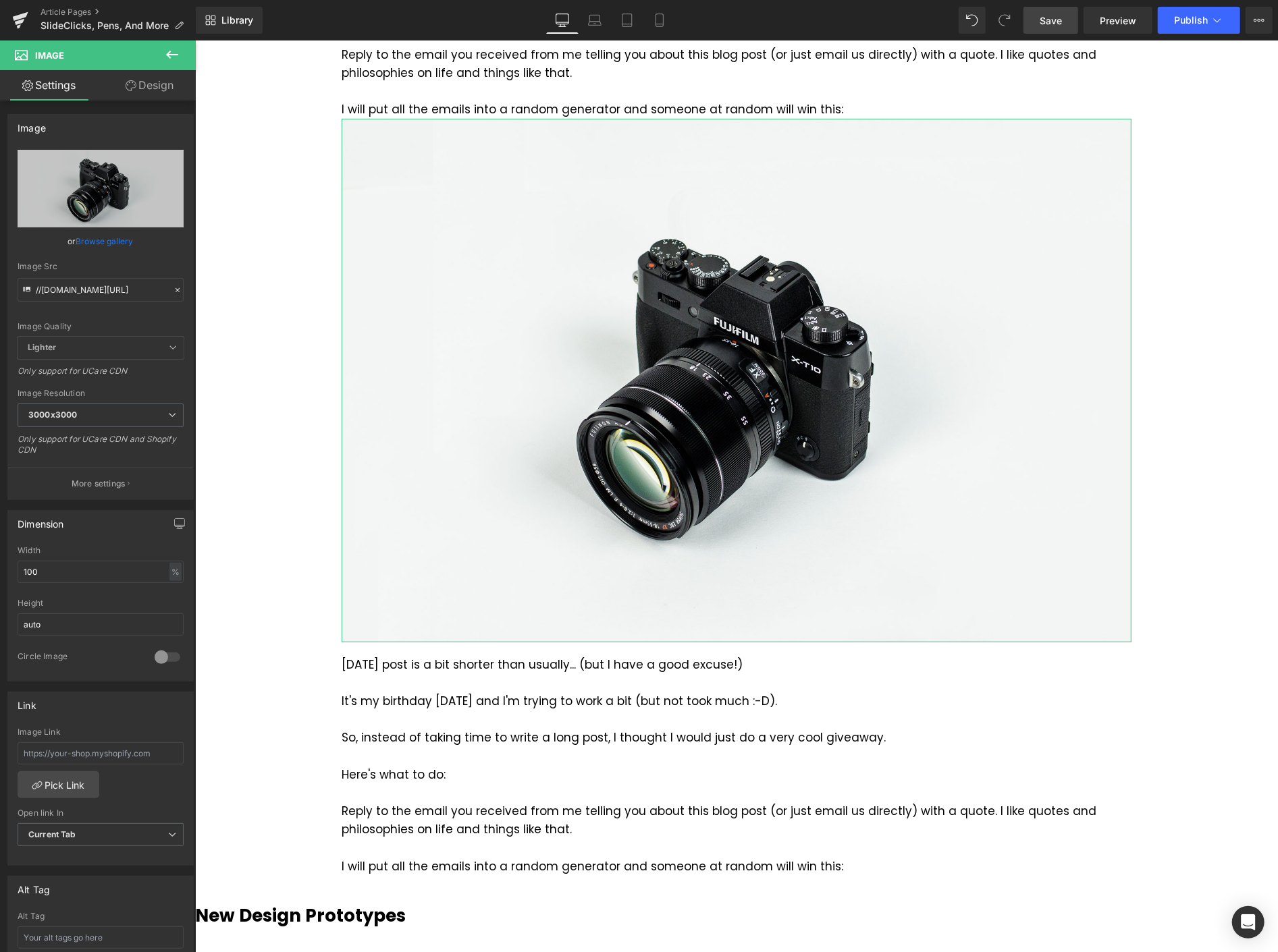
click at [161, 85] on link "Design" at bounding box center [150, 85] width 98 height 30
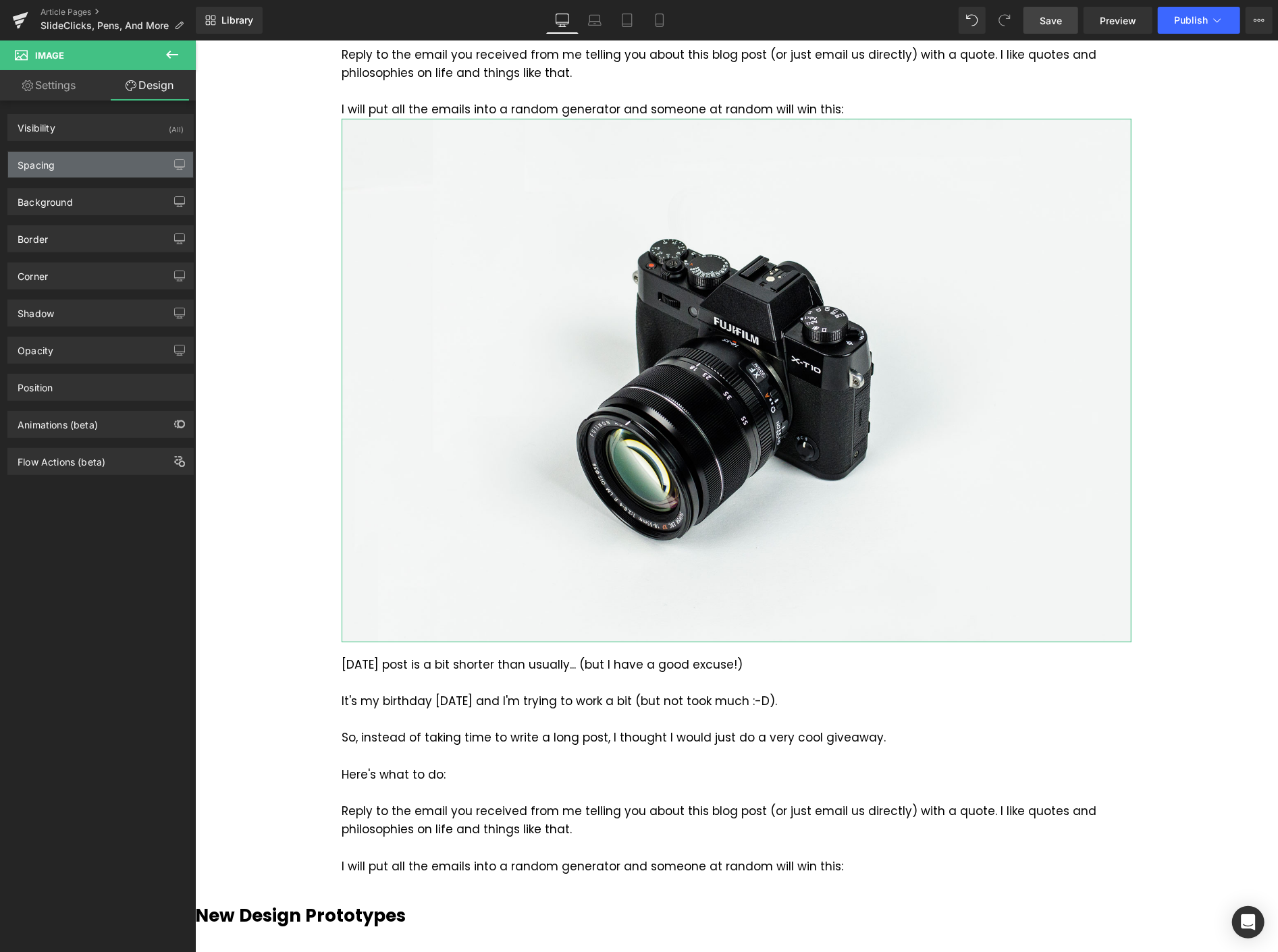
click at [96, 172] on div "Spacing" at bounding box center [101, 164] width 185 height 26
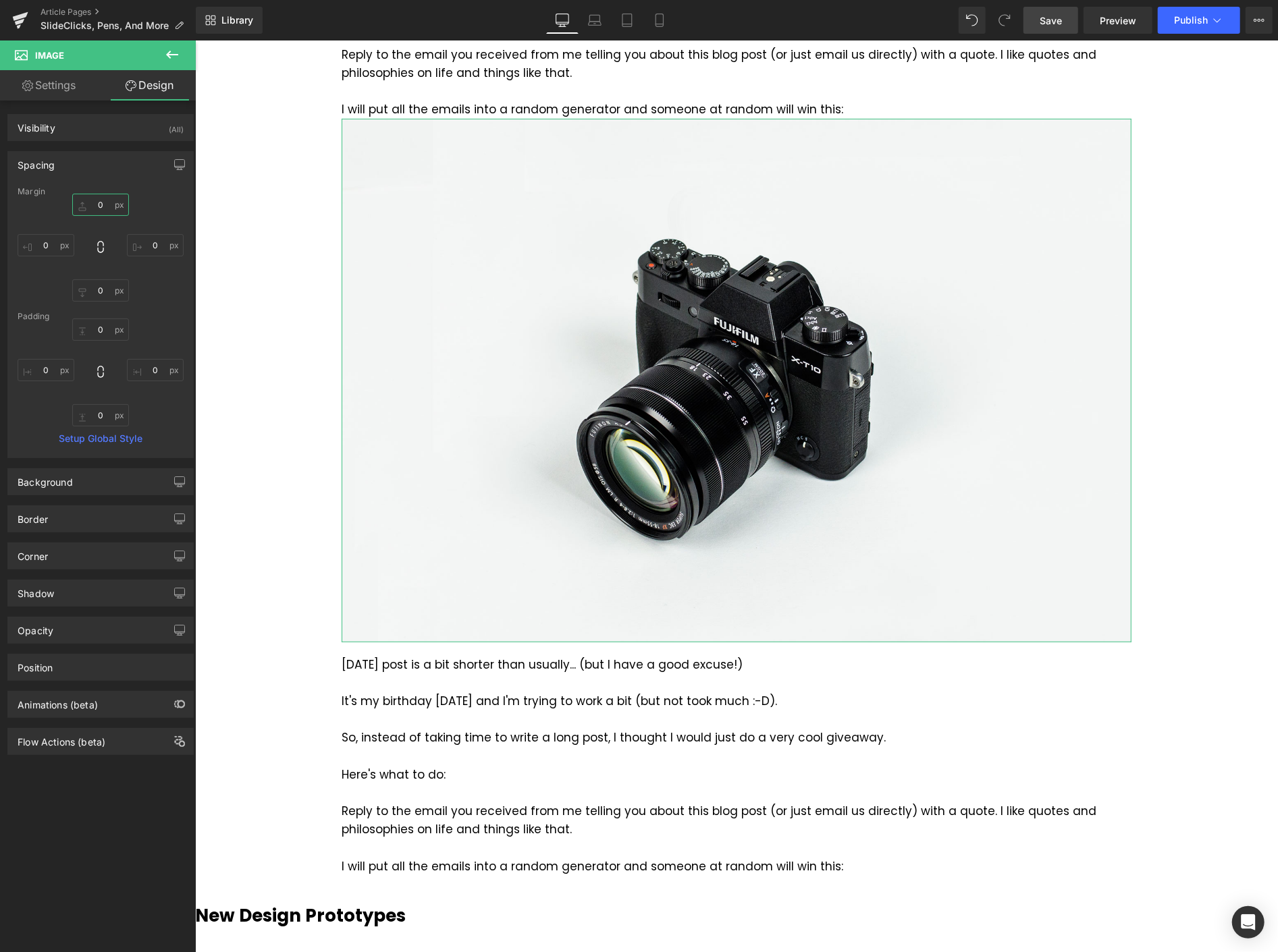
click at [106, 205] on input "0" at bounding box center [100, 205] width 57 height 22
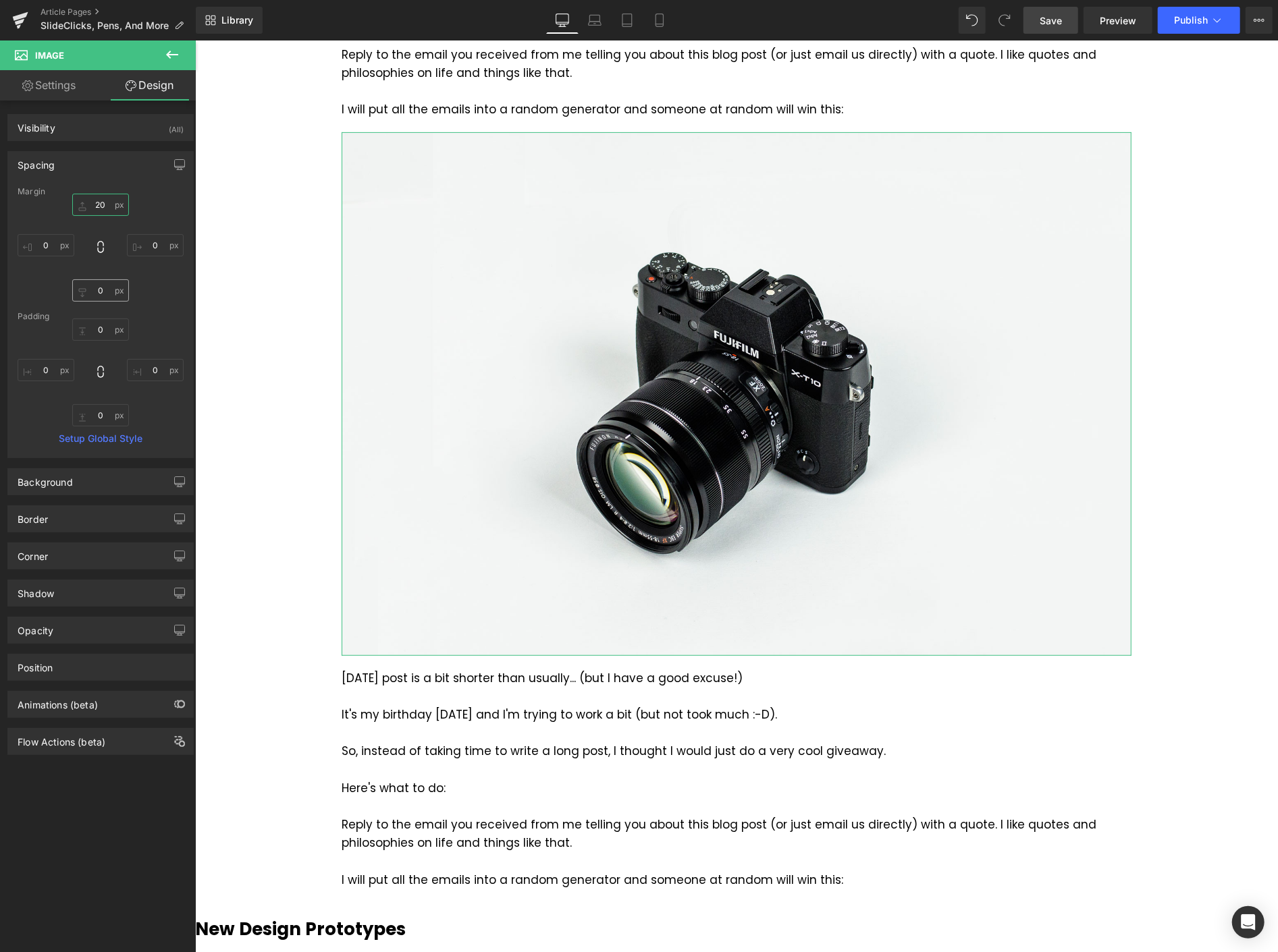
type input "20"
click at [106, 294] on input "0" at bounding box center [100, 291] width 57 height 22
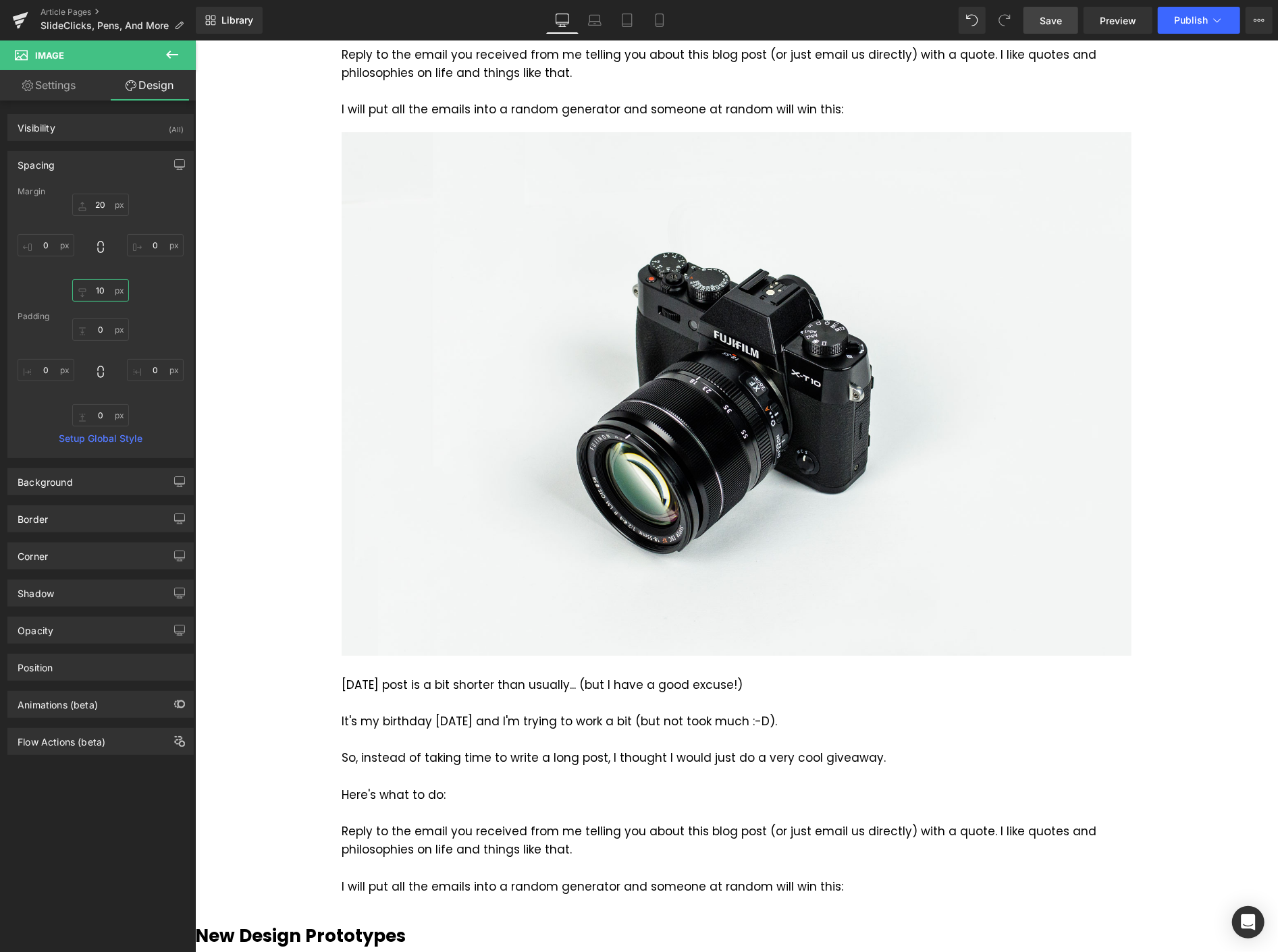
type input "10"
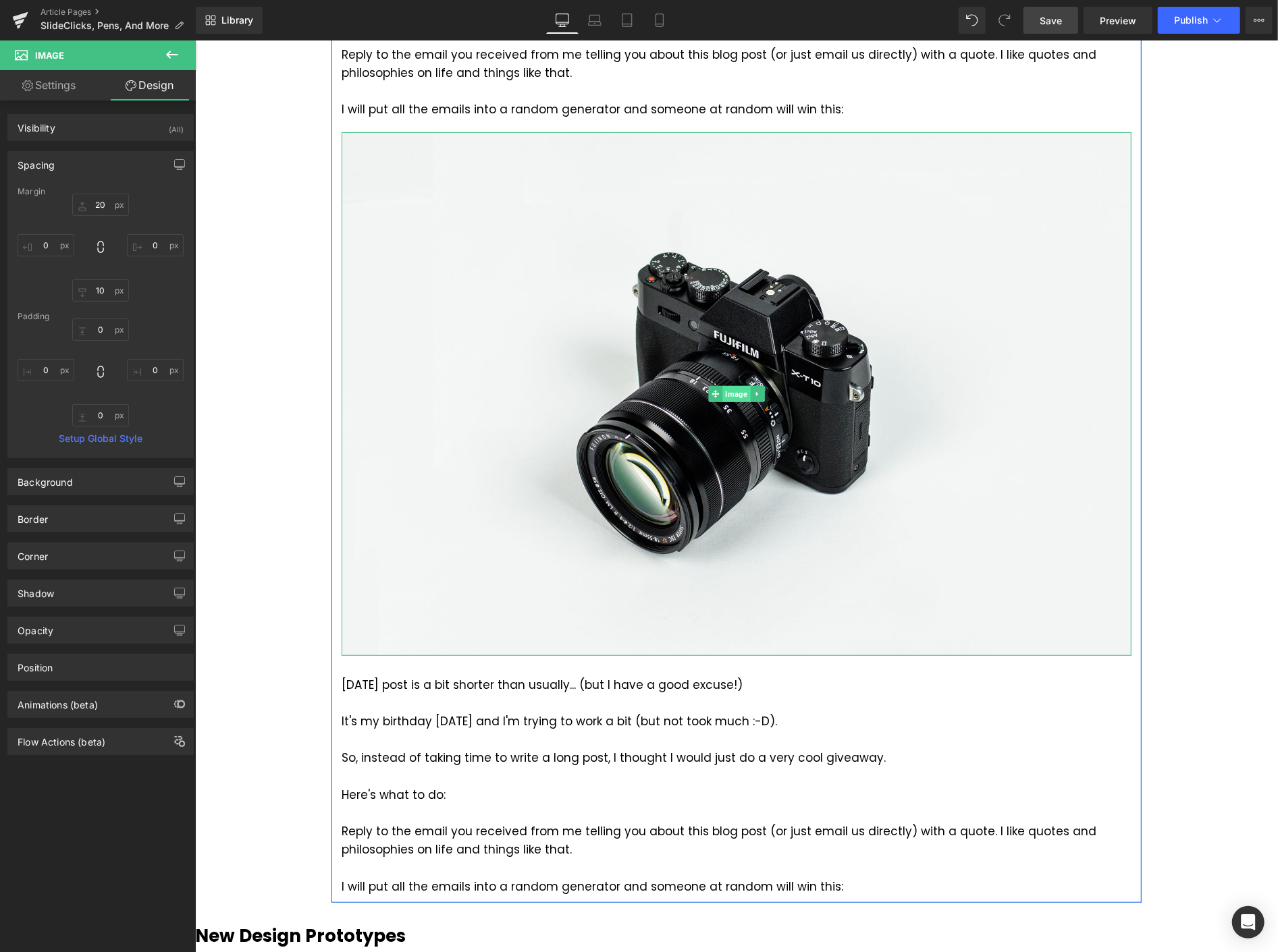
click at [727, 395] on span "Image" at bounding box center [736, 393] width 28 height 16
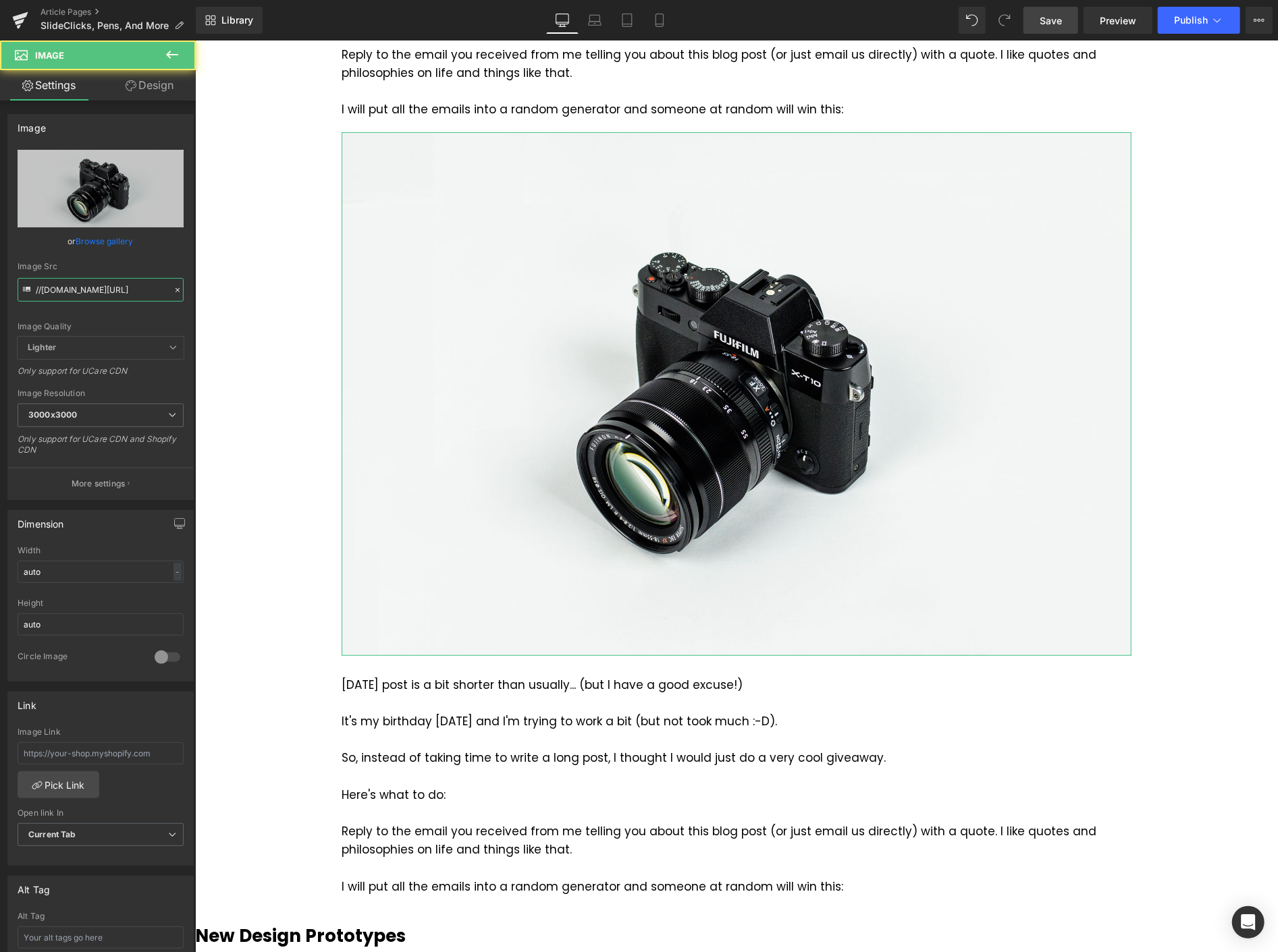
click at [126, 295] on input "//[DOMAIN_NAME][URL]" at bounding box center [101, 290] width 166 height 24
paste input "[URL][DOMAIN_NAME]"
type input "[URL][DOMAIN_NAME]"
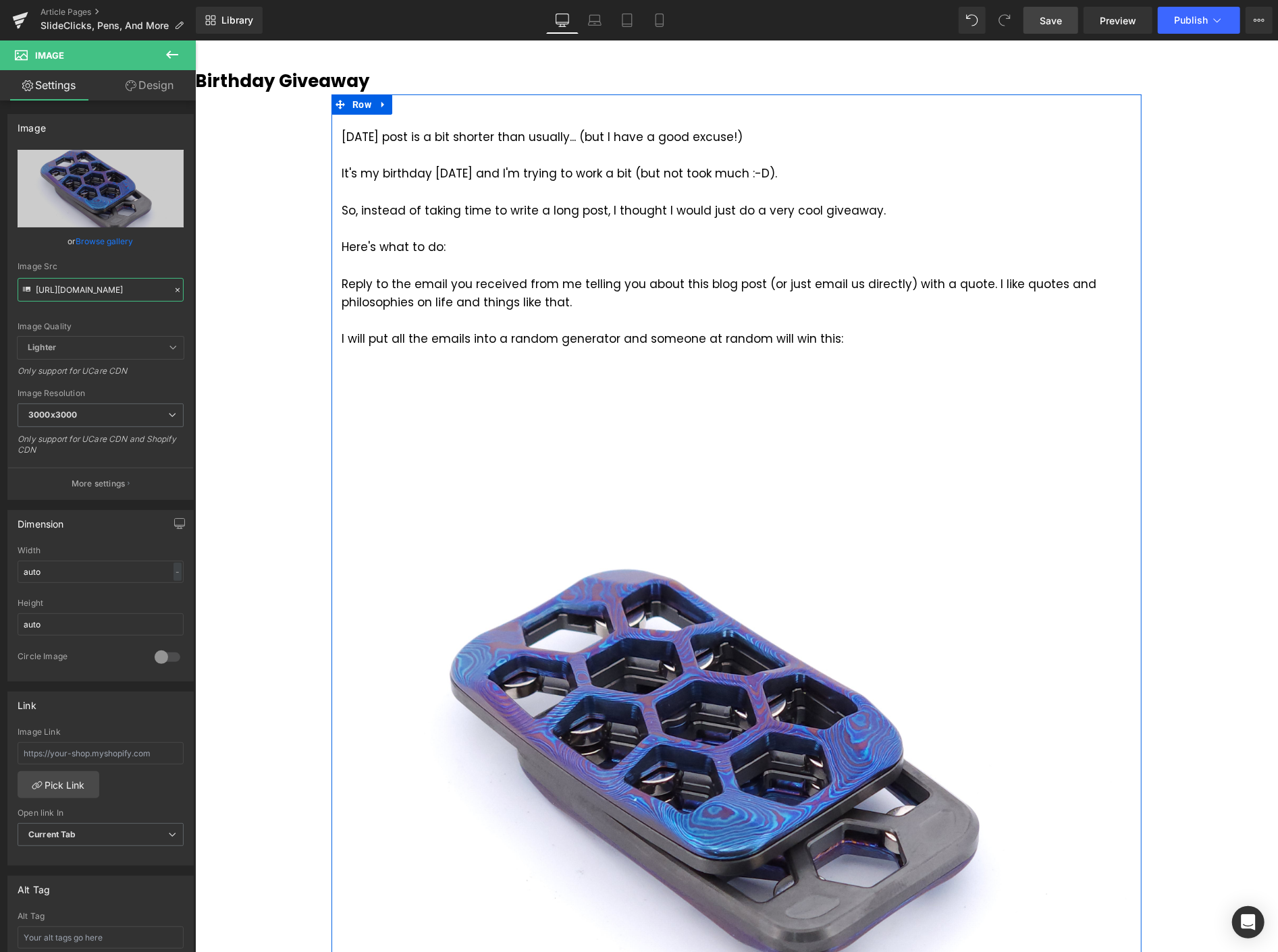
scroll to position [0, 0]
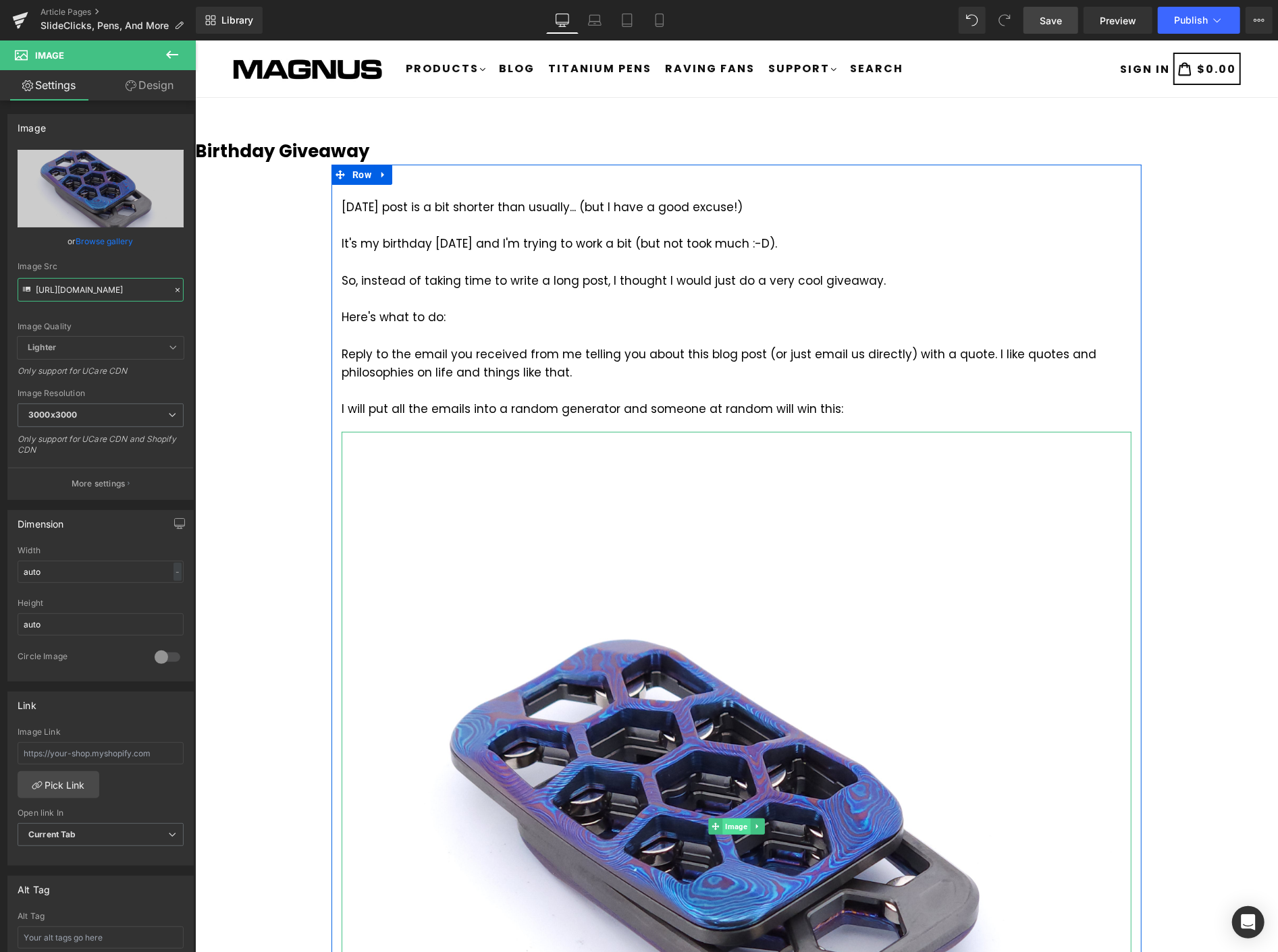
click at [722, 823] on span "Image" at bounding box center [736, 826] width 28 height 16
click at [727, 825] on span "Image" at bounding box center [736, 826] width 28 height 16
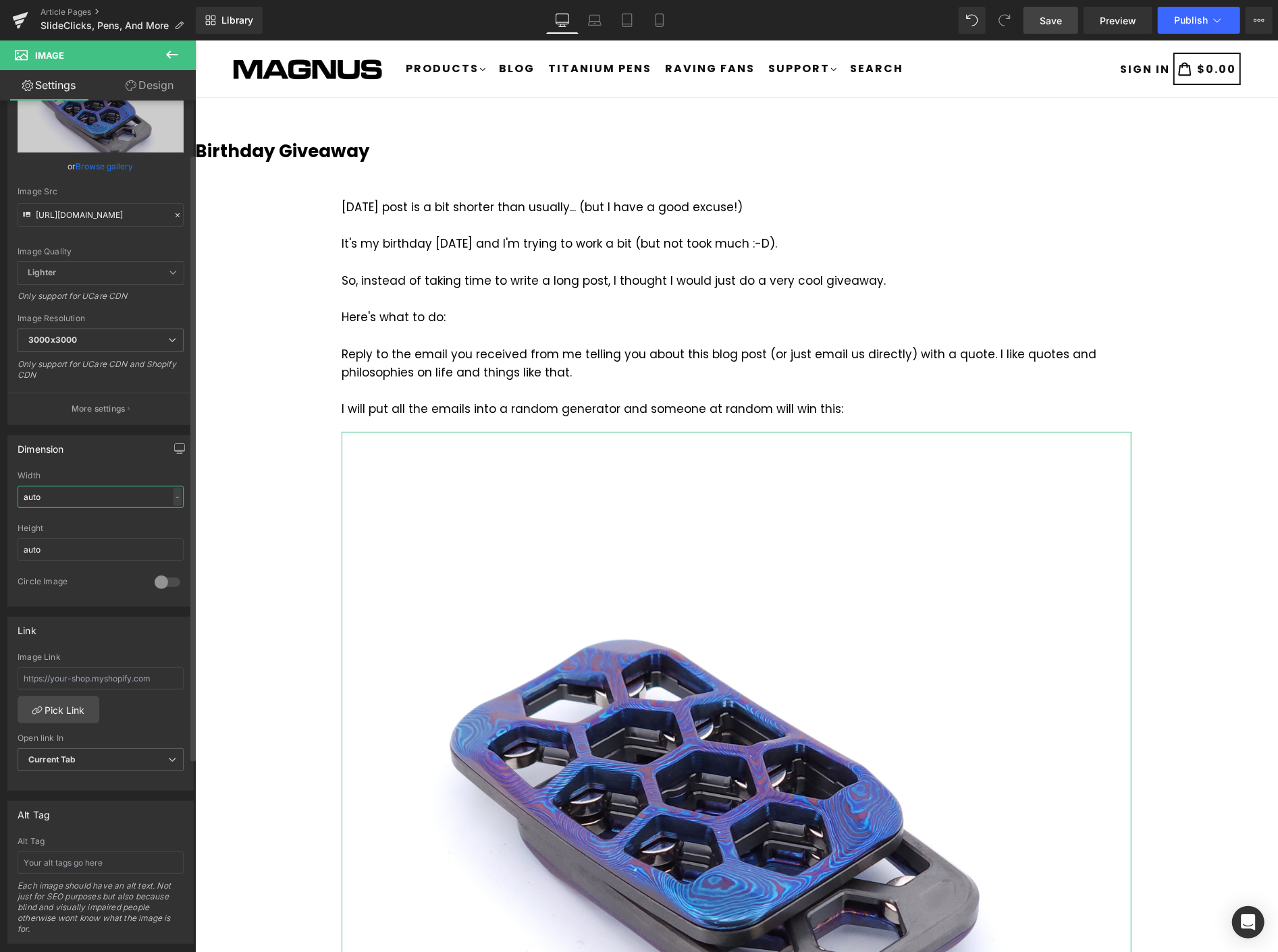
click at [101, 503] on input "auto" at bounding box center [101, 497] width 166 height 22
drag, startPoint x: 63, startPoint y: 496, endPoint x: 8, endPoint y: 501, distance: 55.2
click at [0, 508] on html "Image You are previewing how the will restyle your page. You can not edit Eleme…" at bounding box center [639, 476] width 1278 height 952
click at [173, 493] on div "-" at bounding box center [177, 497] width 8 height 18
click at [171, 514] on li "%" at bounding box center [175, 518] width 17 height 20
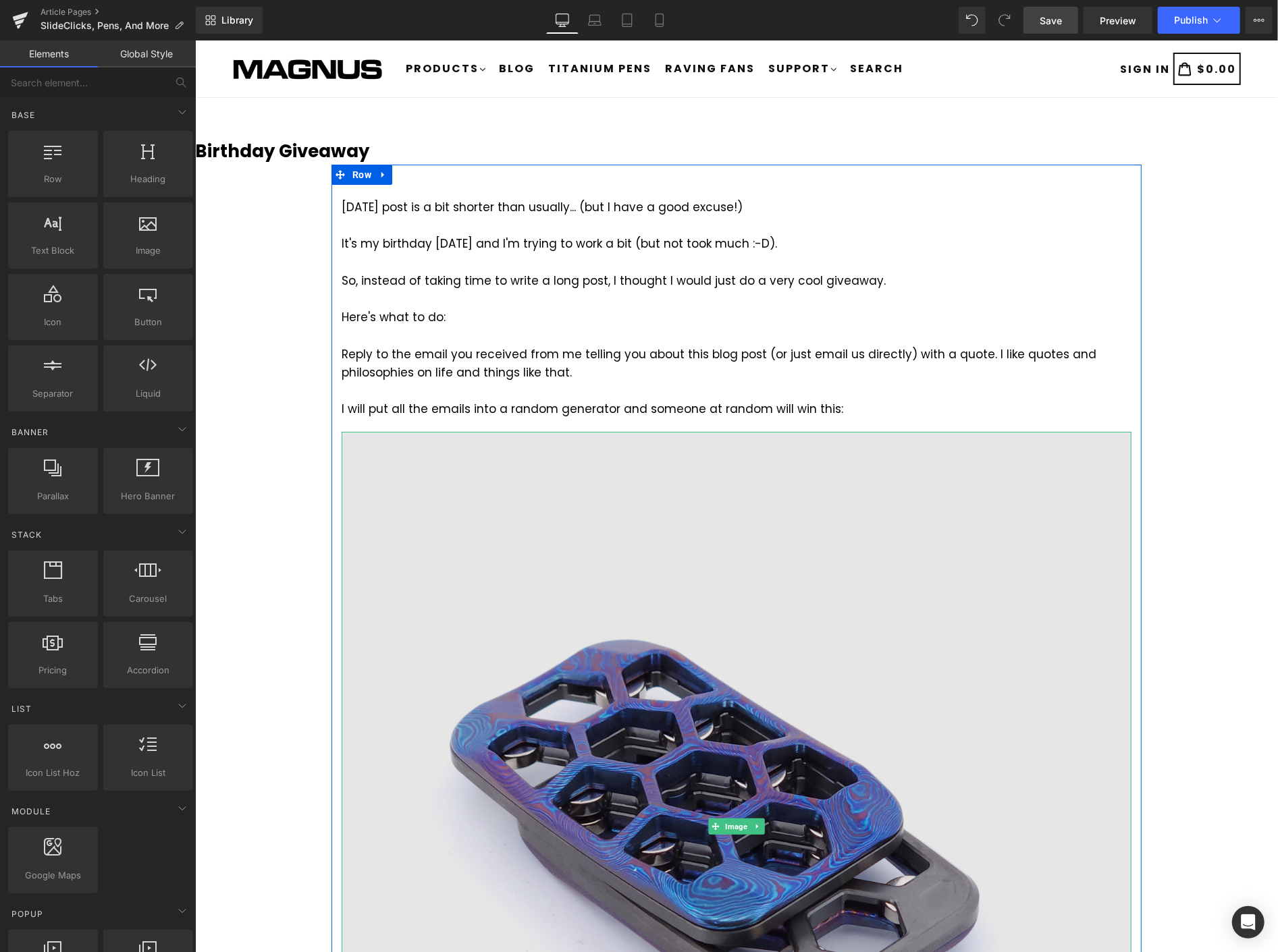
click at [655, 585] on img at bounding box center [736, 826] width 790 height 790
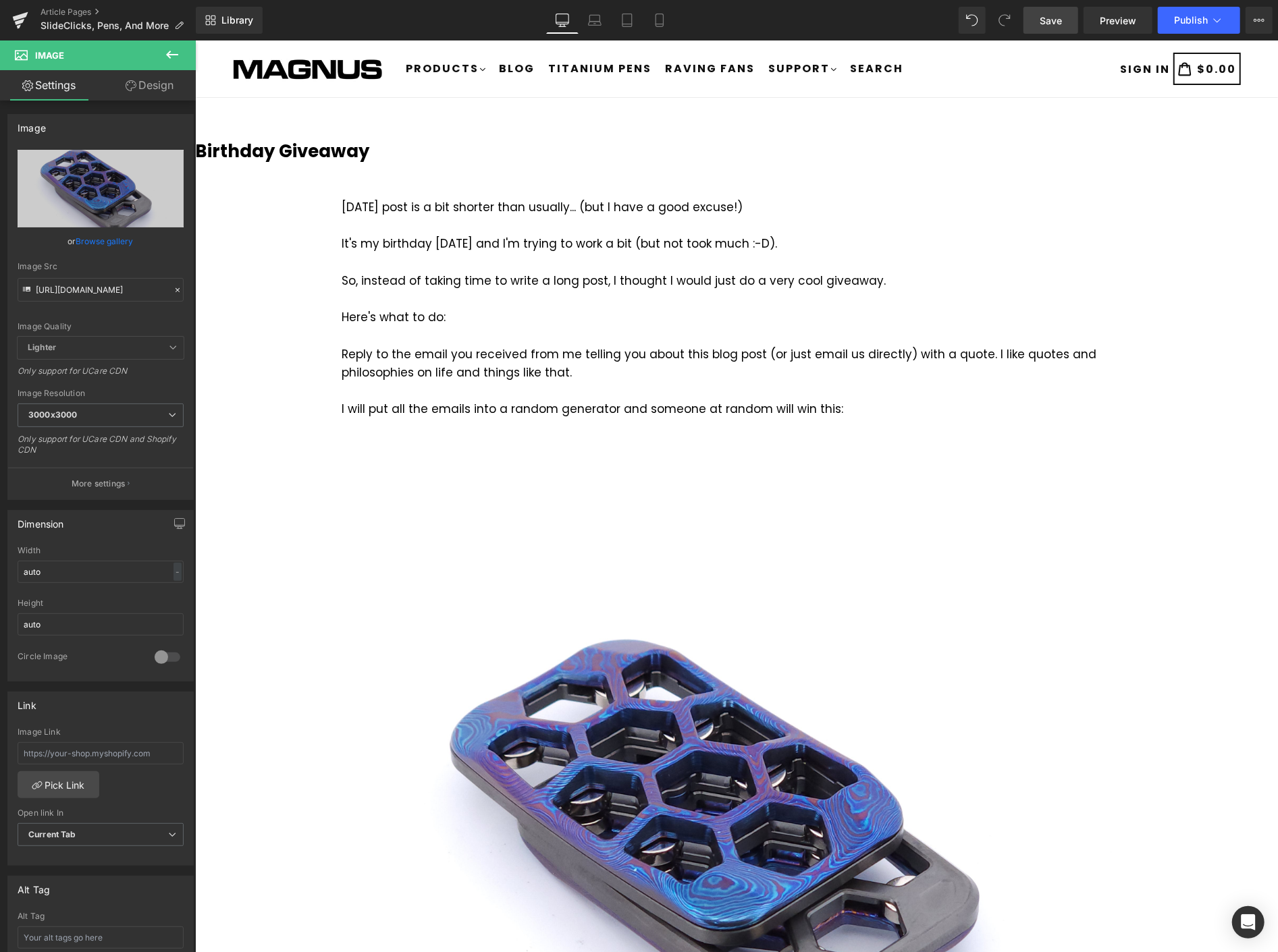
click at [1059, 25] on span "Save" at bounding box center [1051, 20] width 22 height 14
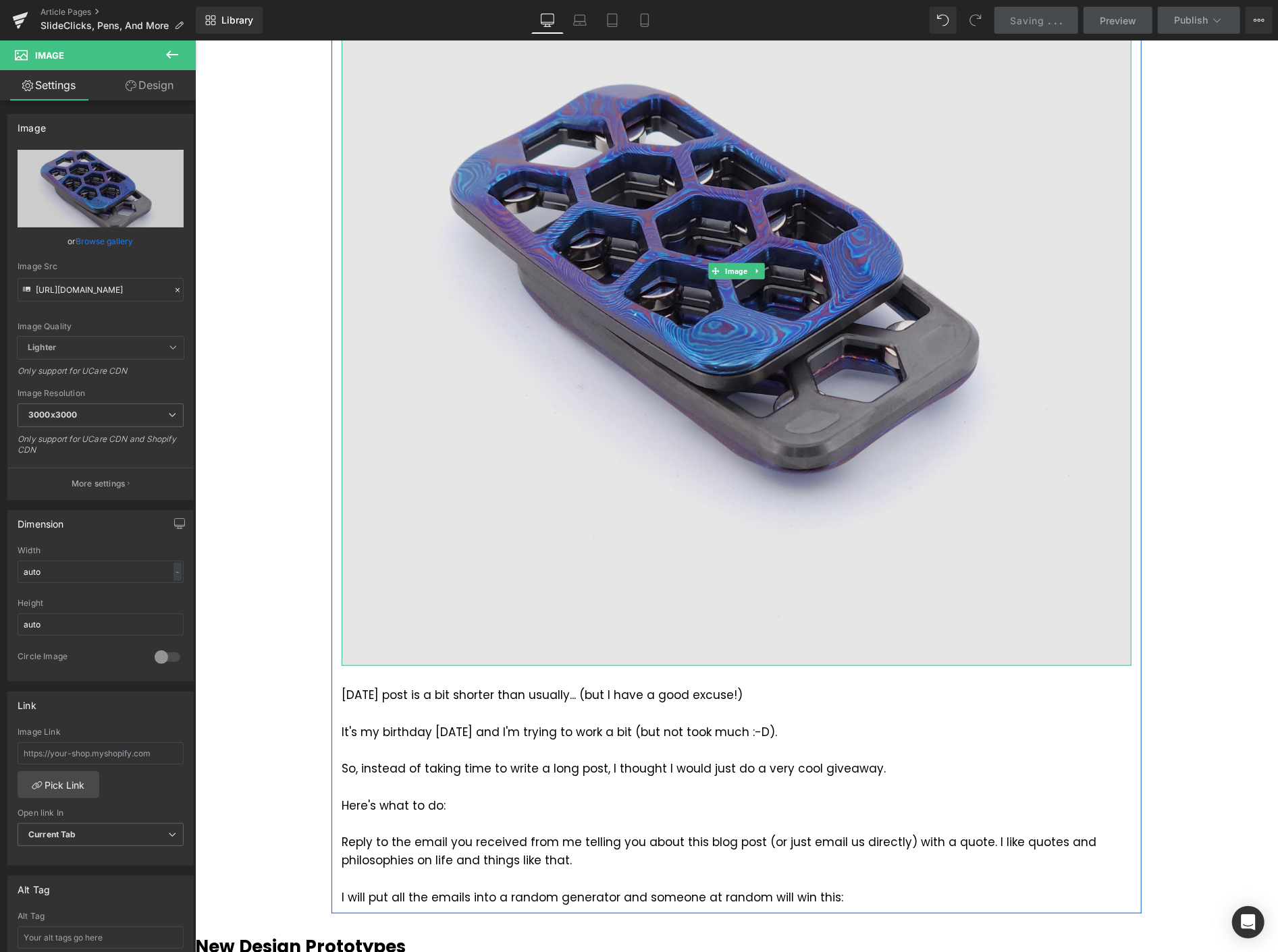
scroll to position [599, 0]
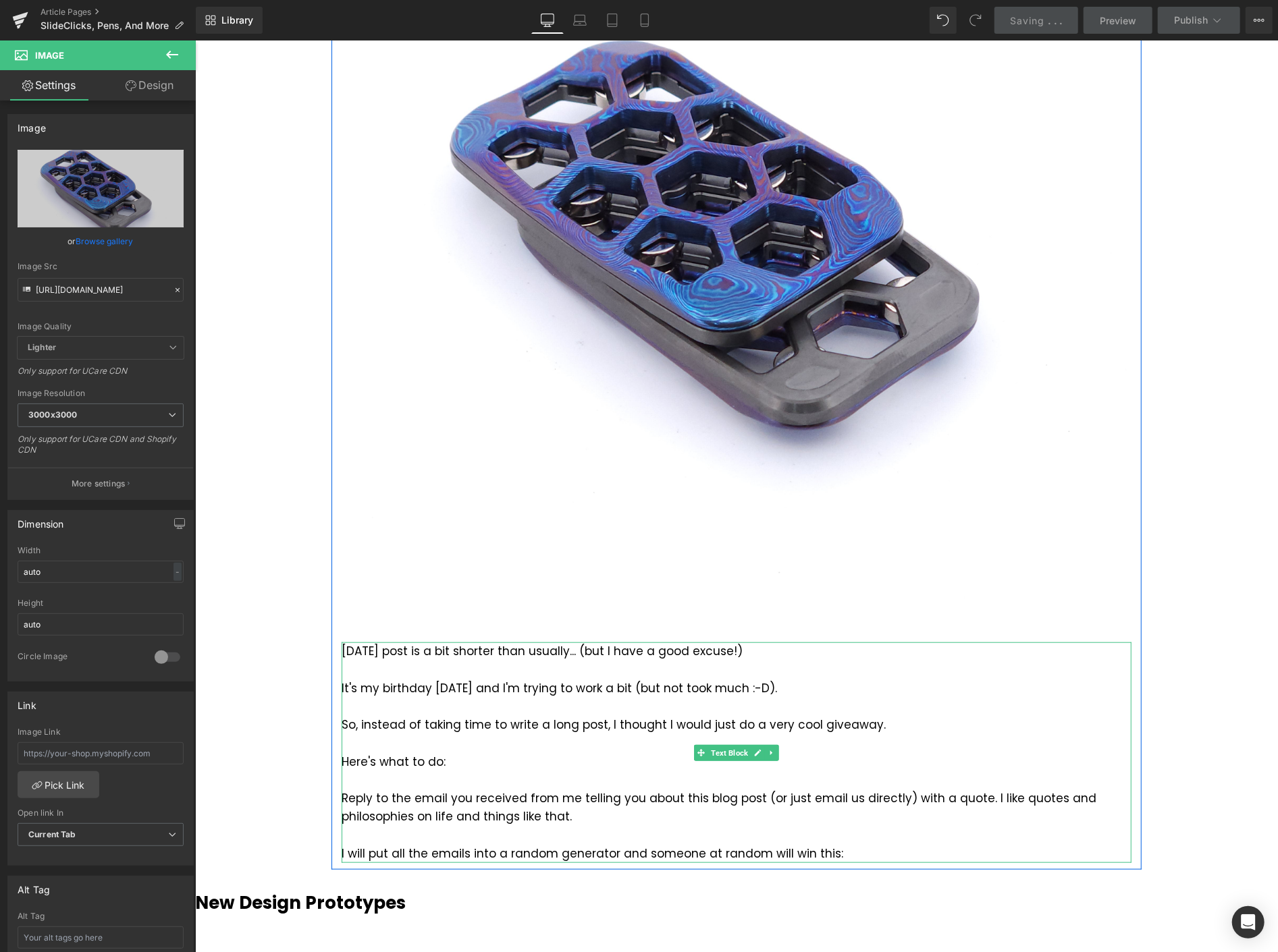
click at [527, 682] on div "It's my birthday [DATE] and I'm trying to work a bit (but not took much :-D)." at bounding box center [736, 688] width 790 height 18
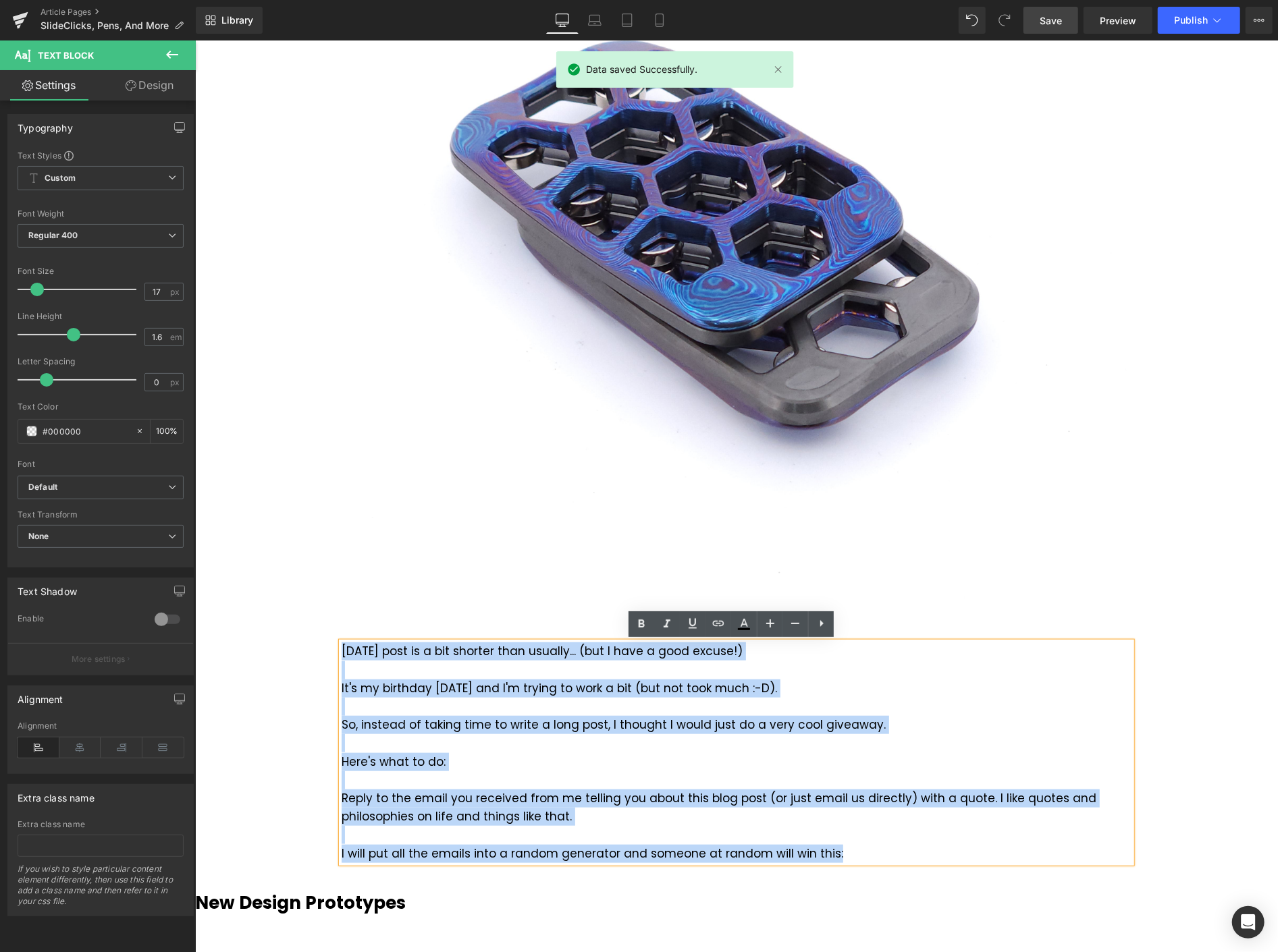
drag, startPoint x: 840, startPoint y: 851, endPoint x: 337, endPoint y: 651, distance: 541.3
click at [341, 649] on div "[DATE] post is a bit shorter than usually... (but I have a good excuse!) It's m…" at bounding box center [736, 752] width 790 height 220
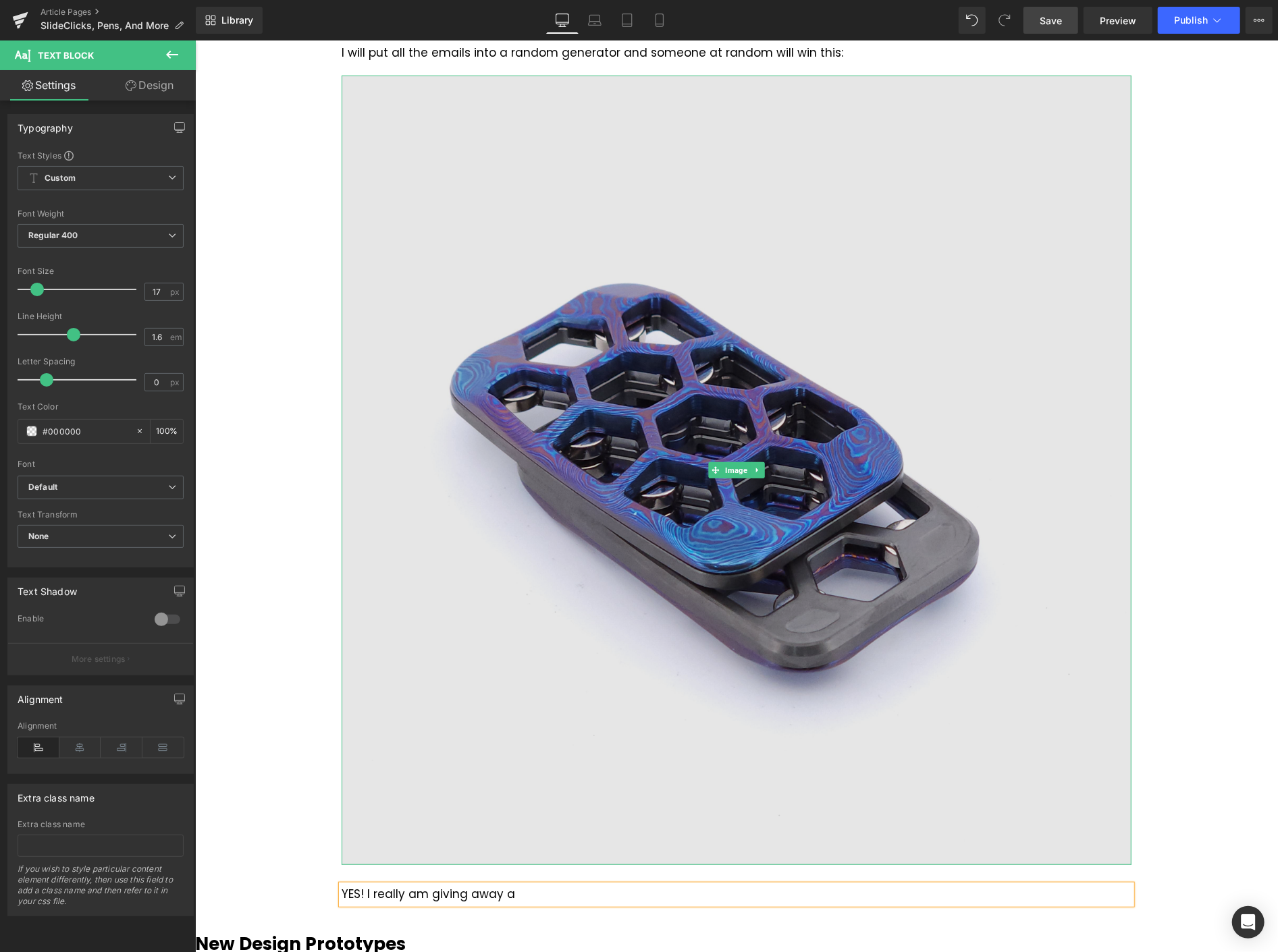
scroll to position [750, 0]
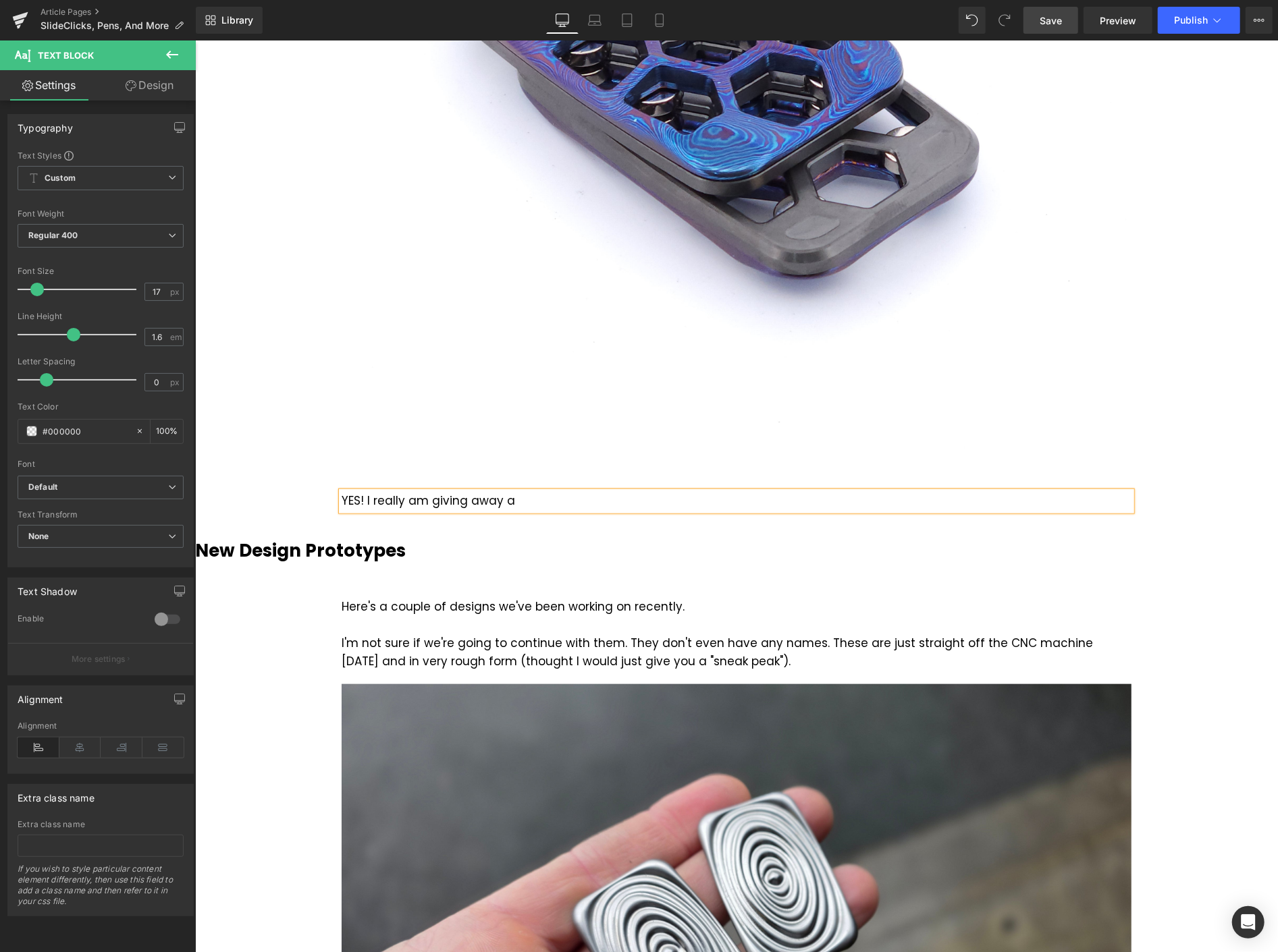
click at [485, 497] on div "YES! I really am giving away a" at bounding box center [736, 500] width 790 height 18
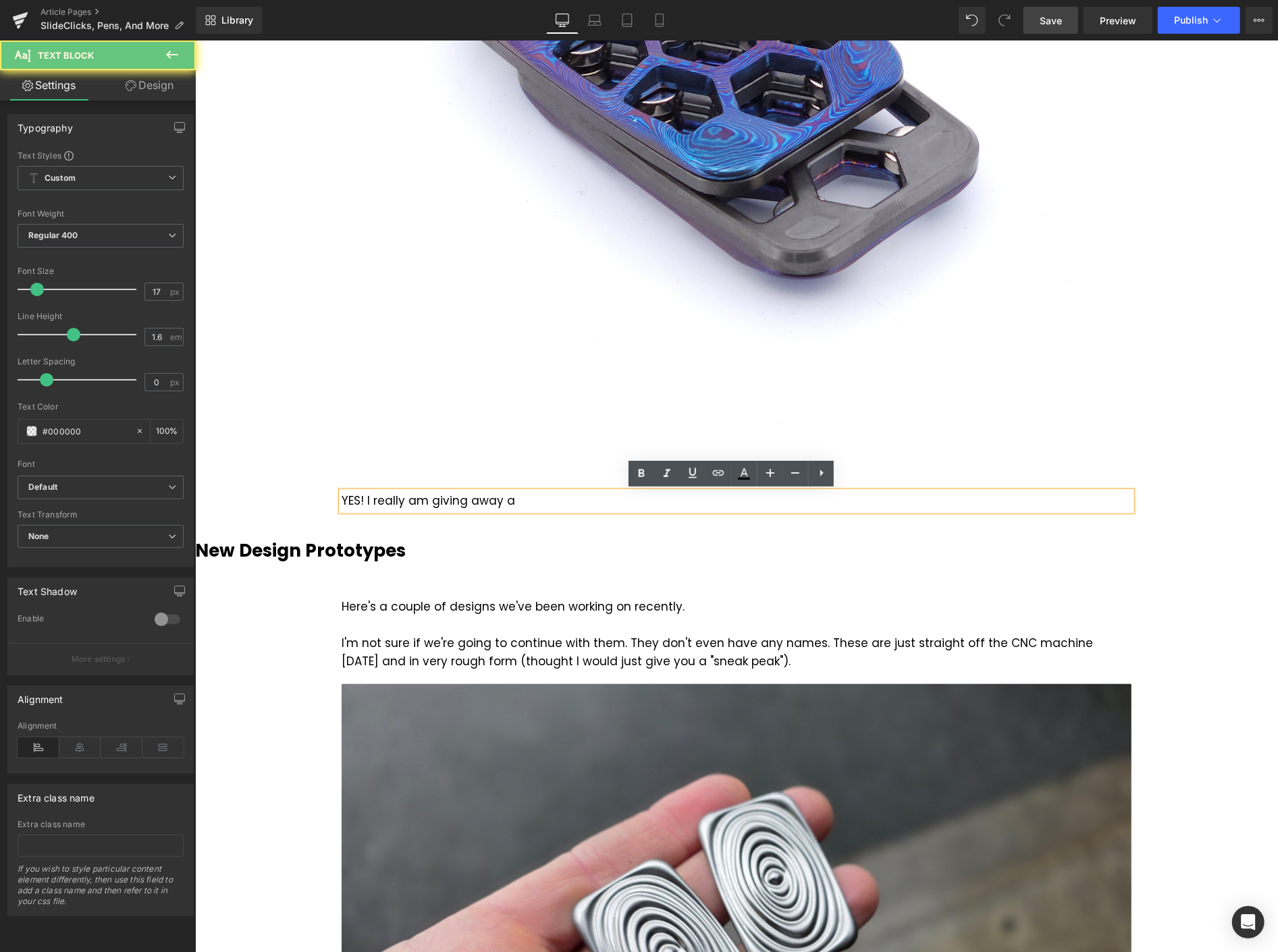
click at [537, 491] on div "YES! I really am giving away a" at bounding box center [736, 500] width 790 height 18
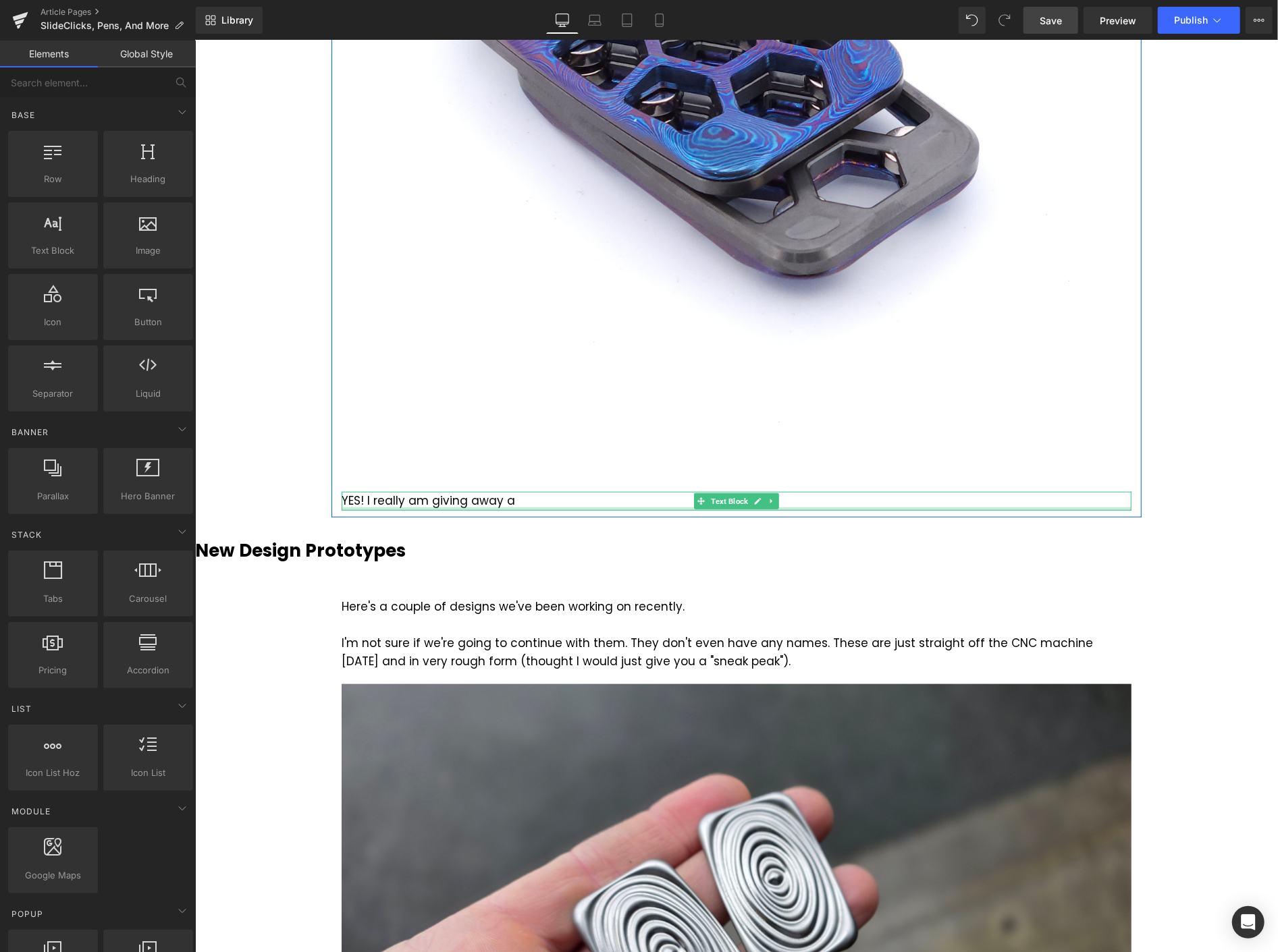
click at [525, 508] on div at bounding box center [736, 508] width 790 height 3
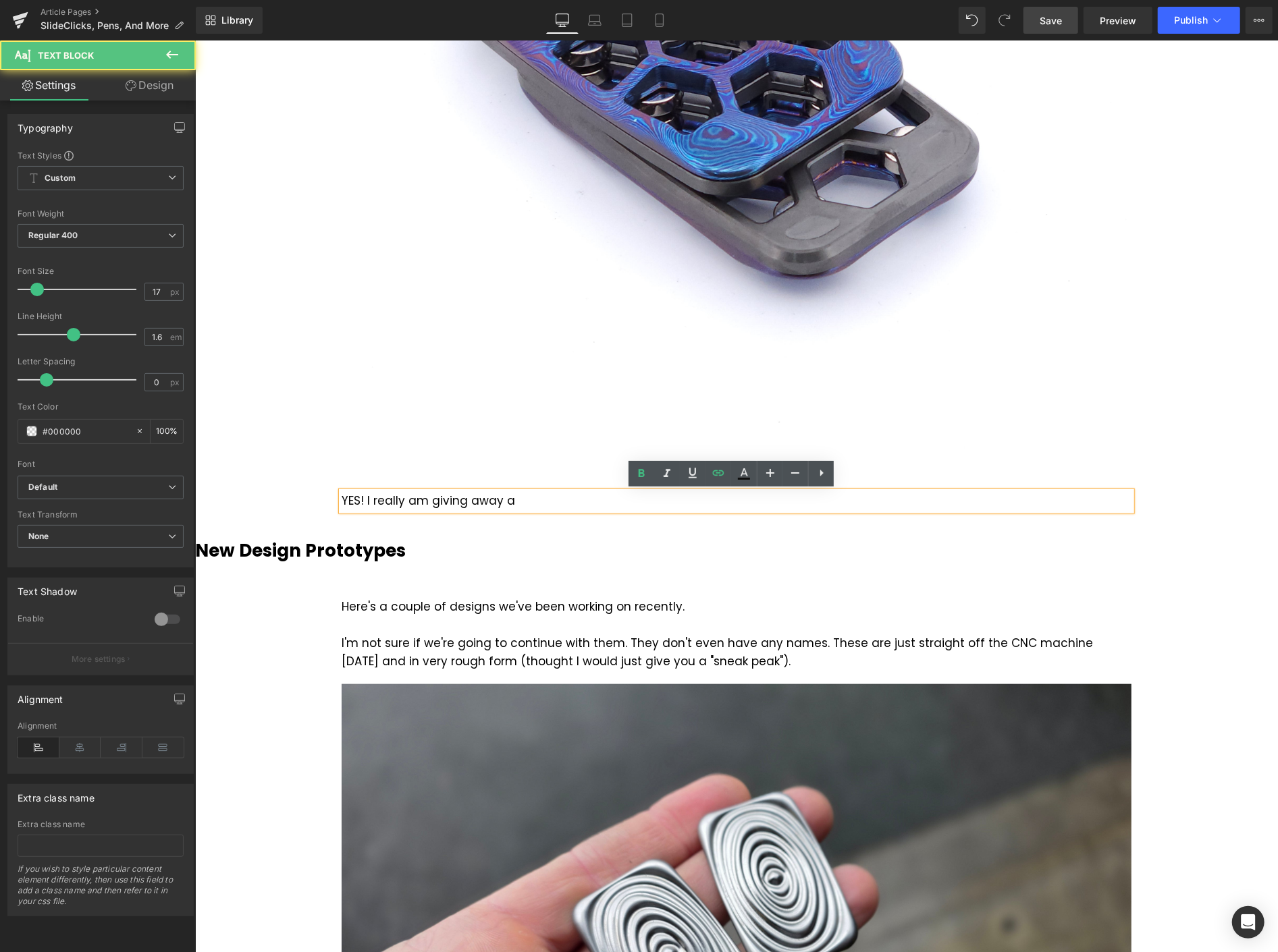
click at [527, 501] on div "YES! I really am giving away a" at bounding box center [736, 500] width 790 height 18
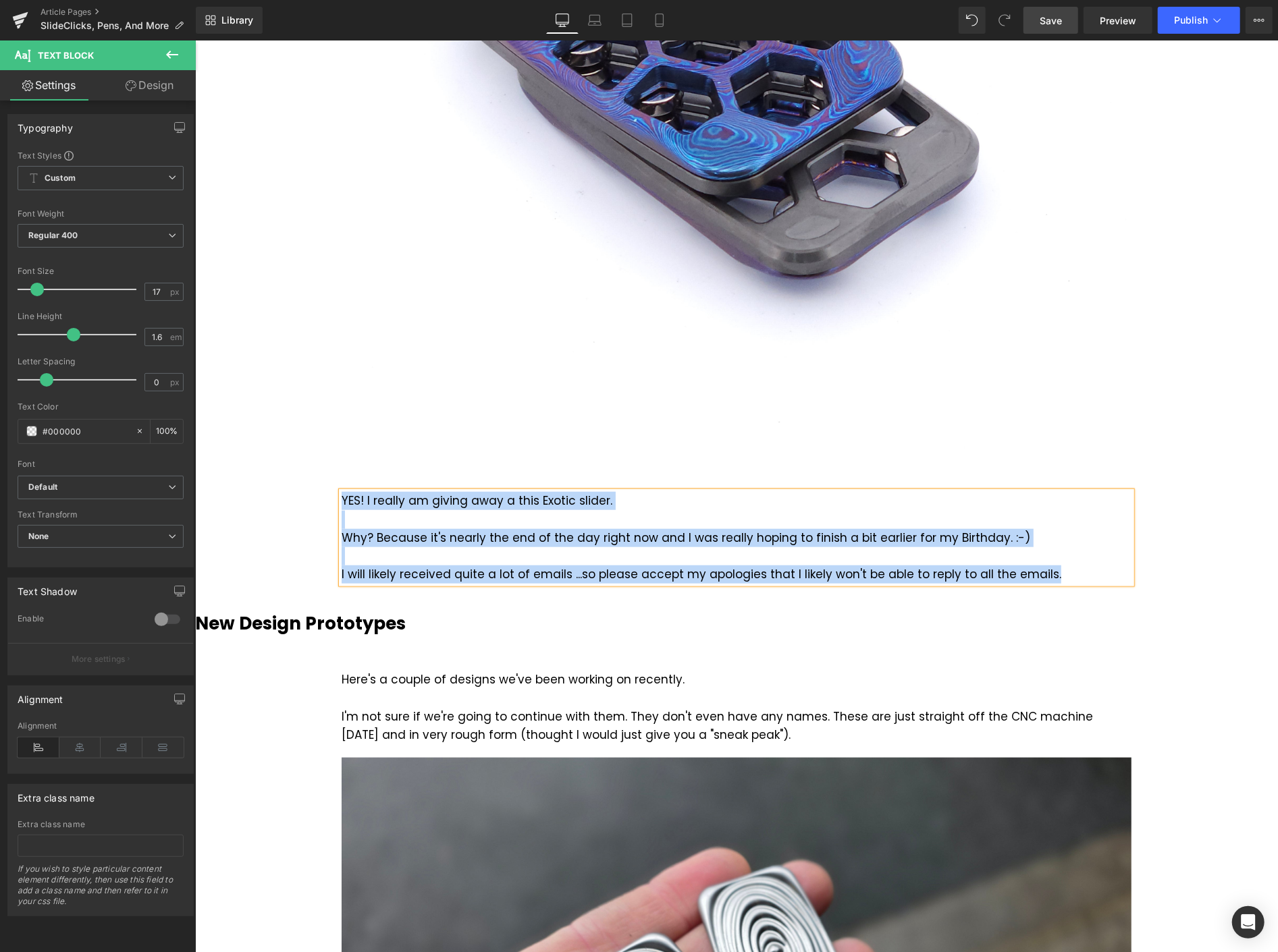
copy div "YES! I really am giving away a this Exotic slider. Why? Because it's nearly the…"
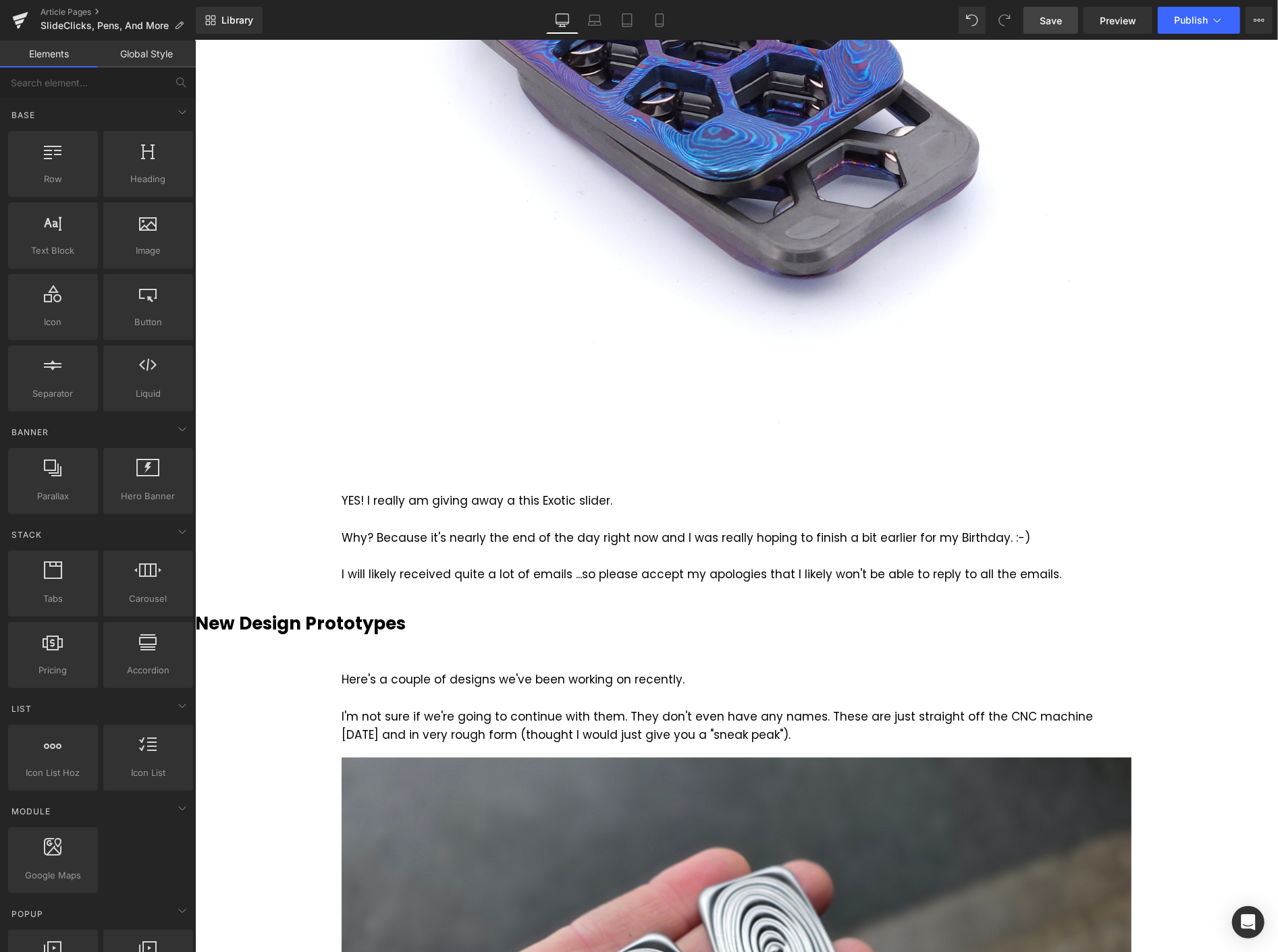
click at [1068, 22] on link "Save" at bounding box center [1051, 20] width 55 height 27
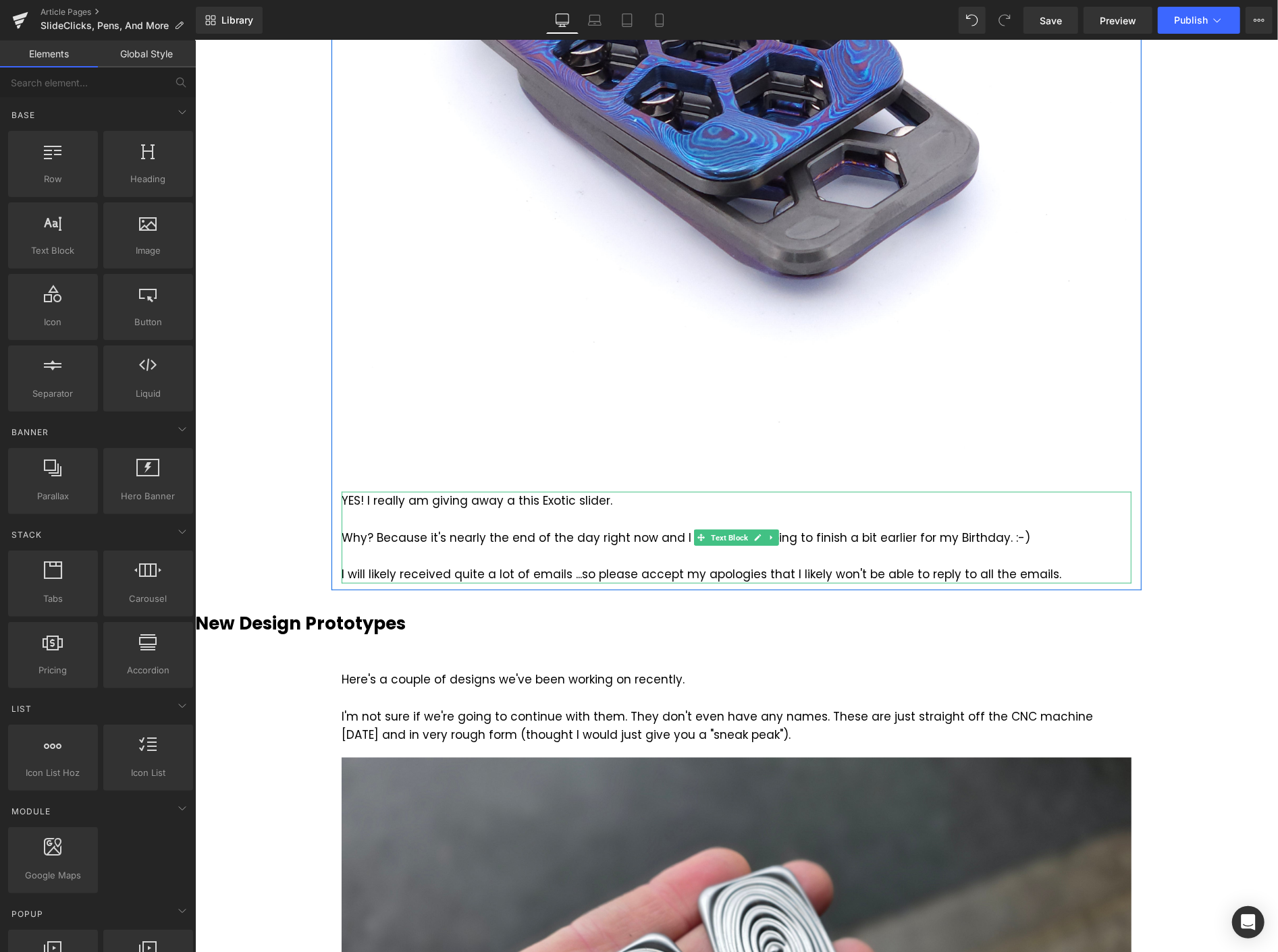
click at [1012, 576] on div "I will likely received quite a lot of emails ...so please accept my apologies t…" at bounding box center [736, 574] width 790 height 18
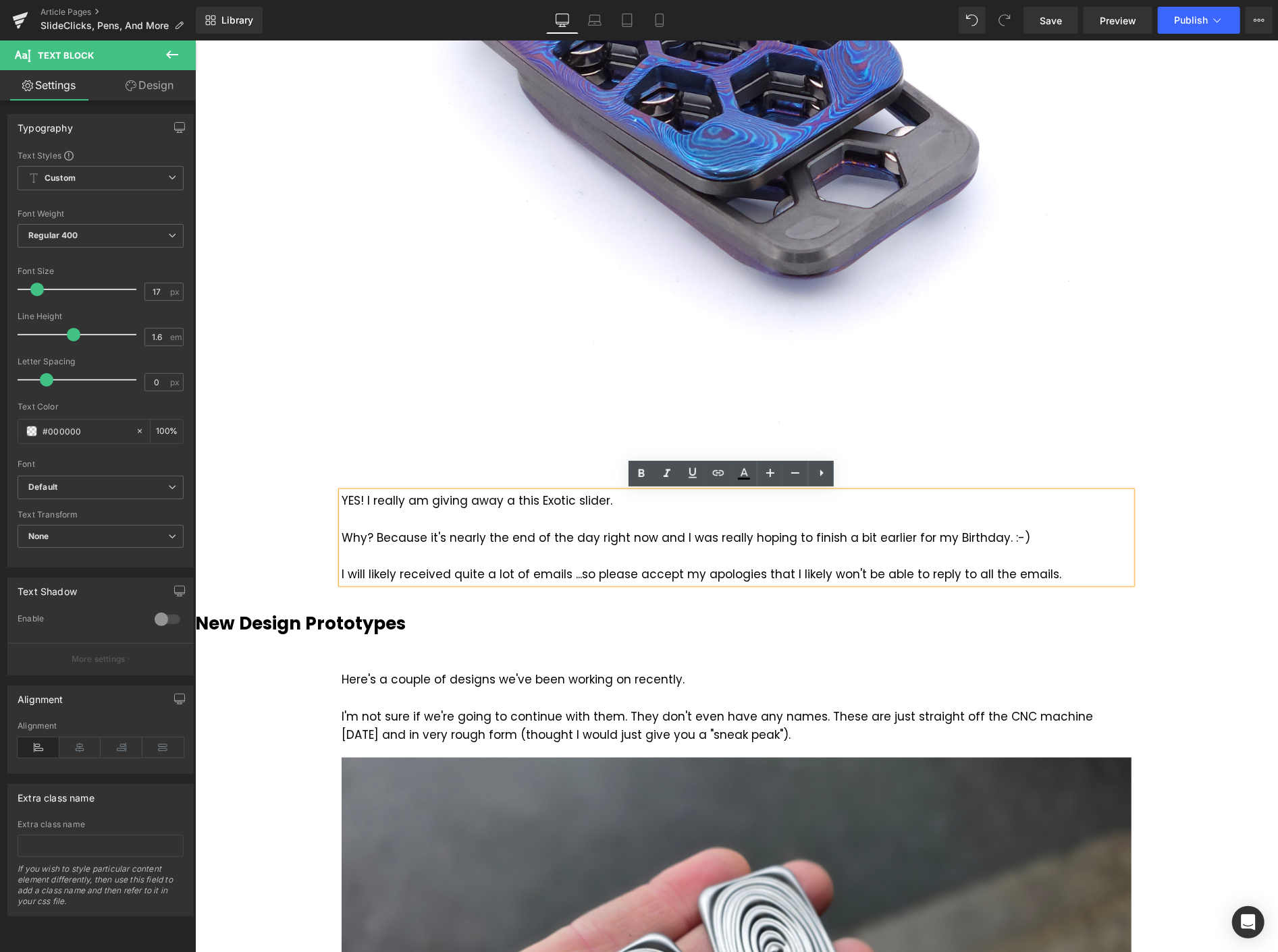
click at [1030, 571] on div "I will likely received quite a lot of emails ...so please accept my apologies t…" at bounding box center [736, 574] width 790 height 18
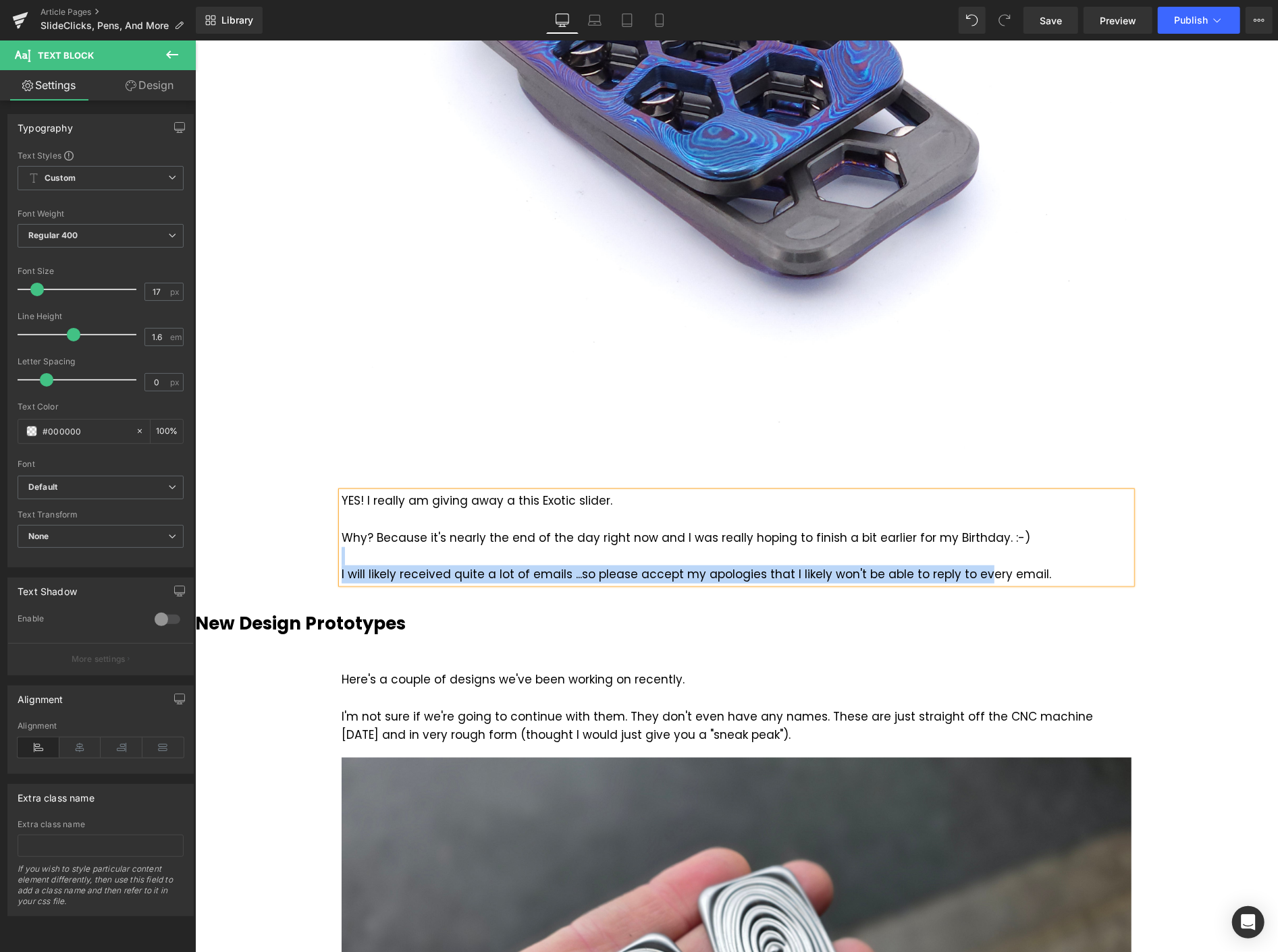
click at [971, 564] on div "YES! I really am giving away a this Exotic slider. Why? Because it's nearly the…" at bounding box center [736, 536] width 790 height 91
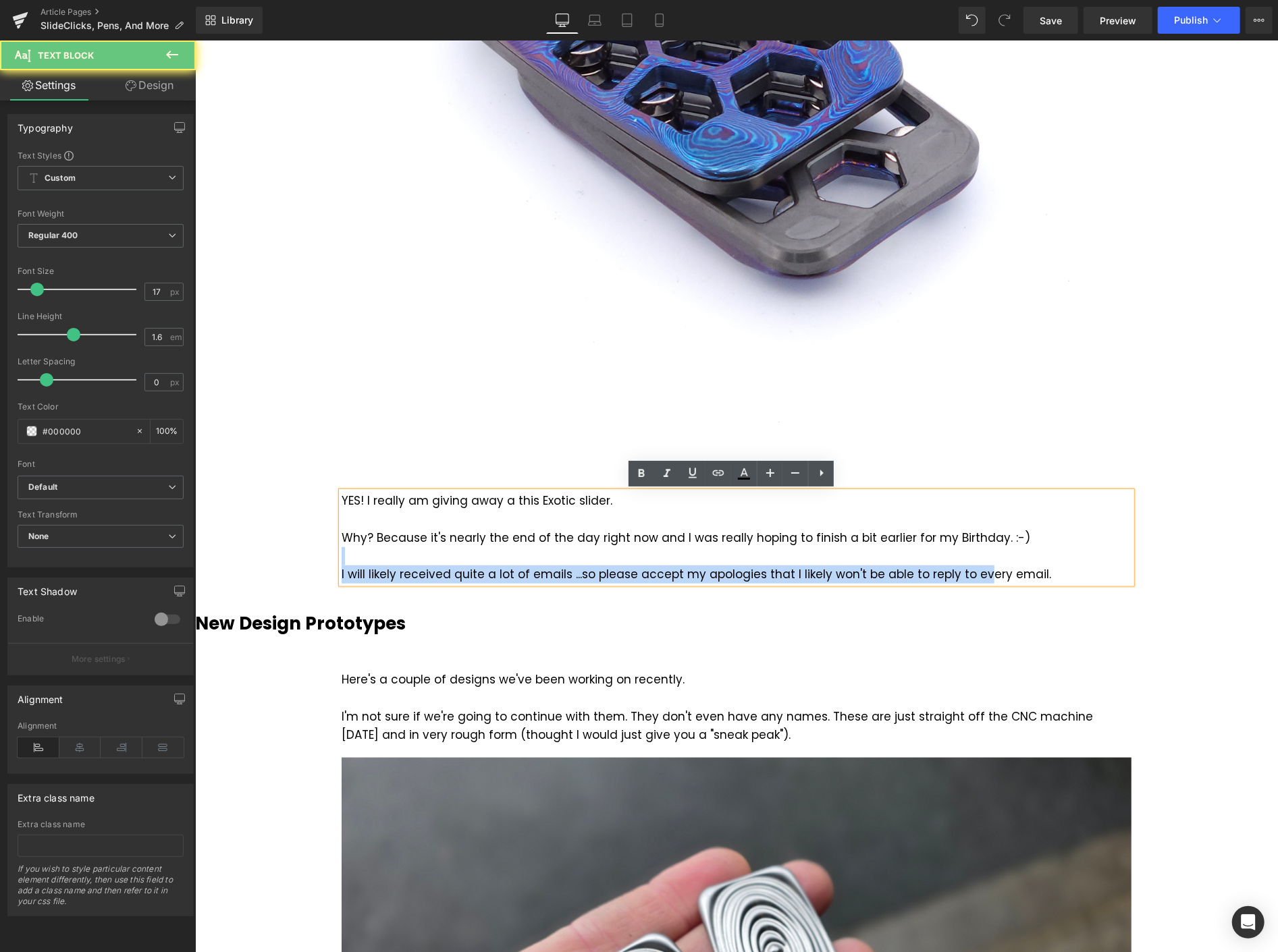
click at [972, 564] on div at bounding box center [736, 556] width 790 height 18
click at [971, 574] on div "I will likely received quite a lot of emails ...so please accept my apologies t…" at bounding box center [736, 574] width 790 height 18
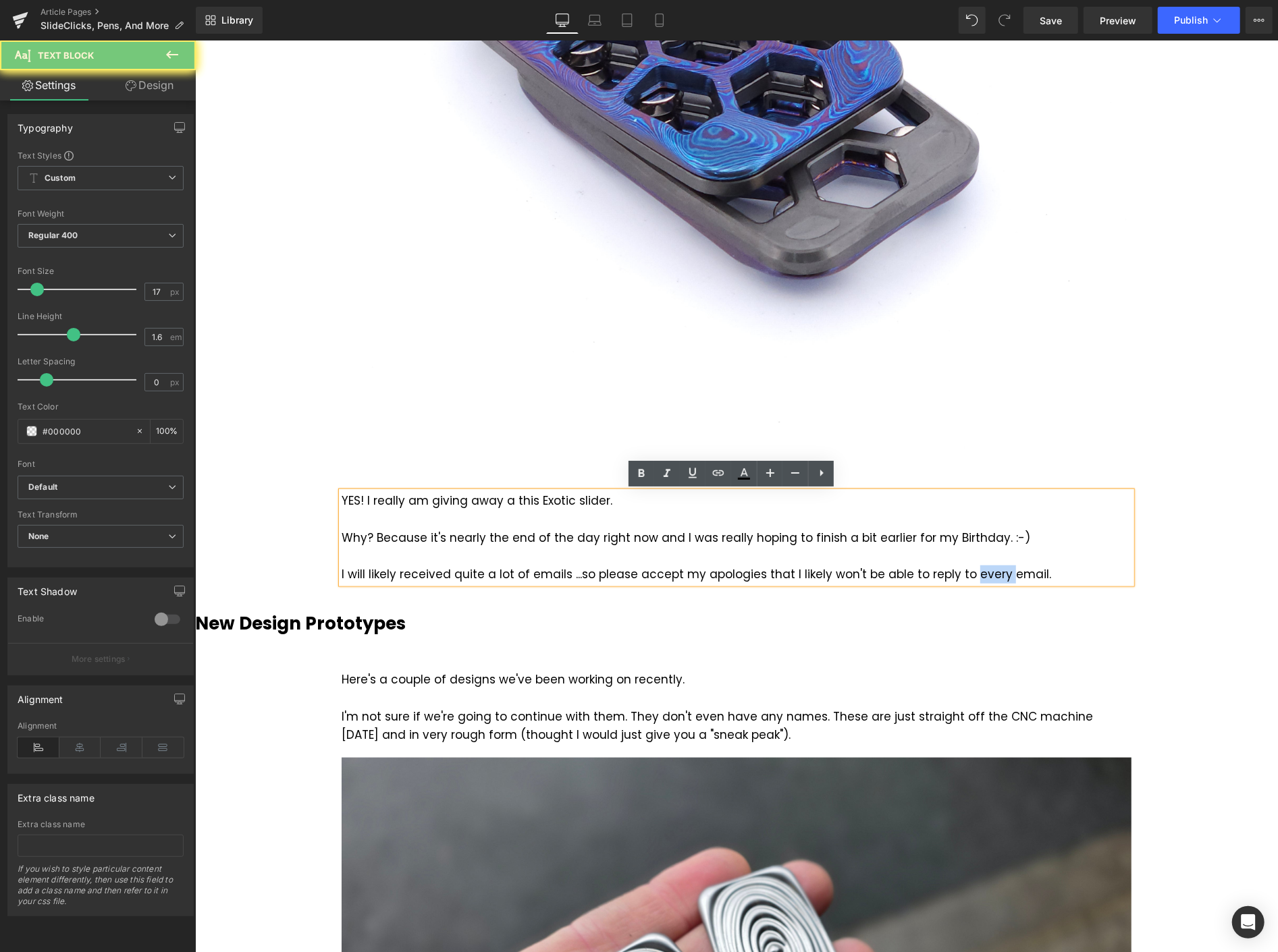
click at [971, 574] on div "I will likely received quite a lot of emails ...so please accept my apologies t…" at bounding box center [736, 574] width 790 height 18
click at [1055, 567] on div "I will likely received quite a lot of emails ...so please accept my apologies t…" at bounding box center [736, 574] width 790 height 18
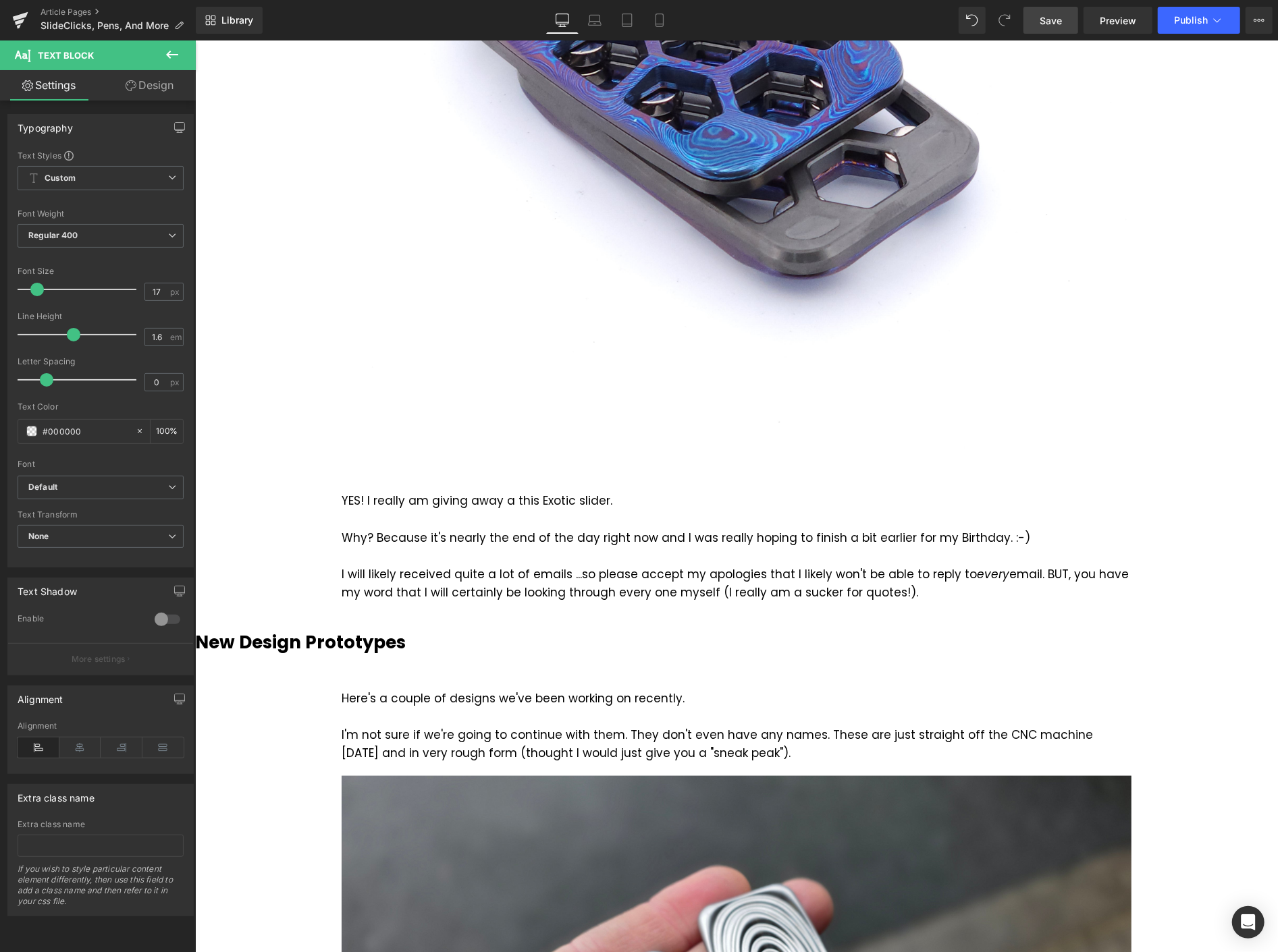
click at [1070, 22] on link "Save" at bounding box center [1051, 20] width 55 height 27
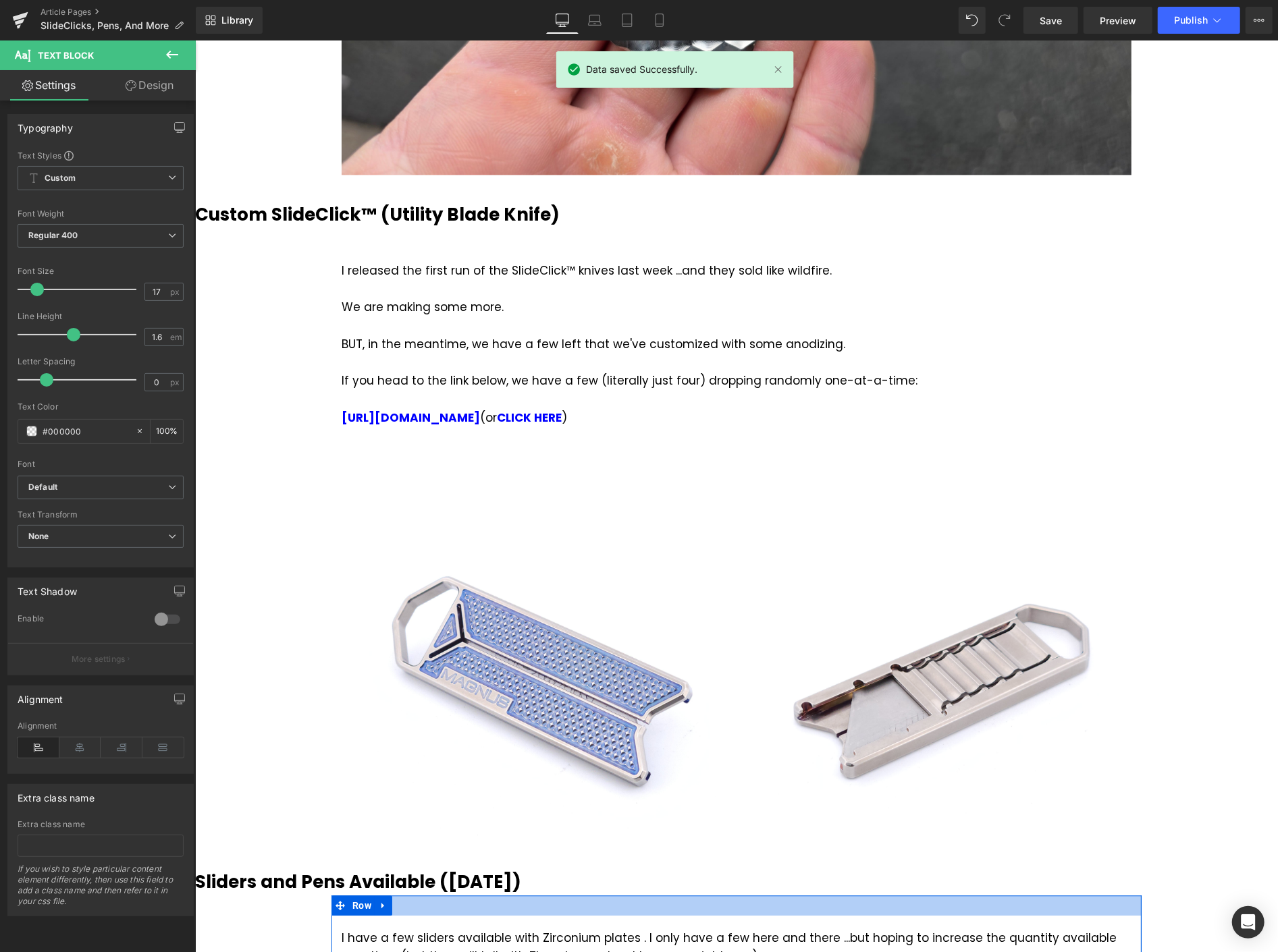
scroll to position [2250, 0]
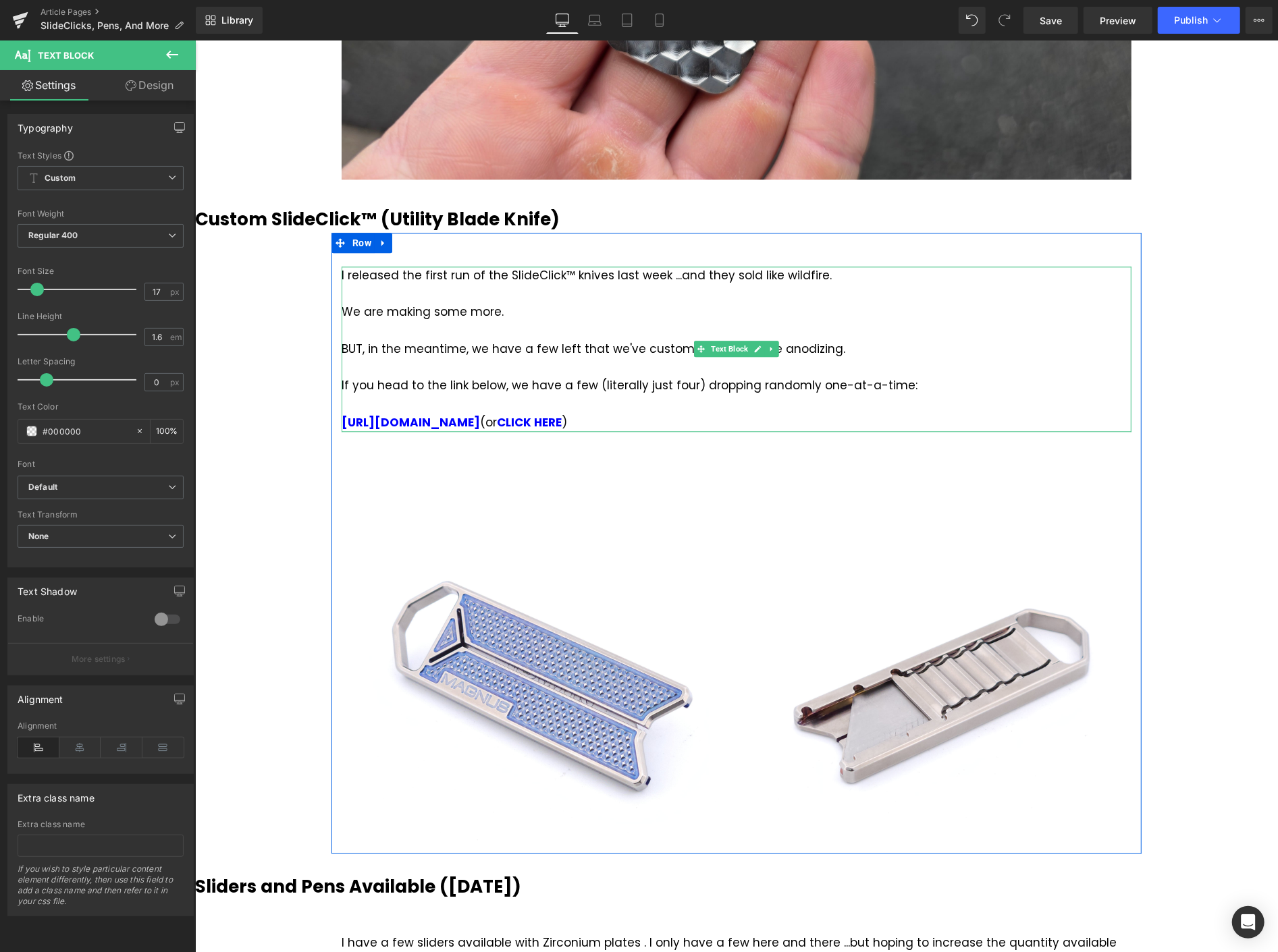
click at [875, 373] on div at bounding box center [736, 367] width 790 height 18
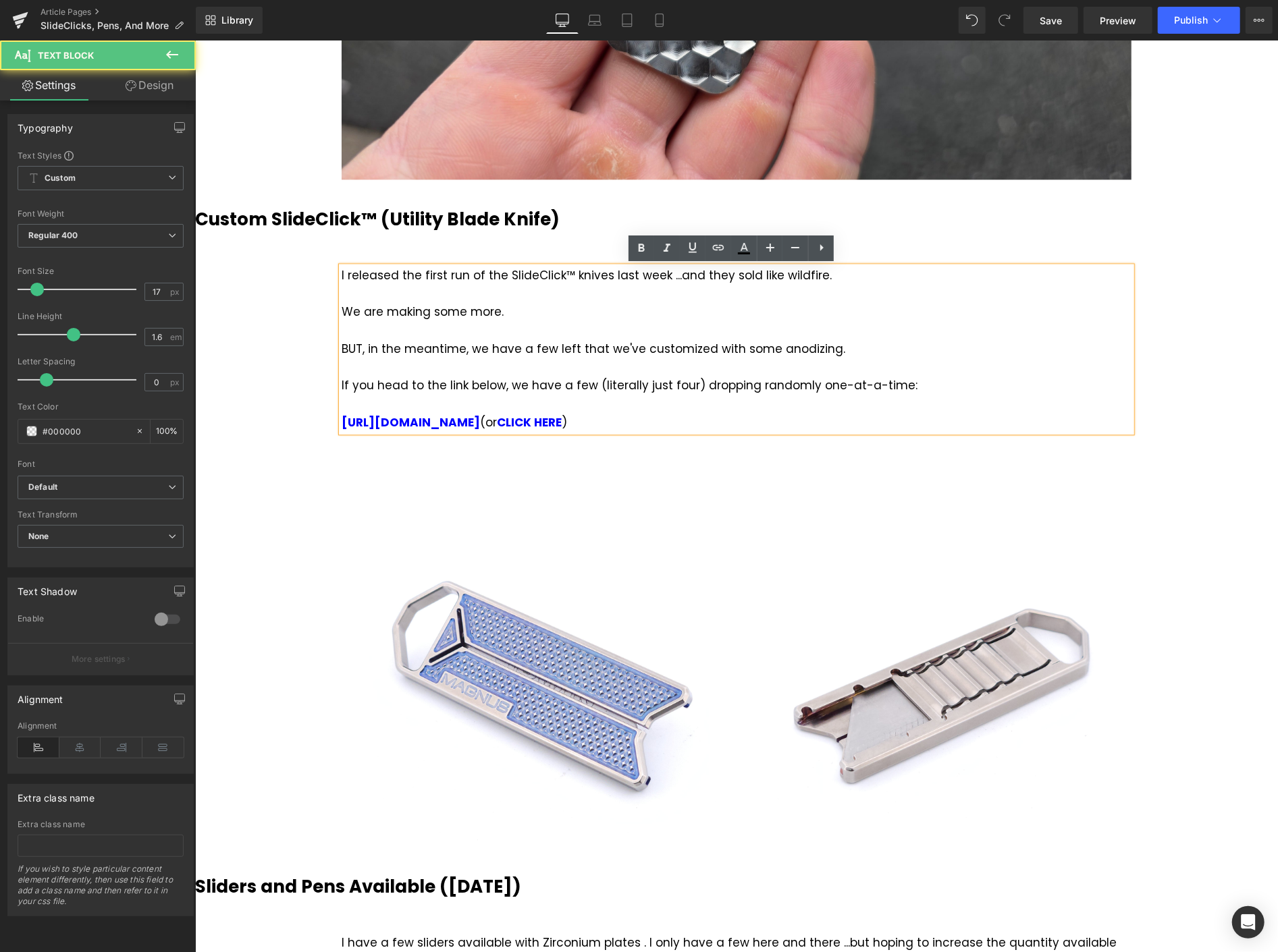
click at [893, 390] on div "If you head to the link below, we have a few (literally just four) dropping ran…" at bounding box center [736, 385] width 790 height 18
click at [913, 388] on div "If you head to the link below, we have a few (literally just four) dropping ran…" at bounding box center [736, 385] width 790 height 18
click at [874, 414] on div "[URL][DOMAIN_NAME] (or CLICK HERE )" at bounding box center [736, 422] width 790 height 18
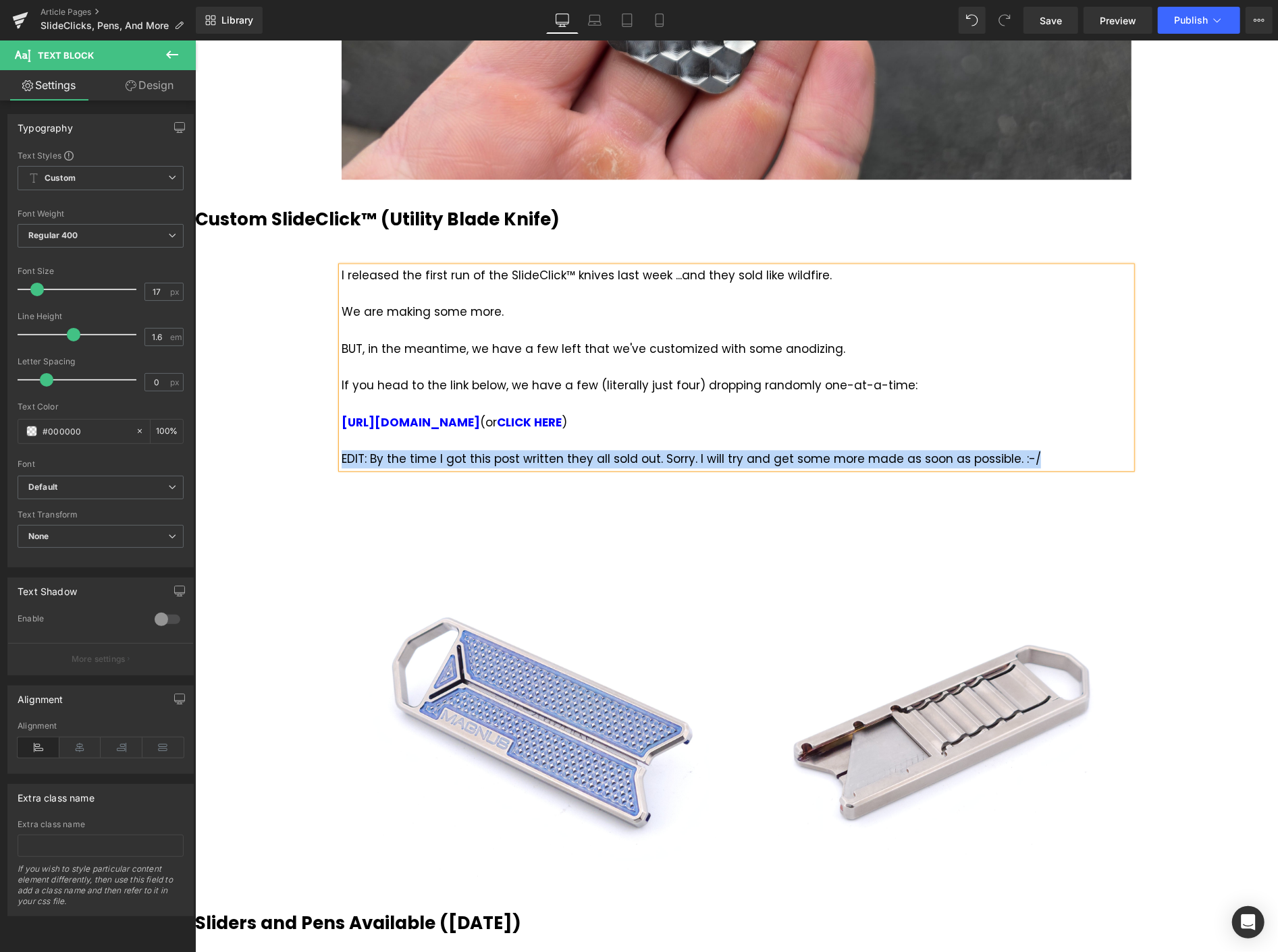
drag, startPoint x: 1026, startPoint y: 458, endPoint x: 335, endPoint y: 460, distance: 691.0
click at [341, 460] on div "EDIT: By the time I got this post written they all sold out. Sorry. I will try …" at bounding box center [736, 459] width 790 height 18
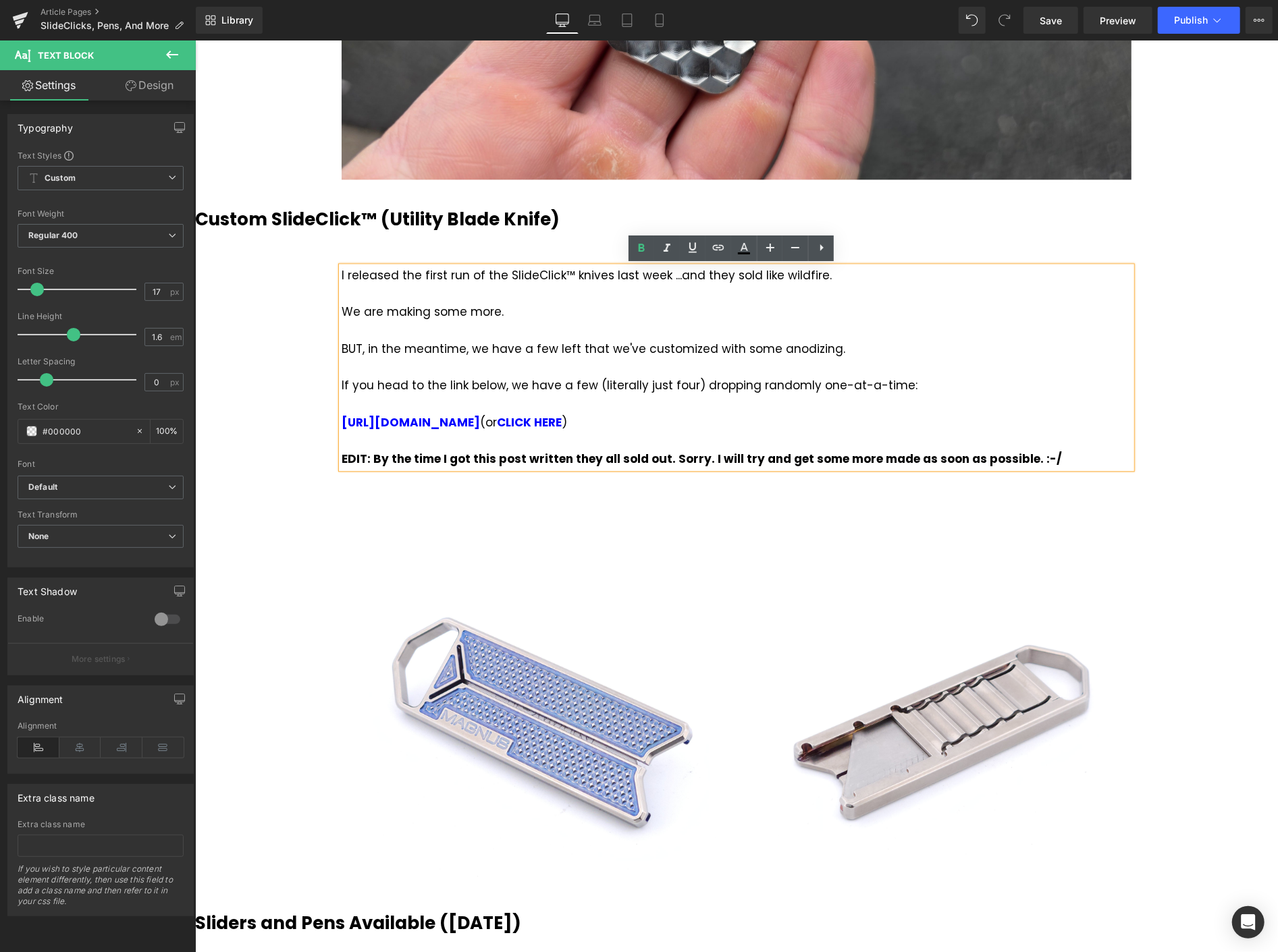
drag, startPoint x: 996, startPoint y: 460, endPoint x: 1010, endPoint y: 455, distance: 14.9
click at [996, 460] on strong "EDIT: By the time I got this post written they all sold out. Sorry. I will try …" at bounding box center [701, 458] width 720 height 16
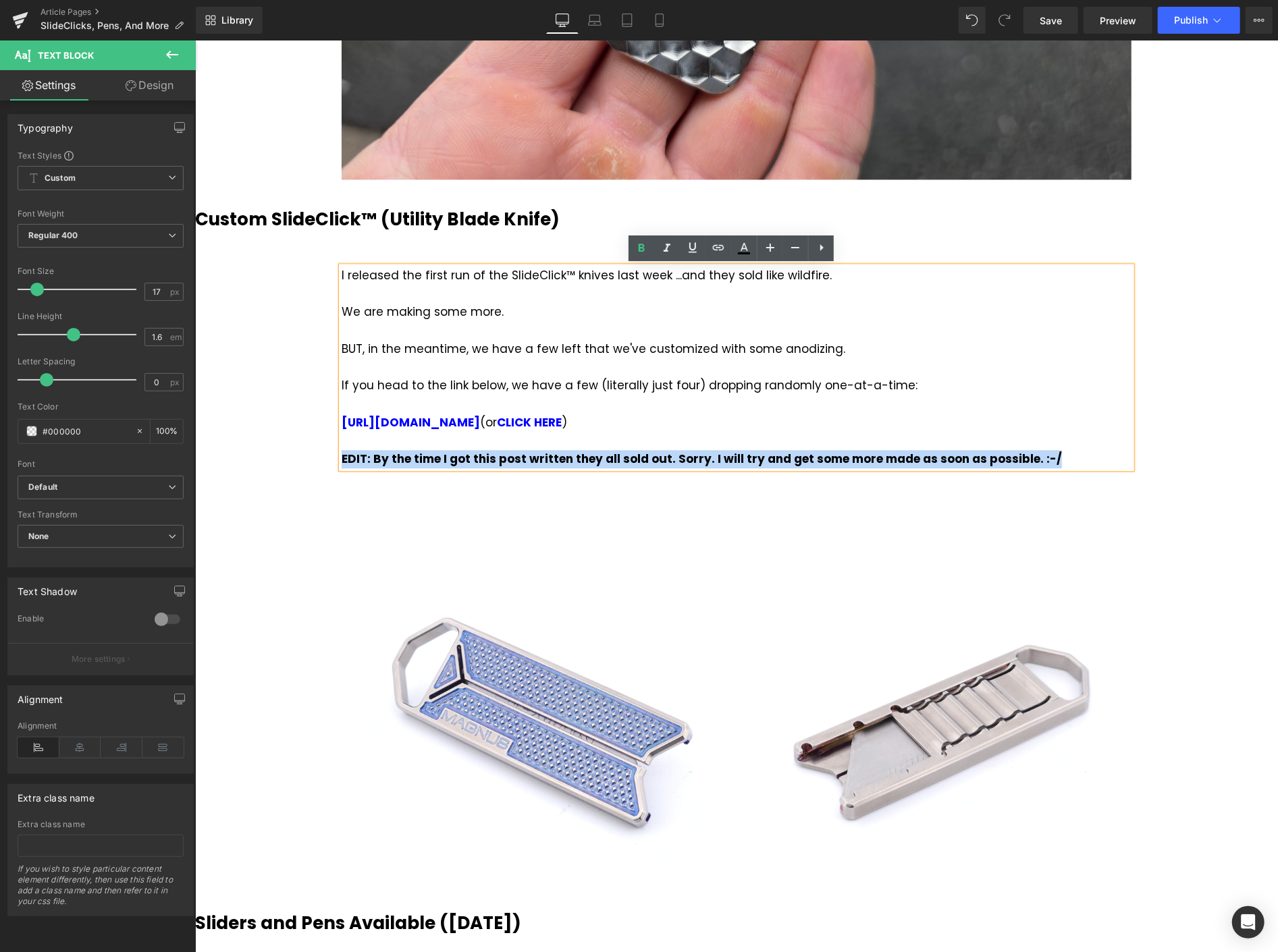
drag, startPoint x: 1033, startPoint y: 454, endPoint x: 335, endPoint y: 463, distance: 698.1
click at [341, 463] on div "EDIT: By the time I got this post written they all sold out. Sorry. I will try …" at bounding box center [736, 459] width 790 height 18
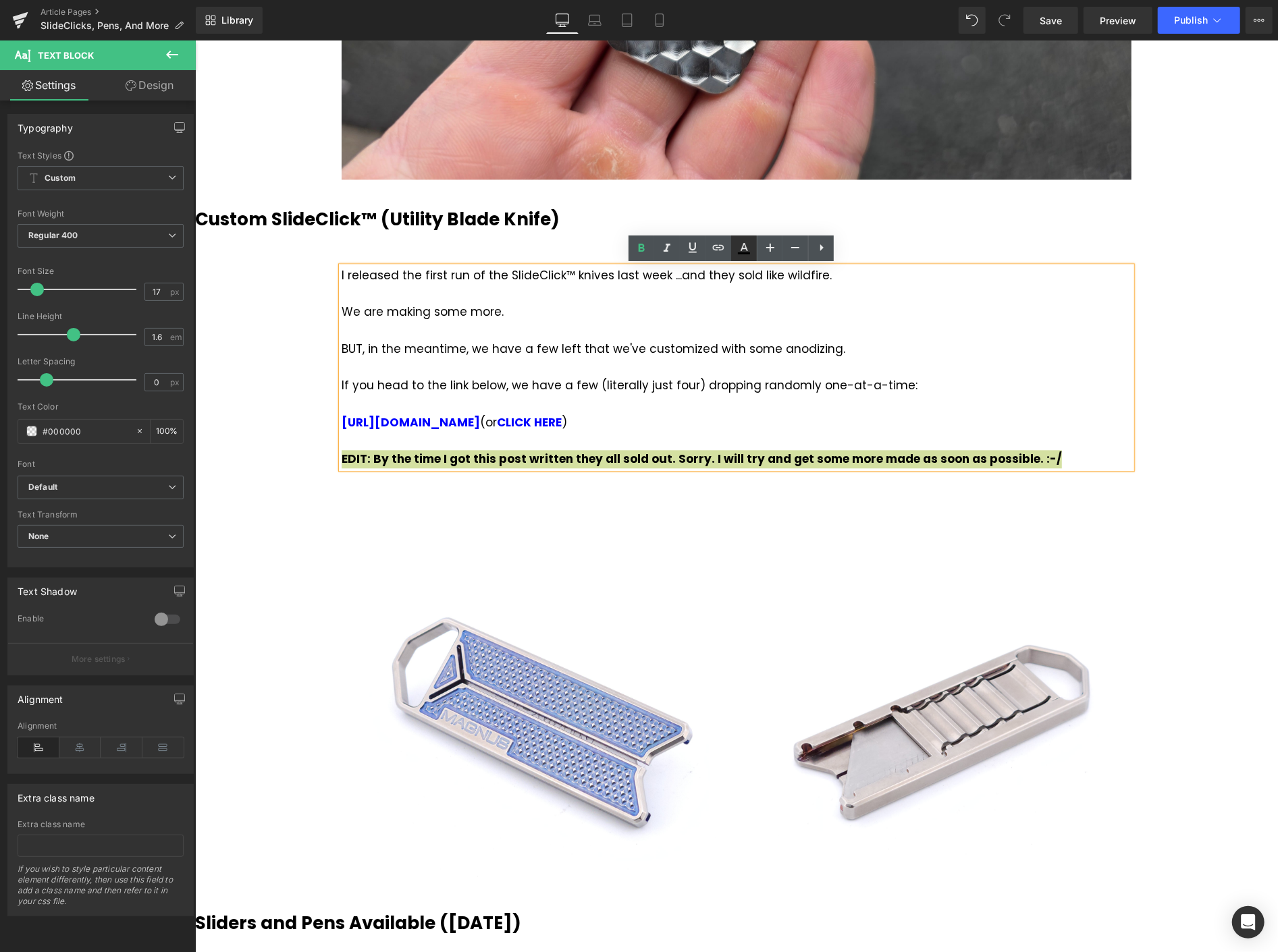
click at [751, 245] on icon at bounding box center [743, 248] width 16 height 16
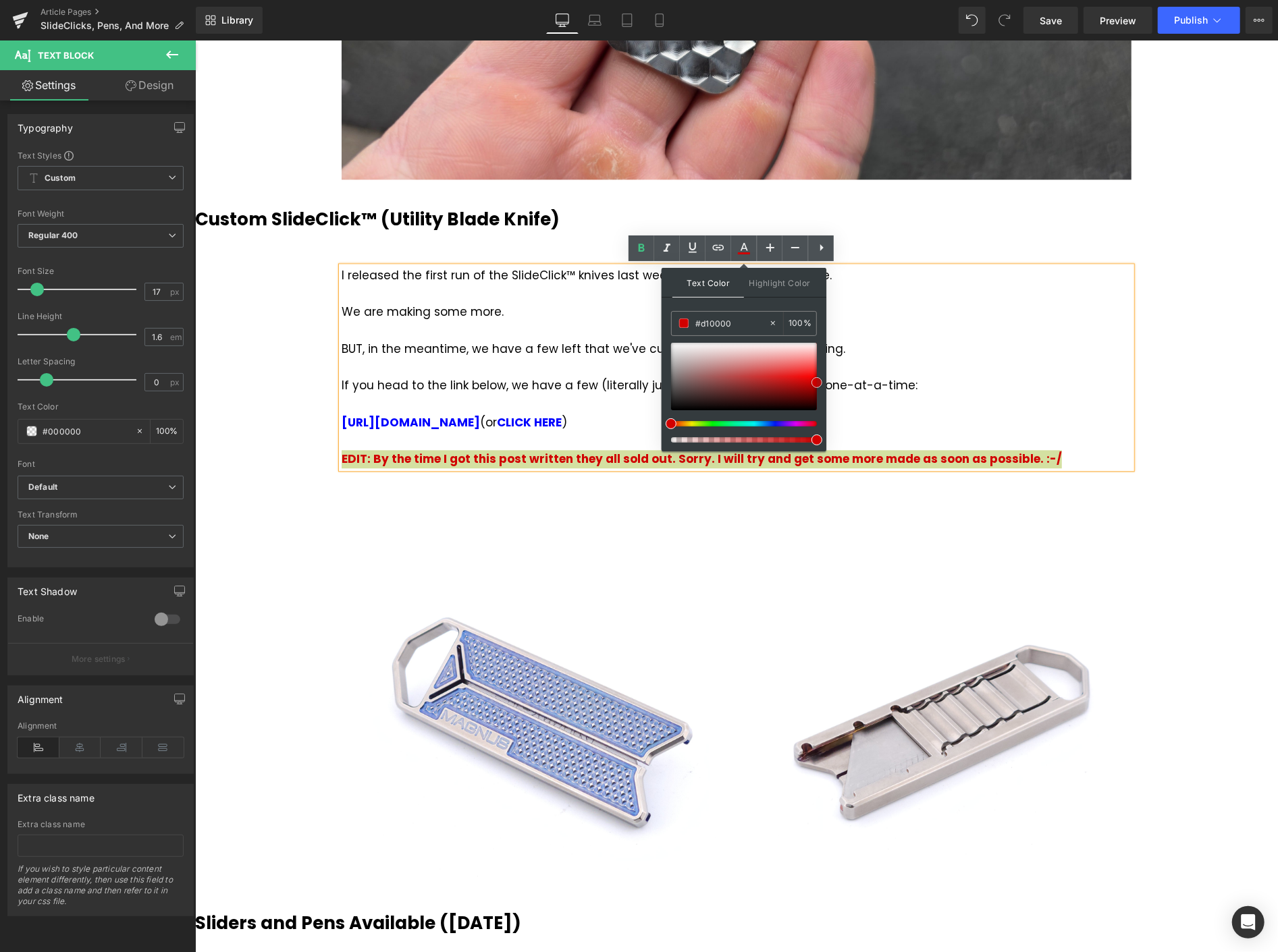
drag, startPoint x: 802, startPoint y: 360, endPoint x: 818, endPoint y: 383, distance: 28.0
click at [817, 383] on div at bounding box center [744, 376] width 146 height 68
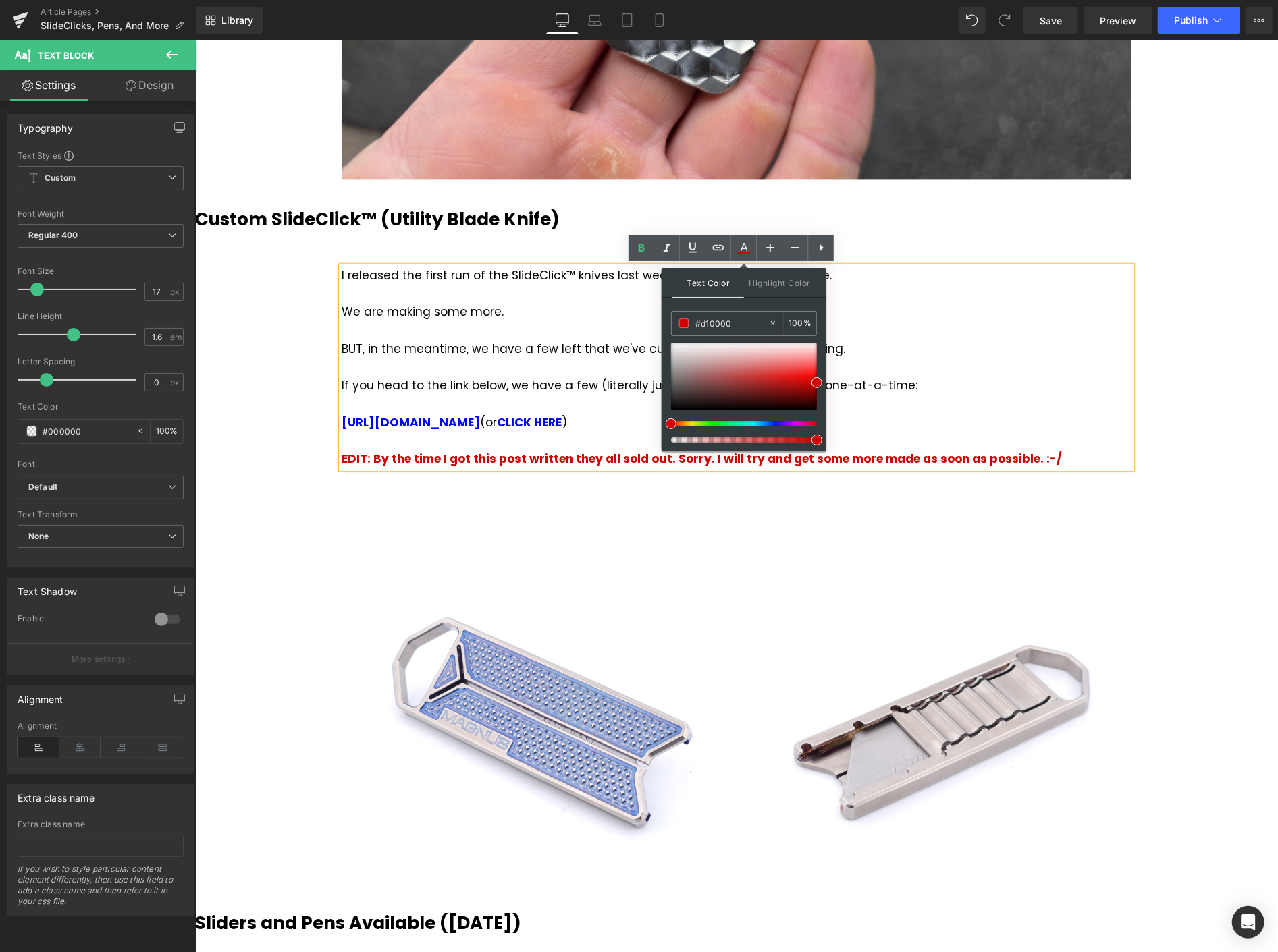
click at [1203, 355] on div "Birthday Giveaway Heading [DATE] post is a bit shorter than usually... (but I h…" at bounding box center [736, 228] width 1083 height 4722
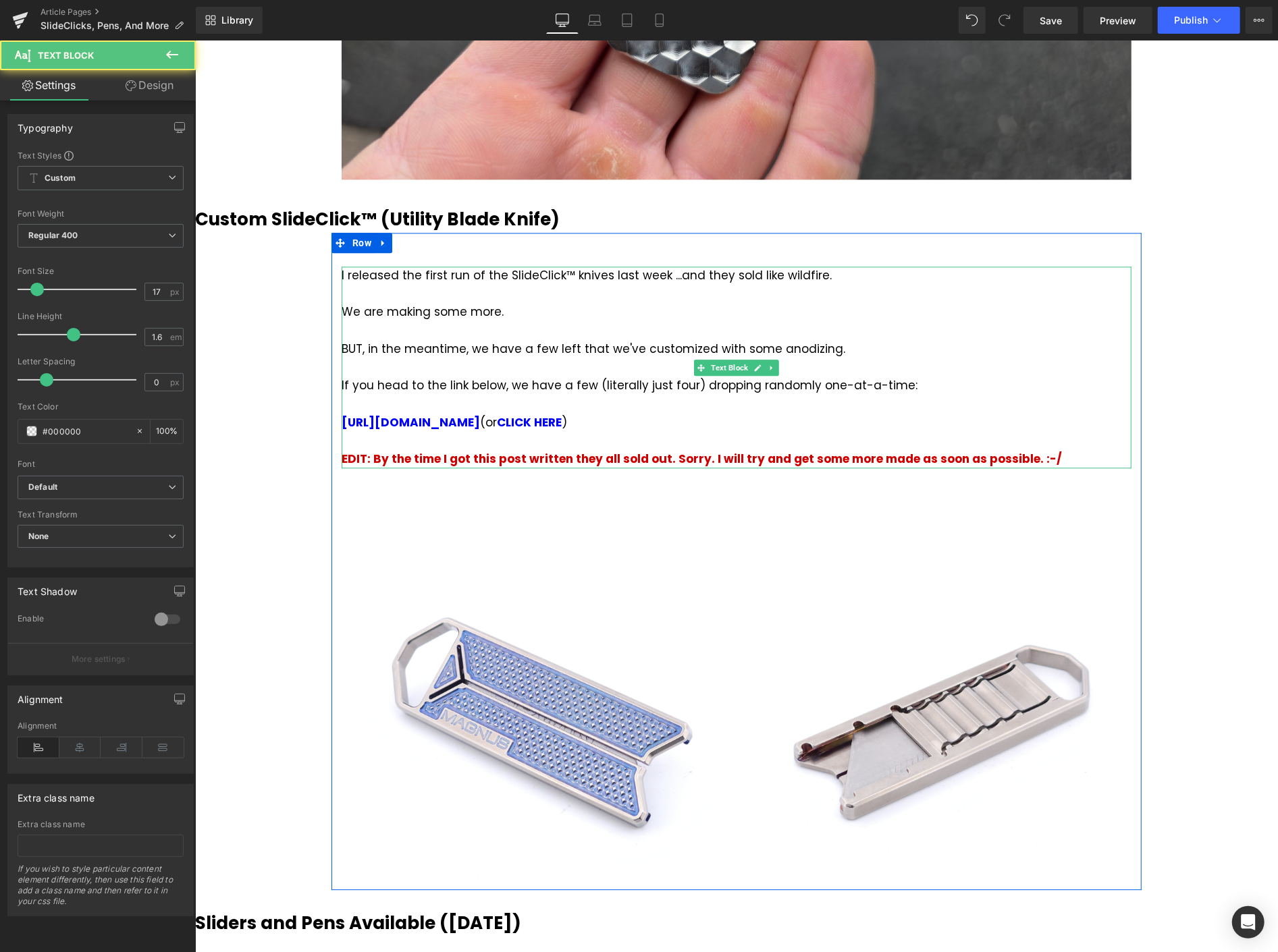
click at [559, 457] on strong "EDIT: By the time I got this post written they all sold out. Sorry. I will try …" at bounding box center [701, 458] width 720 height 16
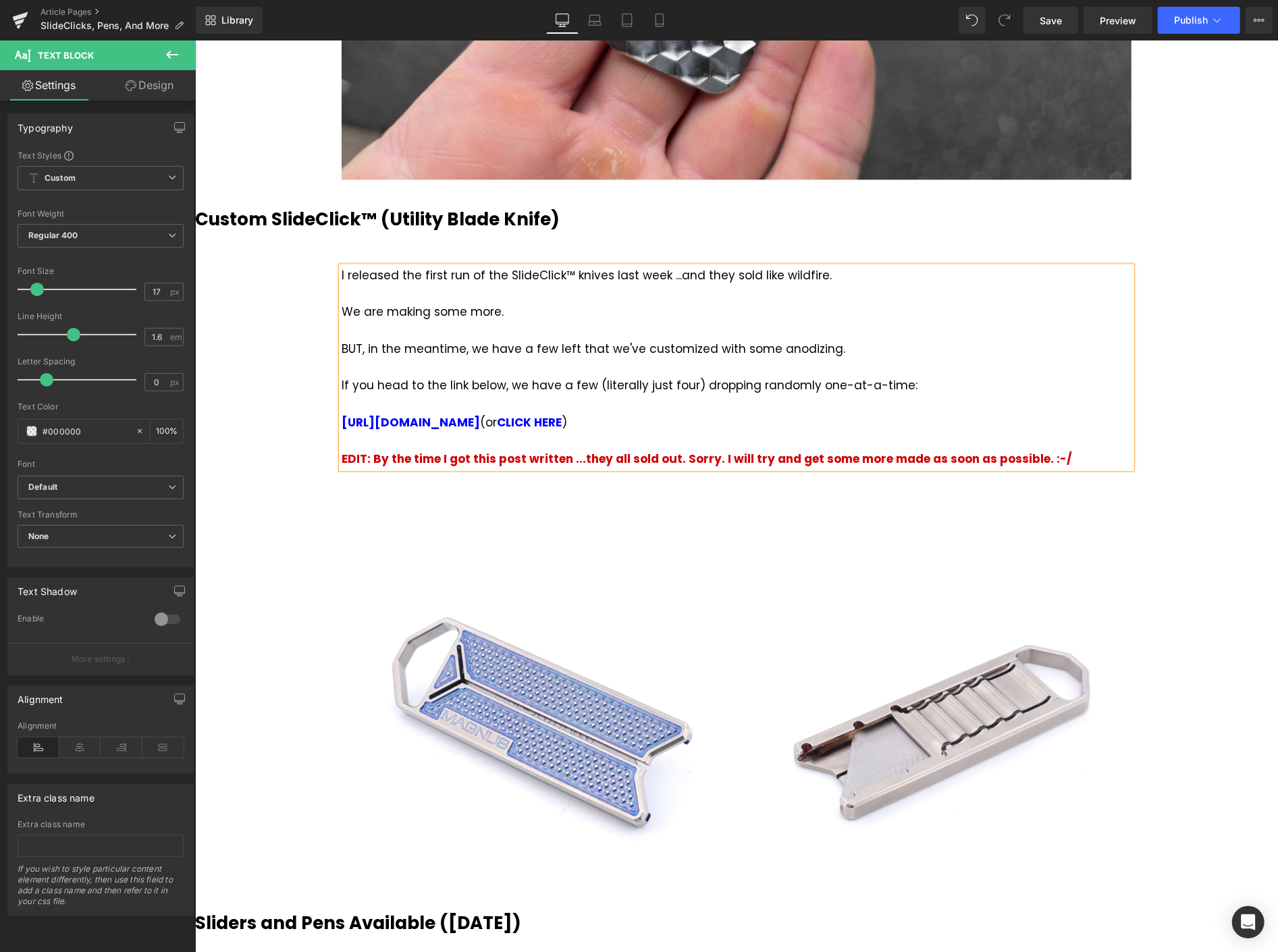
drag, startPoint x: 1188, startPoint y: 258, endPoint x: 1206, endPoint y: 45, distance: 213.8
click at [1189, 258] on div "Birthday Giveaway Heading [DATE] post is a bit shorter than usually... (but I h…" at bounding box center [736, 228] width 1083 height 4722
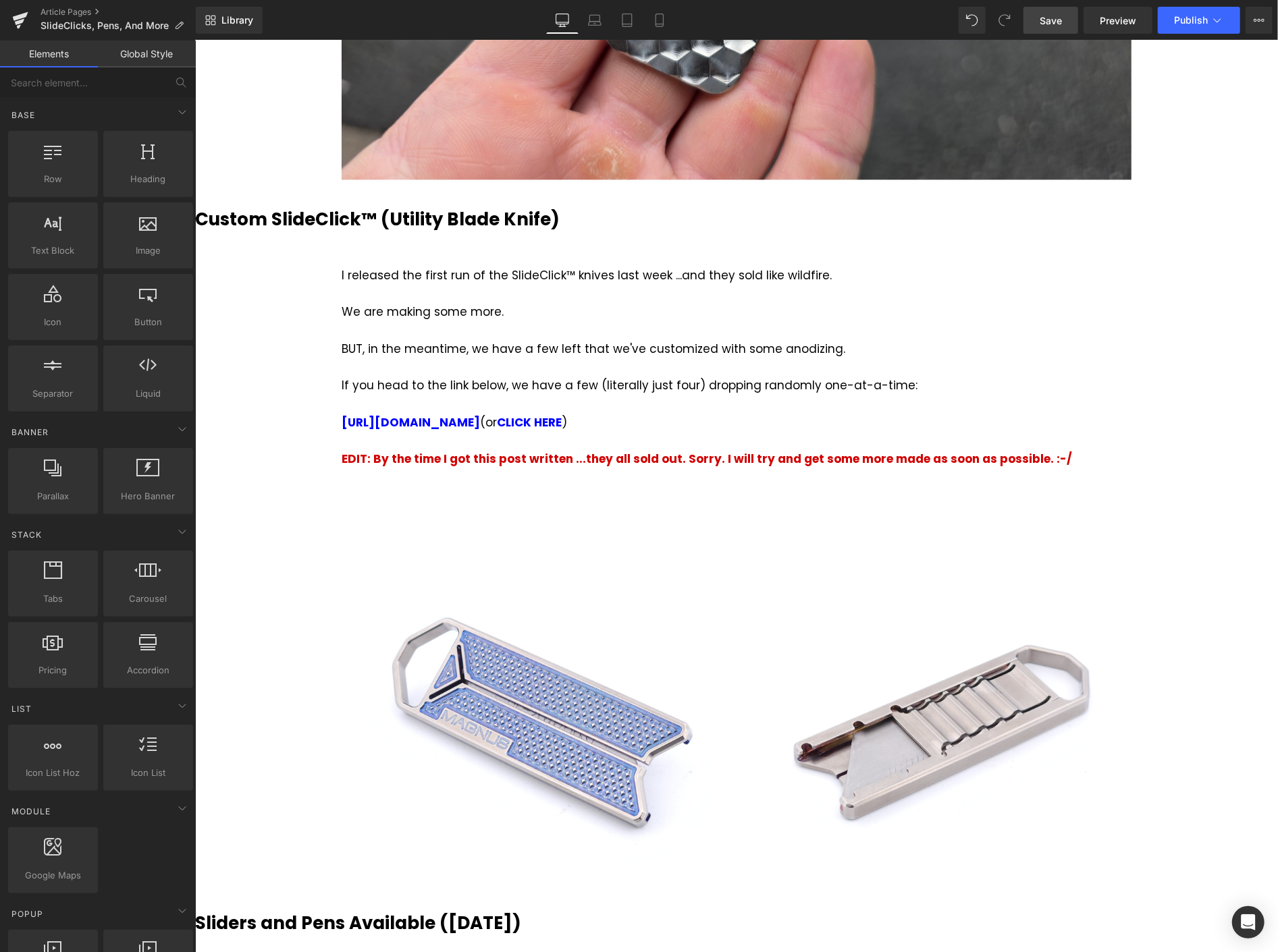
drag, startPoint x: 1064, startPoint y: 17, endPoint x: 335, endPoint y: 481, distance: 864.1
click at [1064, 17] on link "Save" at bounding box center [1051, 20] width 55 height 27
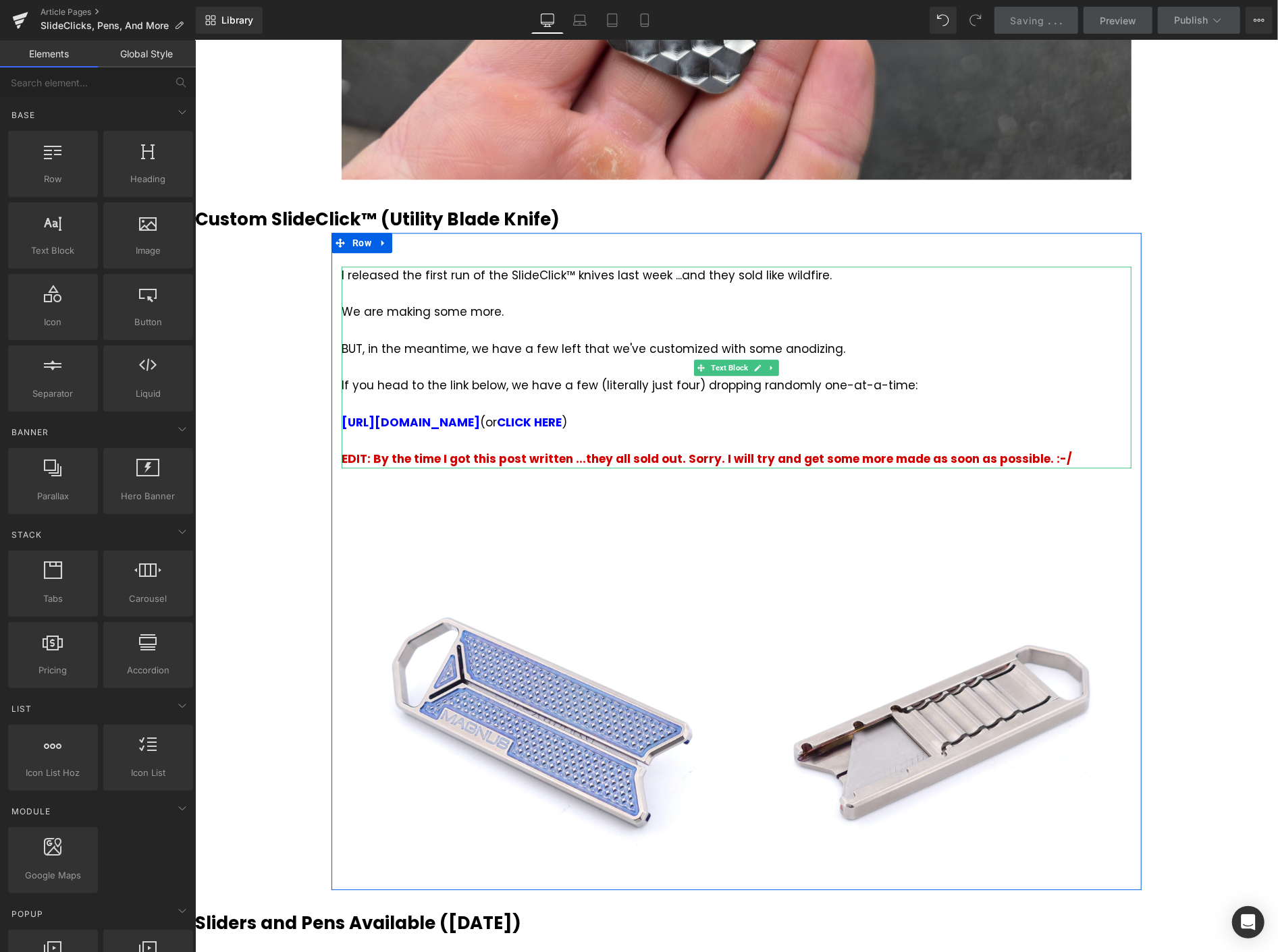
click at [430, 457] on strong "EDIT: By the time I got this post written ...they all sold out. Sorry. I will t…" at bounding box center [706, 458] width 731 height 16
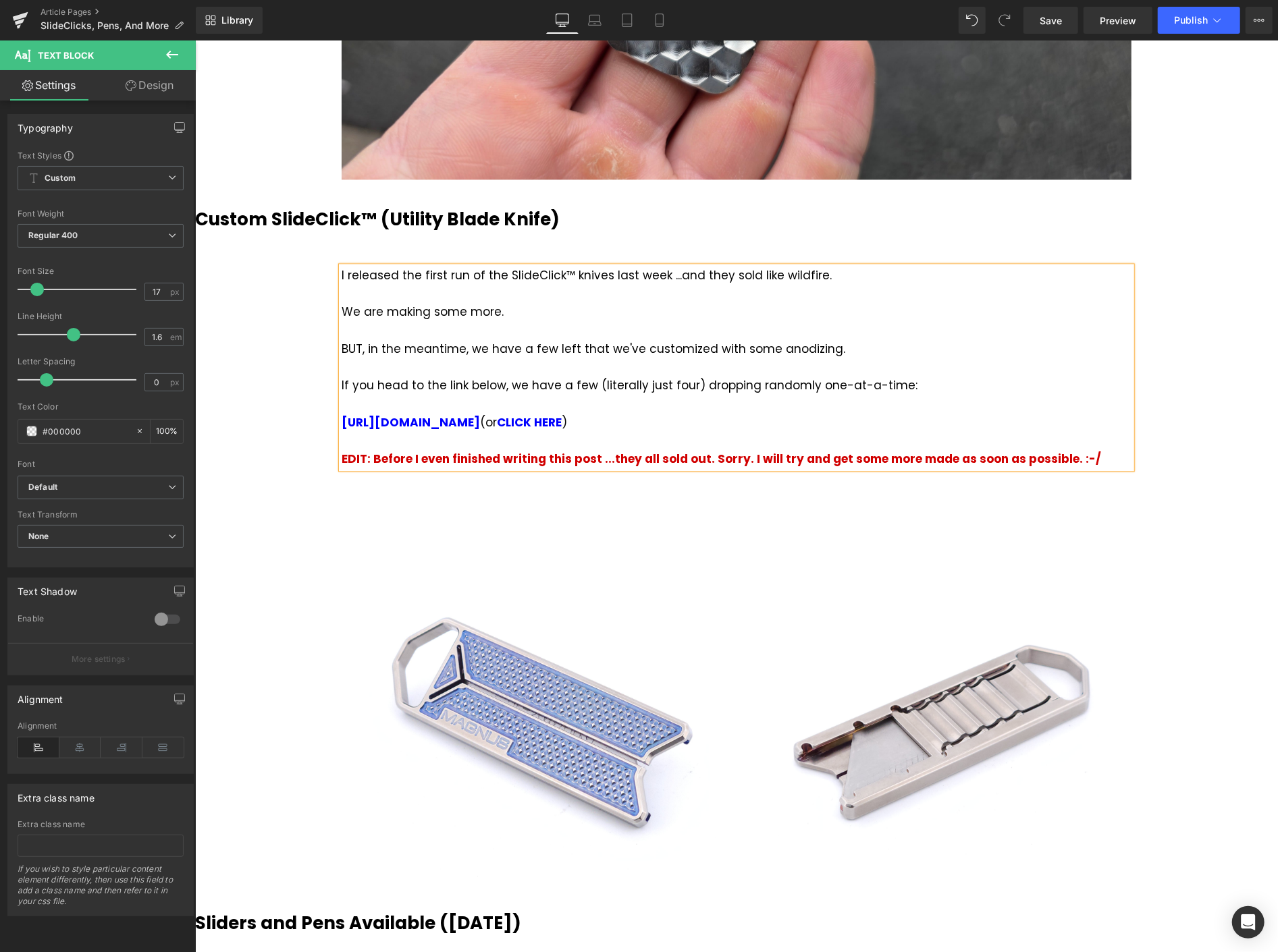
click at [1210, 401] on div "Birthday Giveaway Heading [DATE] post is a bit shorter than usually... (but I h…" at bounding box center [736, 228] width 1083 height 4722
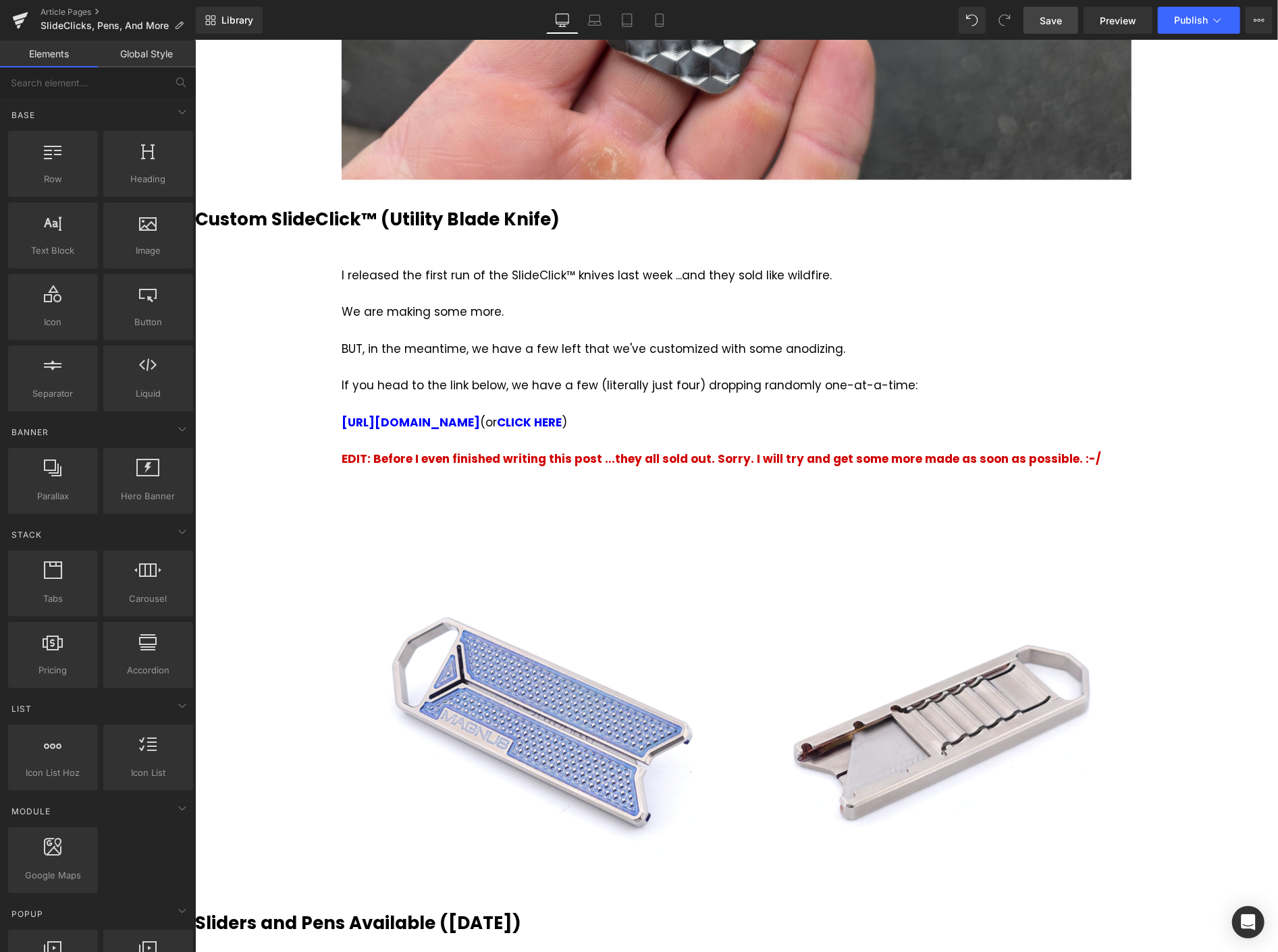
click at [1072, 21] on link "Save" at bounding box center [1051, 20] width 55 height 27
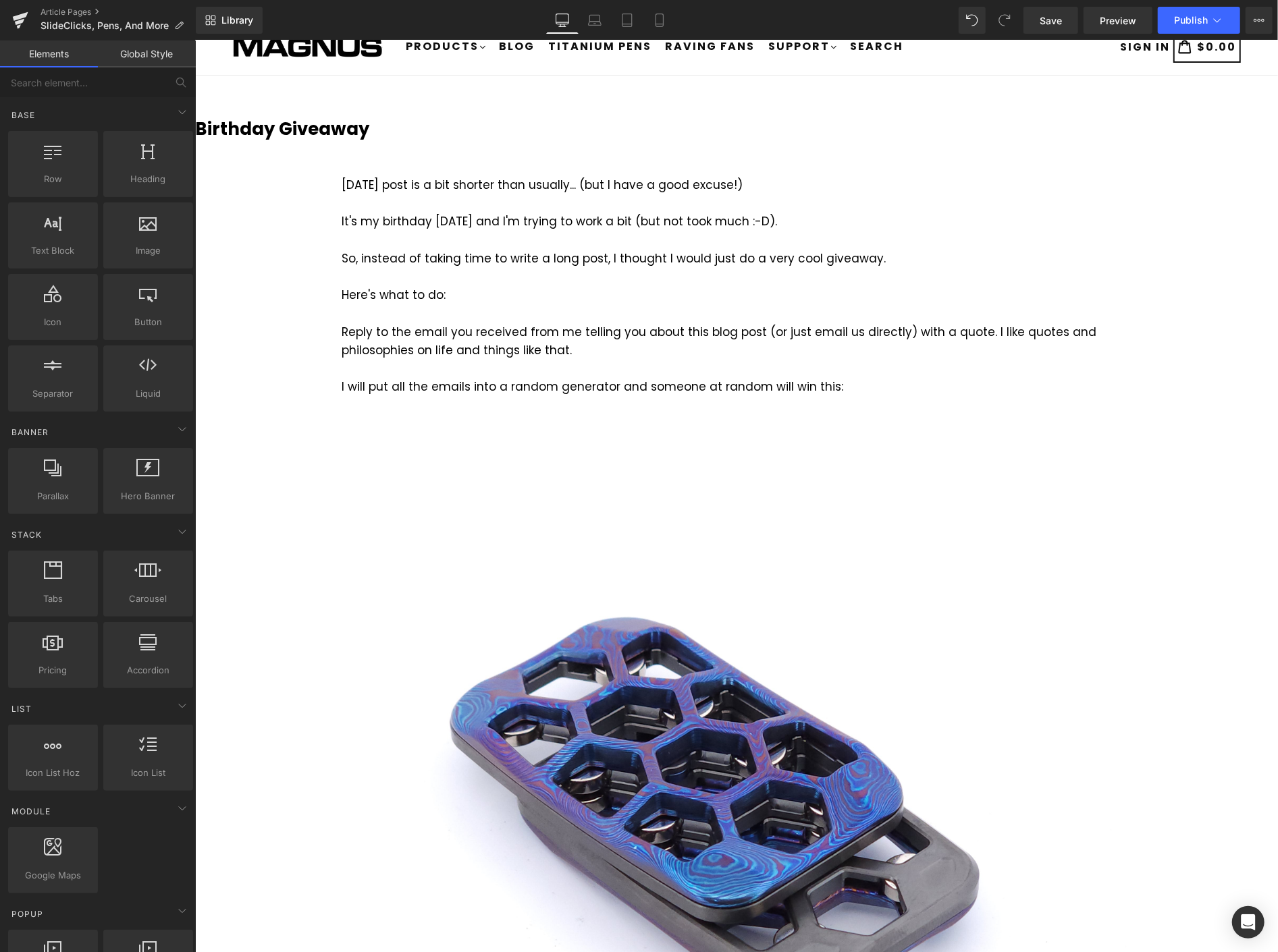
scroll to position [0, 0]
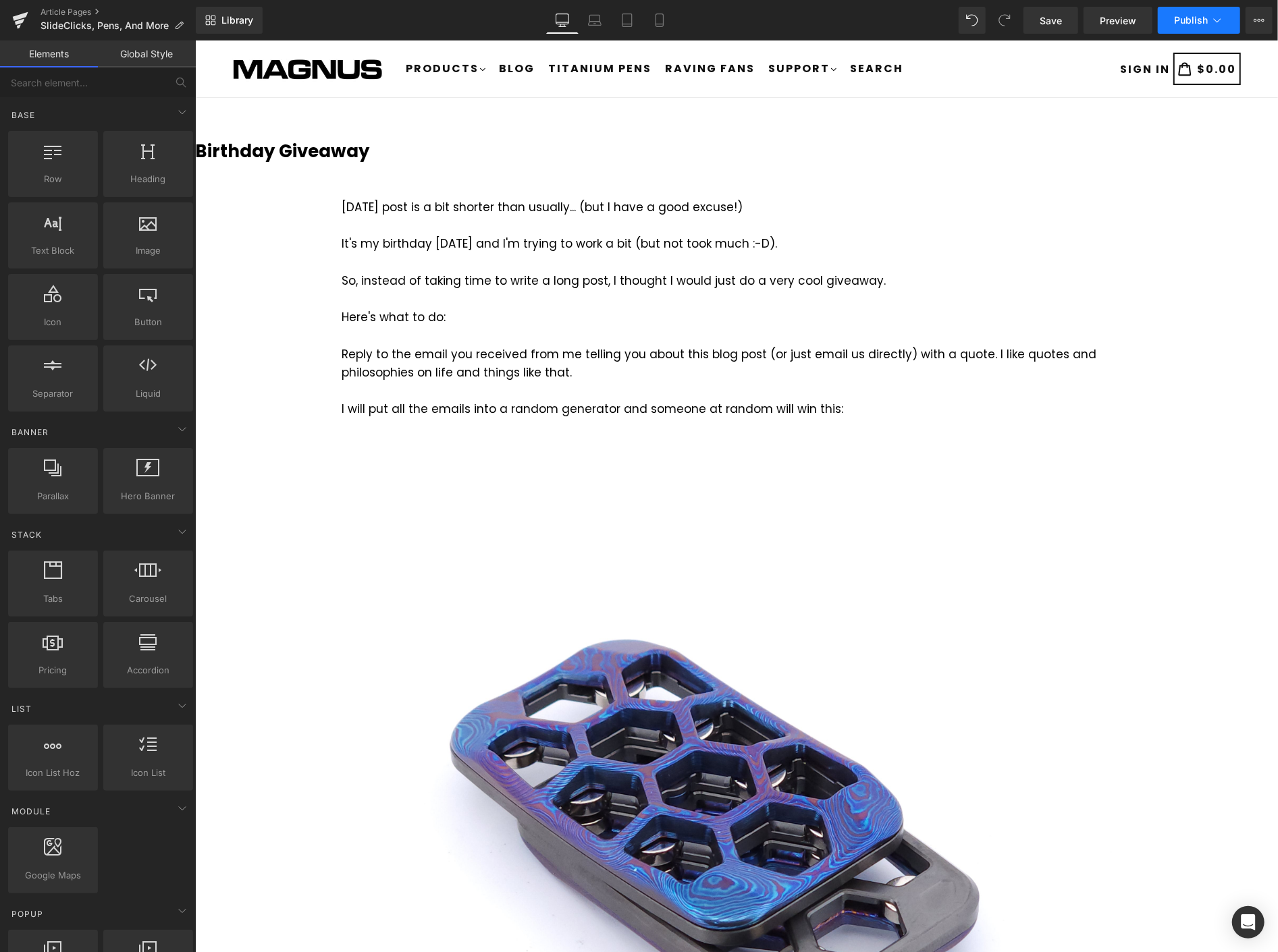
click at [1204, 10] on button "Publish" at bounding box center [1199, 20] width 82 height 27
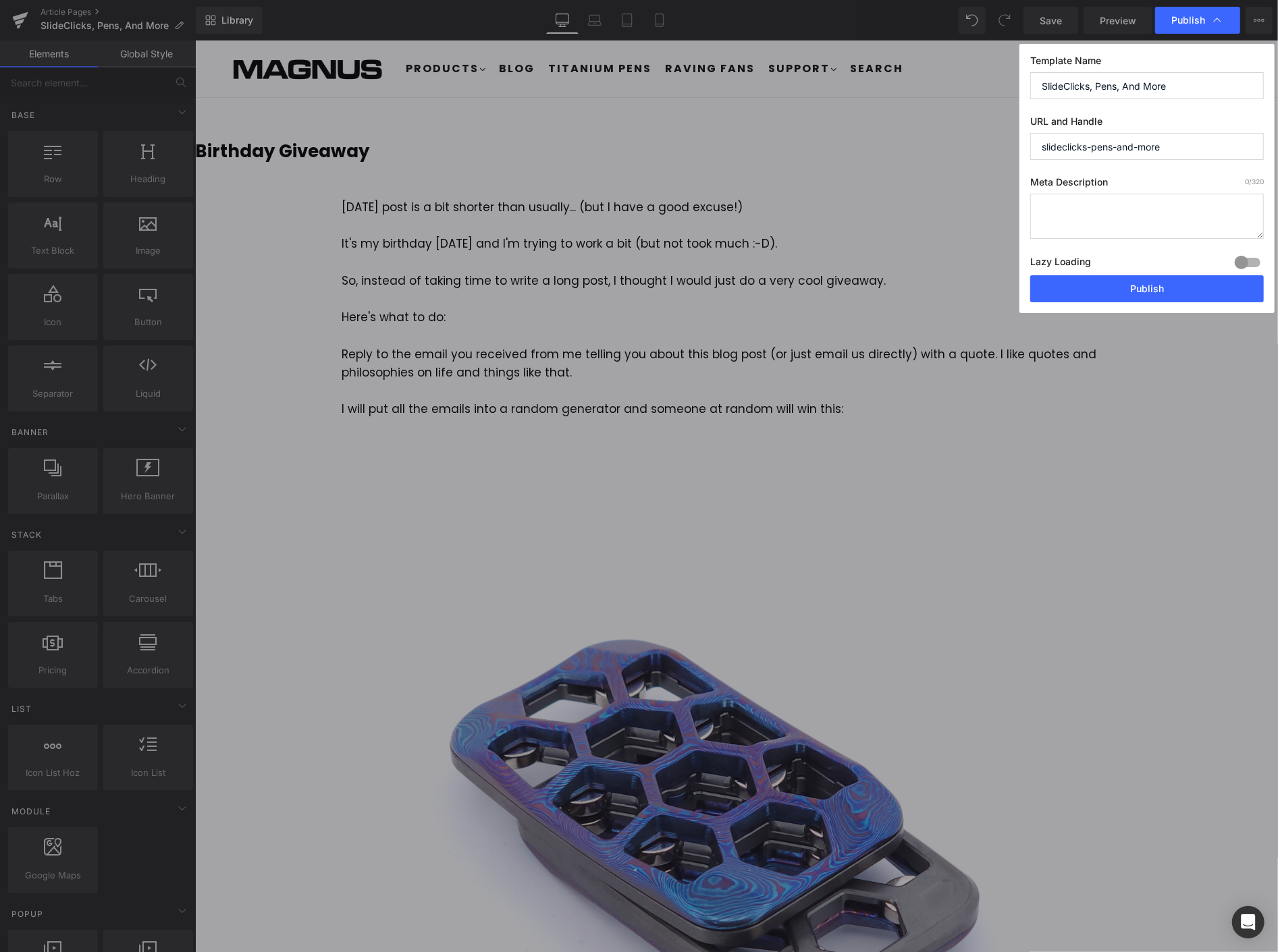
click at [1177, 89] on input "SlideClicks, Pens, And More" at bounding box center [1147, 85] width 233 height 27
click at [1222, 81] on input "SlideClicks, Pens, And Exotic Giveaway" at bounding box center [1147, 85] width 233 height 27
click at [1028, 89] on div "Template Name SlideClicks, Pens, And Exotic Giveaway URL and Handle slideclicks…" at bounding box center [1147, 179] width 255 height 270
click at [1045, 83] on input "SlideClicks, Pens, And Exotic Giveaway" at bounding box center [1147, 85] width 233 height 27
click at [1042, 87] on input "SlideClicks, Pens, And Exotic Giveaway" at bounding box center [1147, 85] width 233 height 27
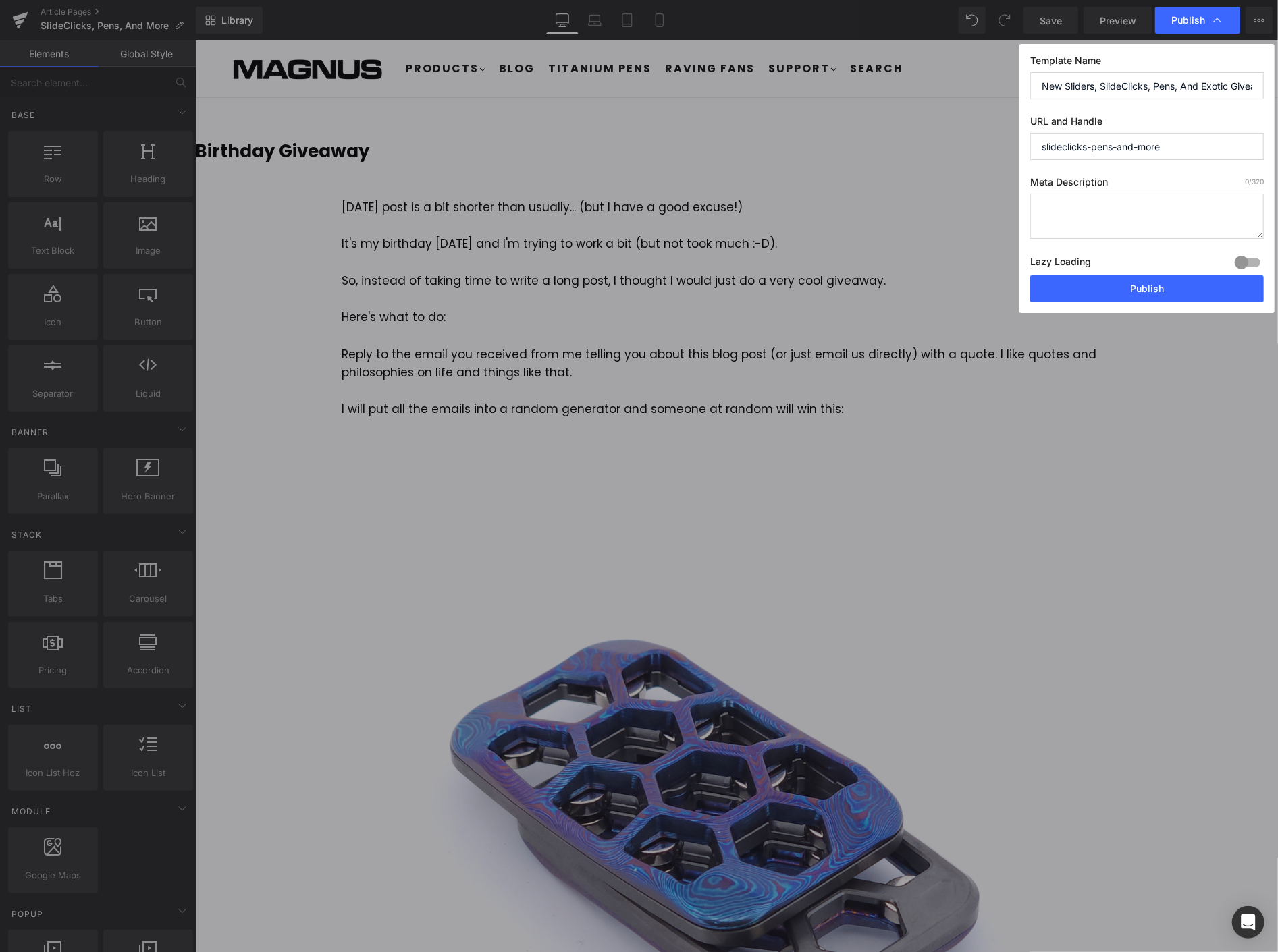
type input "New Sliders, SlideClicks, Pens, And Exotic Giveaway"
click at [1160, 152] on input "slideclicks-pens-and-more" at bounding box center [1147, 146] width 233 height 27
paste input "New Sliders, SlideClicks, Pens, And Exotic Giveaway"
click at [1156, 145] on input "new-sliders,-slideclicks,-pens,-and-exotic-giveaway" at bounding box center [1147, 146] width 233 height 27
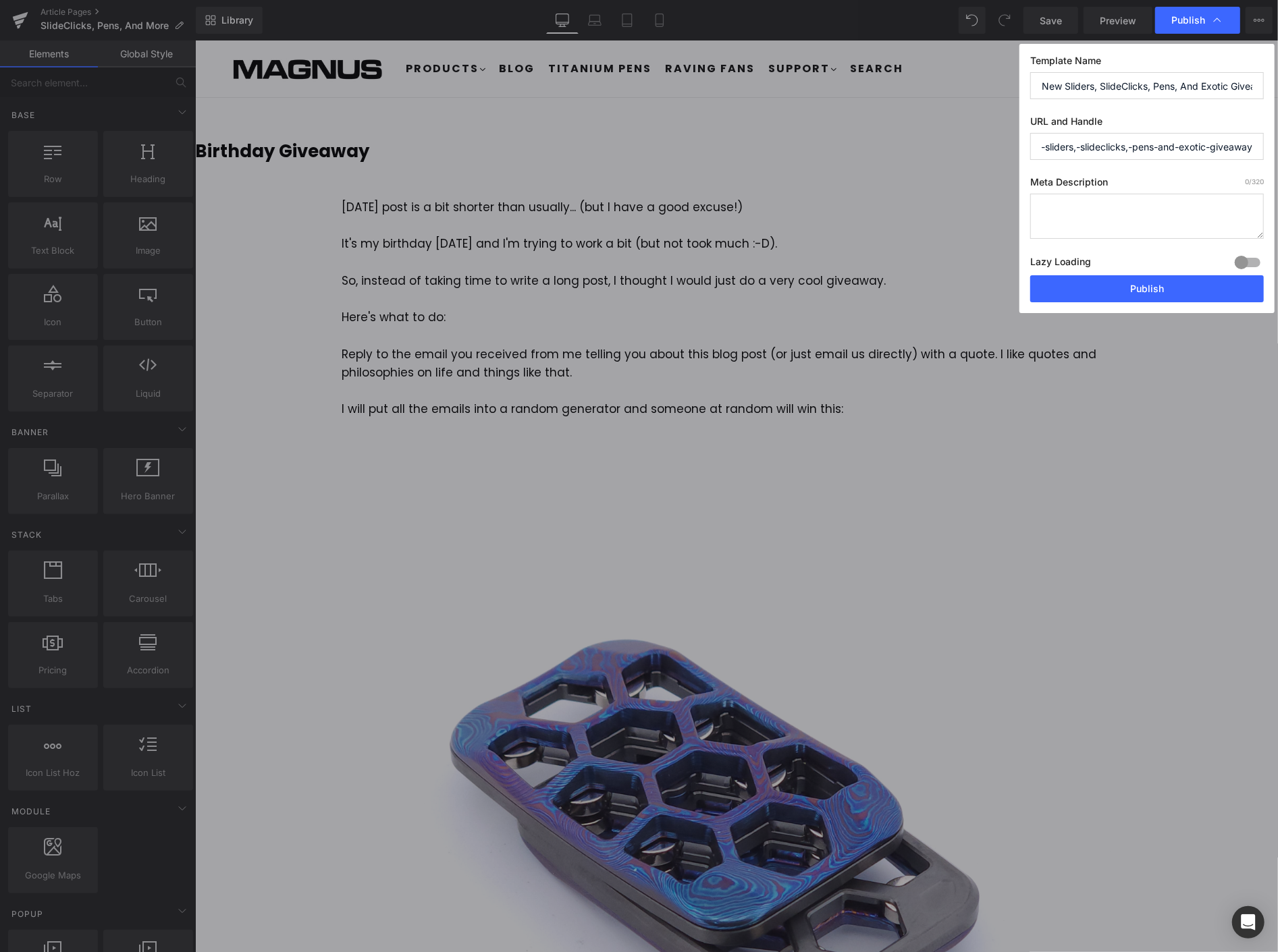
scroll to position [0, 23]
drag, startPoint x: 1126, startPoint y: 150, endPoint x: 1154, endPoint y: 140, distance: 29.7
click at [1128, 149] on input "new-sliders,-slideclicks,-pens-and-exotic-giveaway" at bounding box center [1147, 146] width 233 height 27
click at [1077, 145] on input "new-sliders,-slideclicks-pens-and-exotic-giveaway" at bounding box center [1147, 146] width 233 height 27
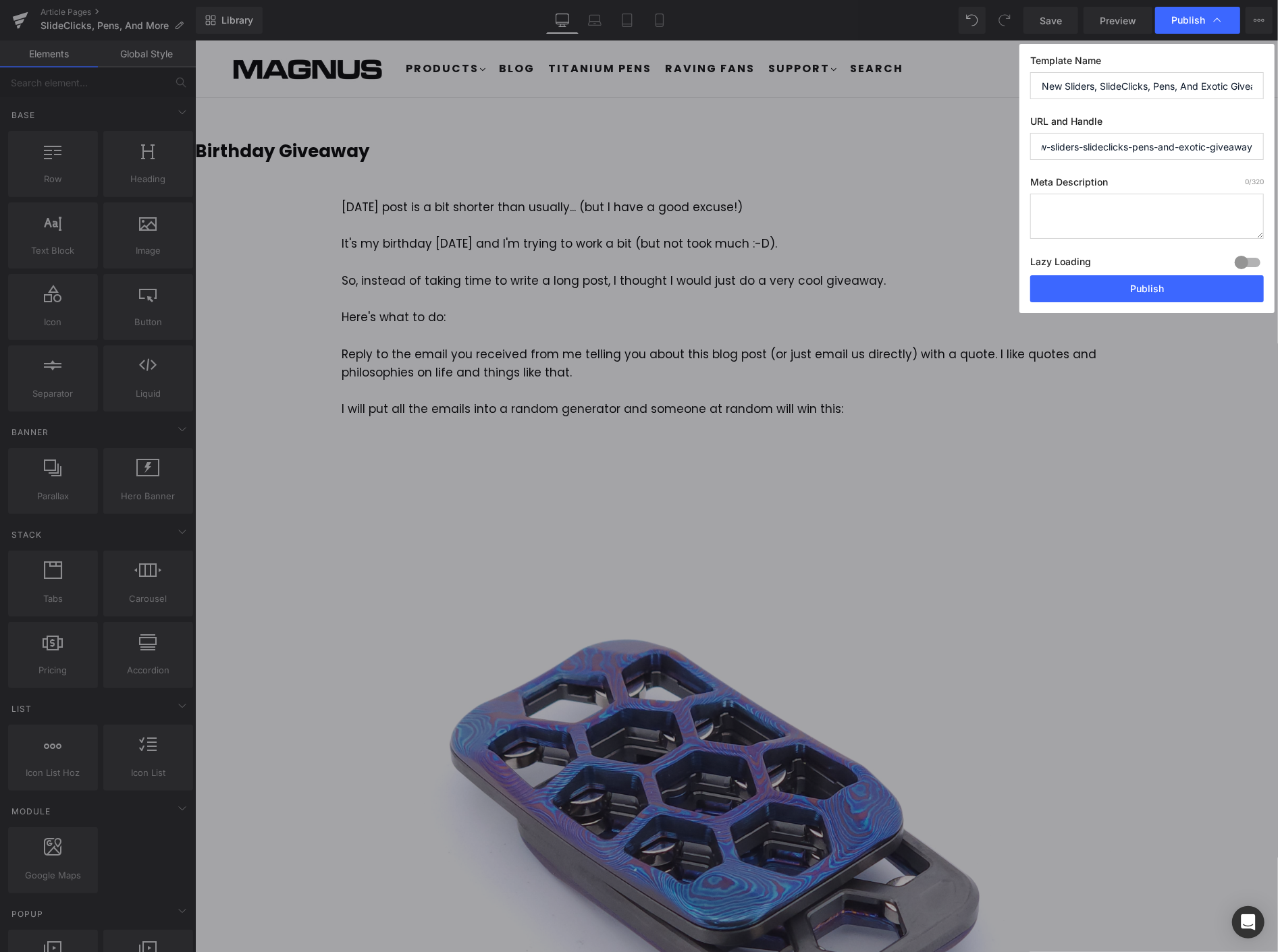
scroll to position [0, 0]
drag, startPoint x: 1067, startPoint y: 144, endPoint x: 1092, endPoint y: 132, distance: 27.7
click at [1008, 145] on div "Publish Template Name New Sliders, SlideClicks, Pens, And Exotic Giveaway URL a…" at bounding box center [639, 476] width 1278 height 952
click at [1092, 131] on div "URL and Handle new-sliders-slideclicks-pens-and-exotic-giveaway" at bounding box center [1147, 138] width 233 height 45
type input "new-sliders-slideclicks-pens-and-exotic-giveaway"
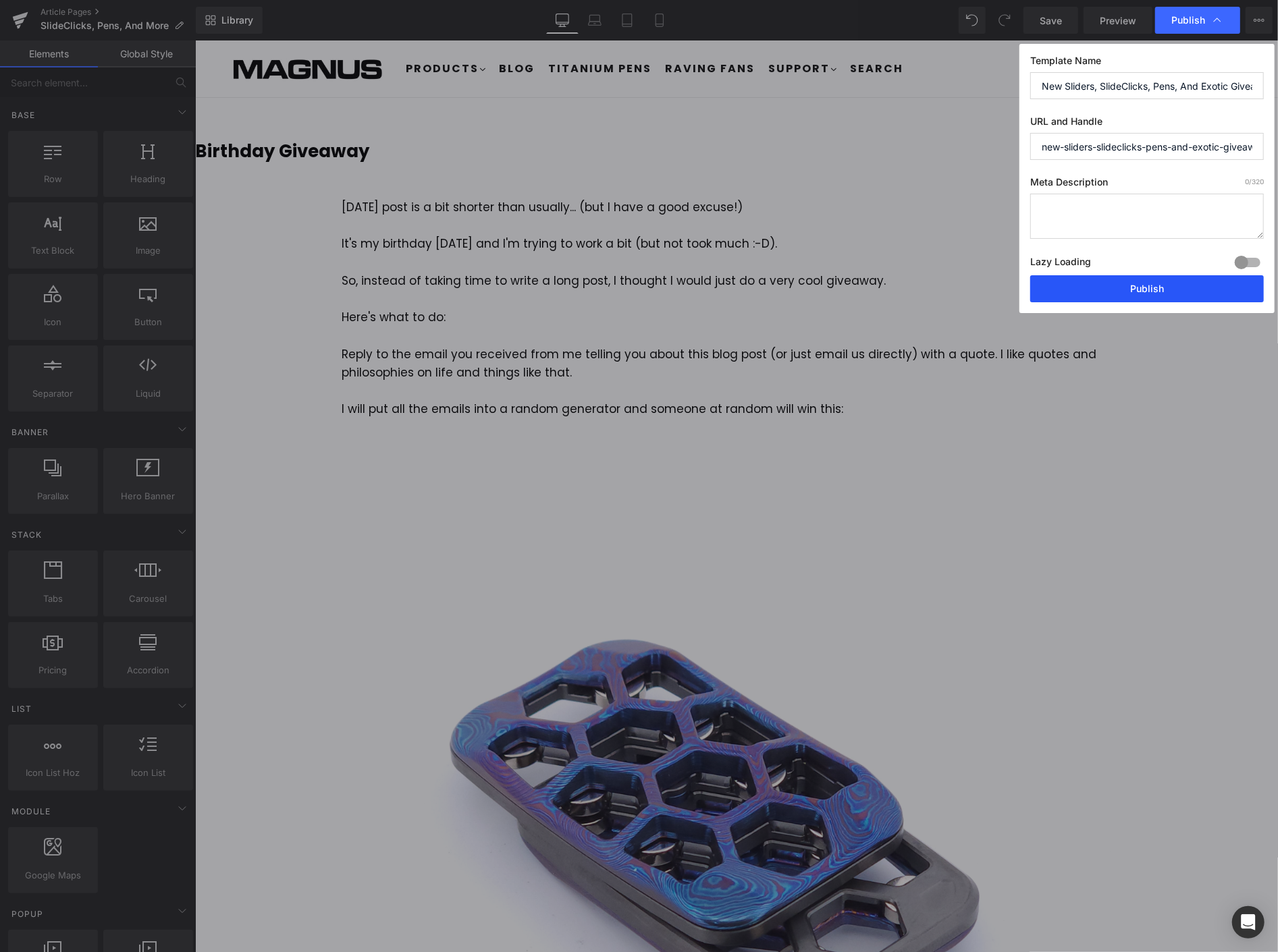
click at [1149, 291] on button "Publish" at bounding box center [1147, 288] width 233 height 27
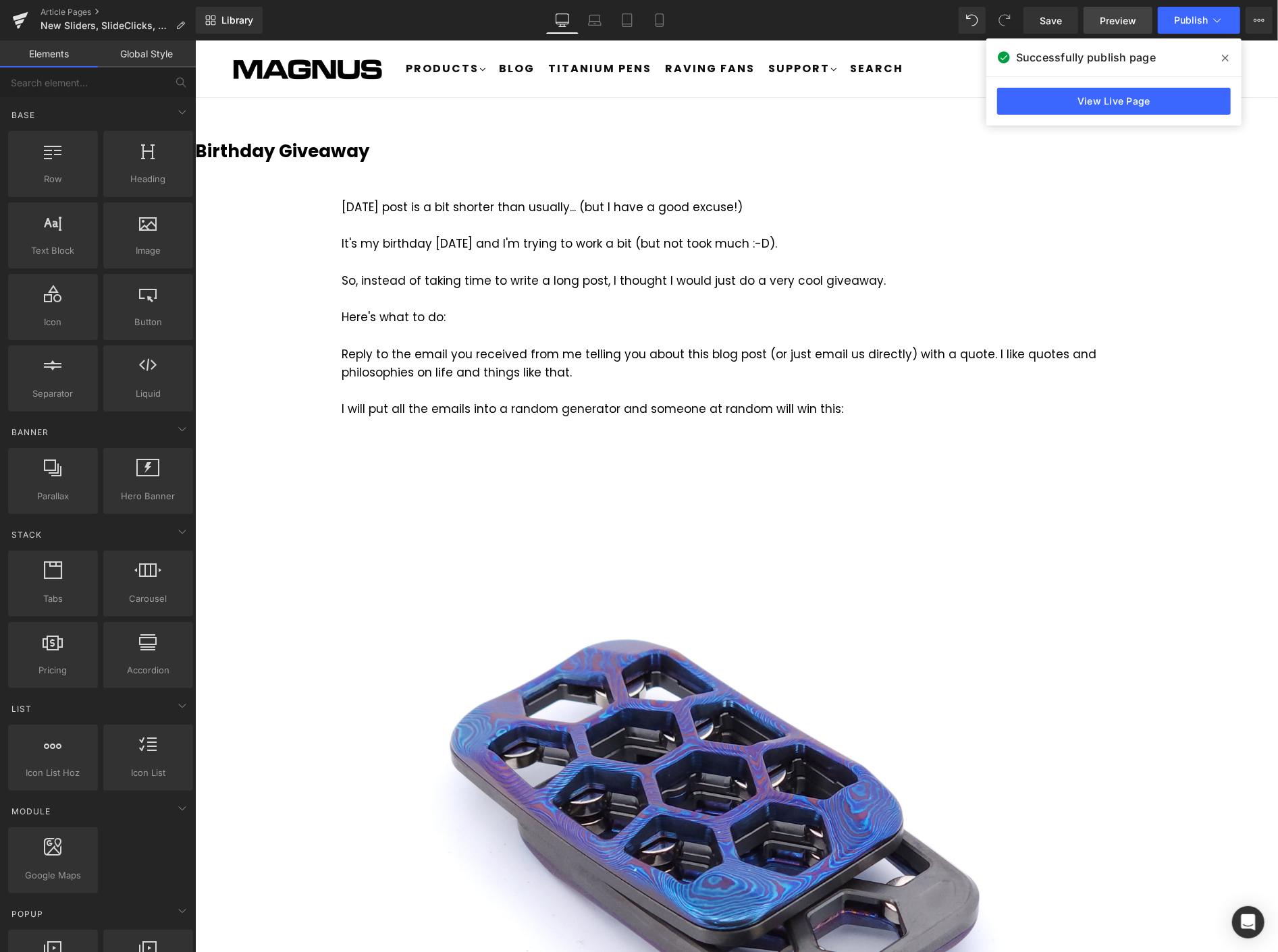
click at [1126, 18] on span "Preview" at bounding box center [1118, 20] width 36 height 14
click at [1215, 18] on icon at bounding box center [1217, 20] width 13 height 13
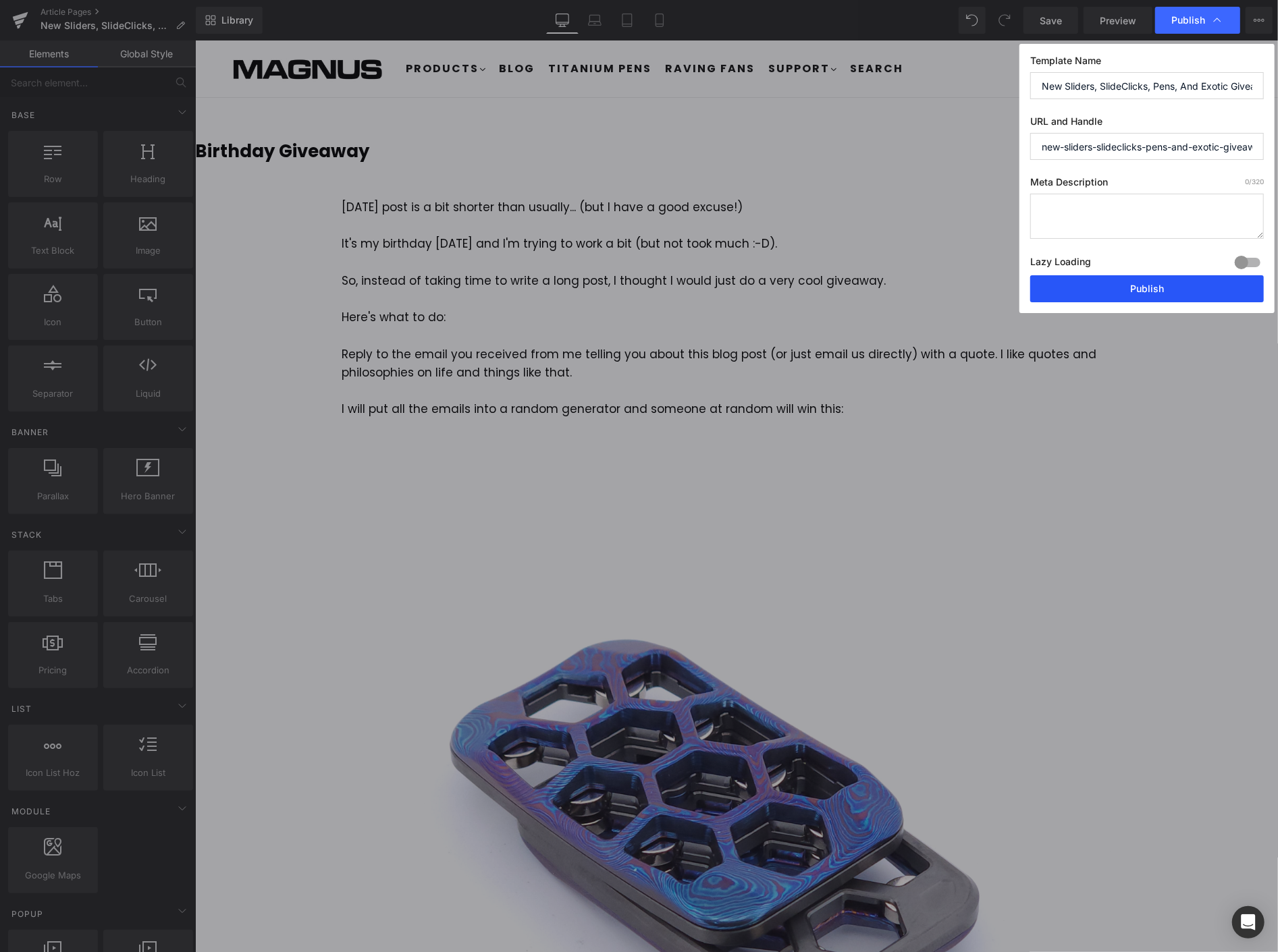
click at [1162, 291] on button "Publish" at bounding box center [1147, 288] width 233 height 27
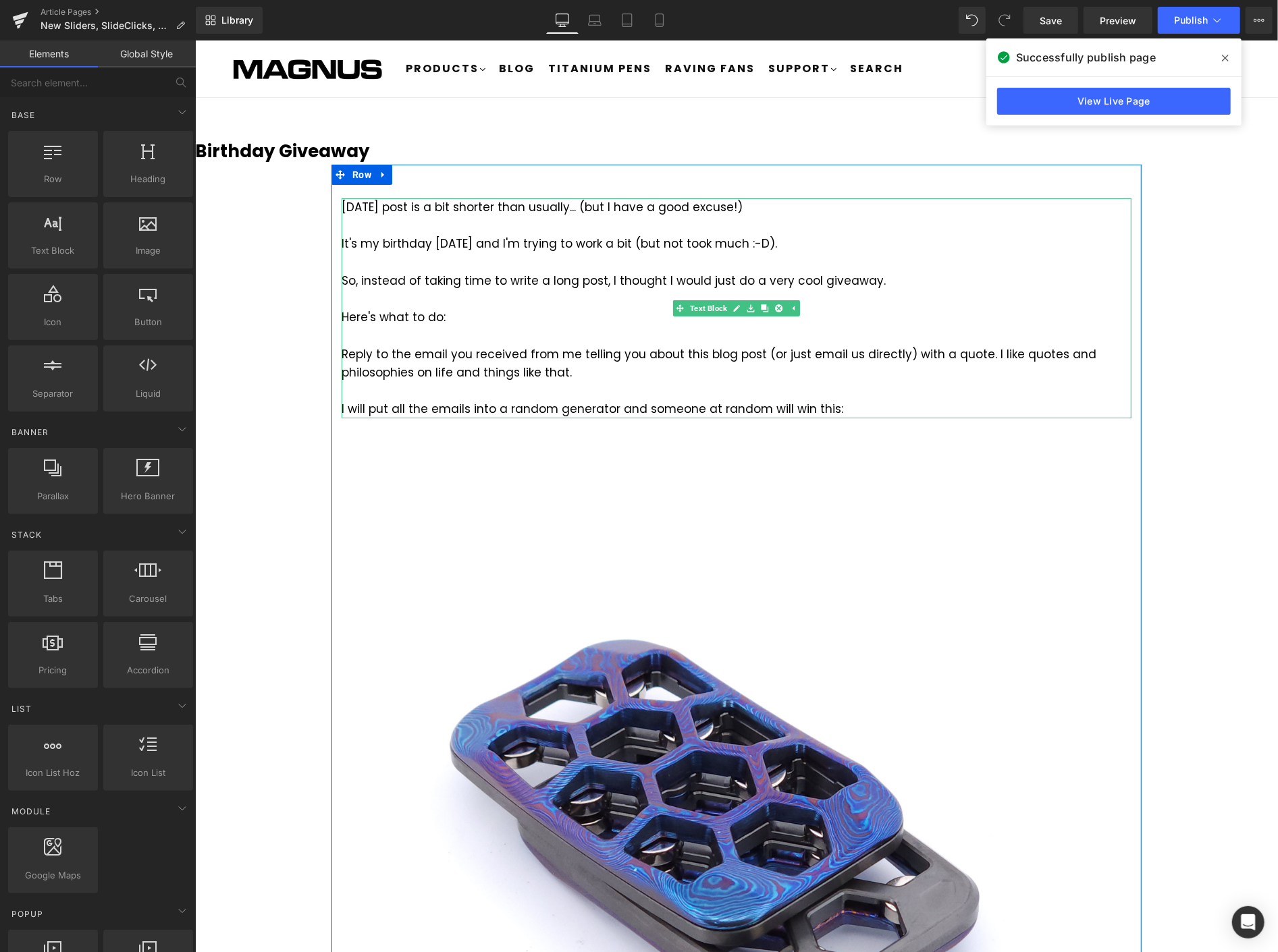
click at [692, 237] on div "It's my birthday [DATE] and I'm trying to work a bit (but not took much :-D)." at bounding box center [736, 243] width 790 height 18
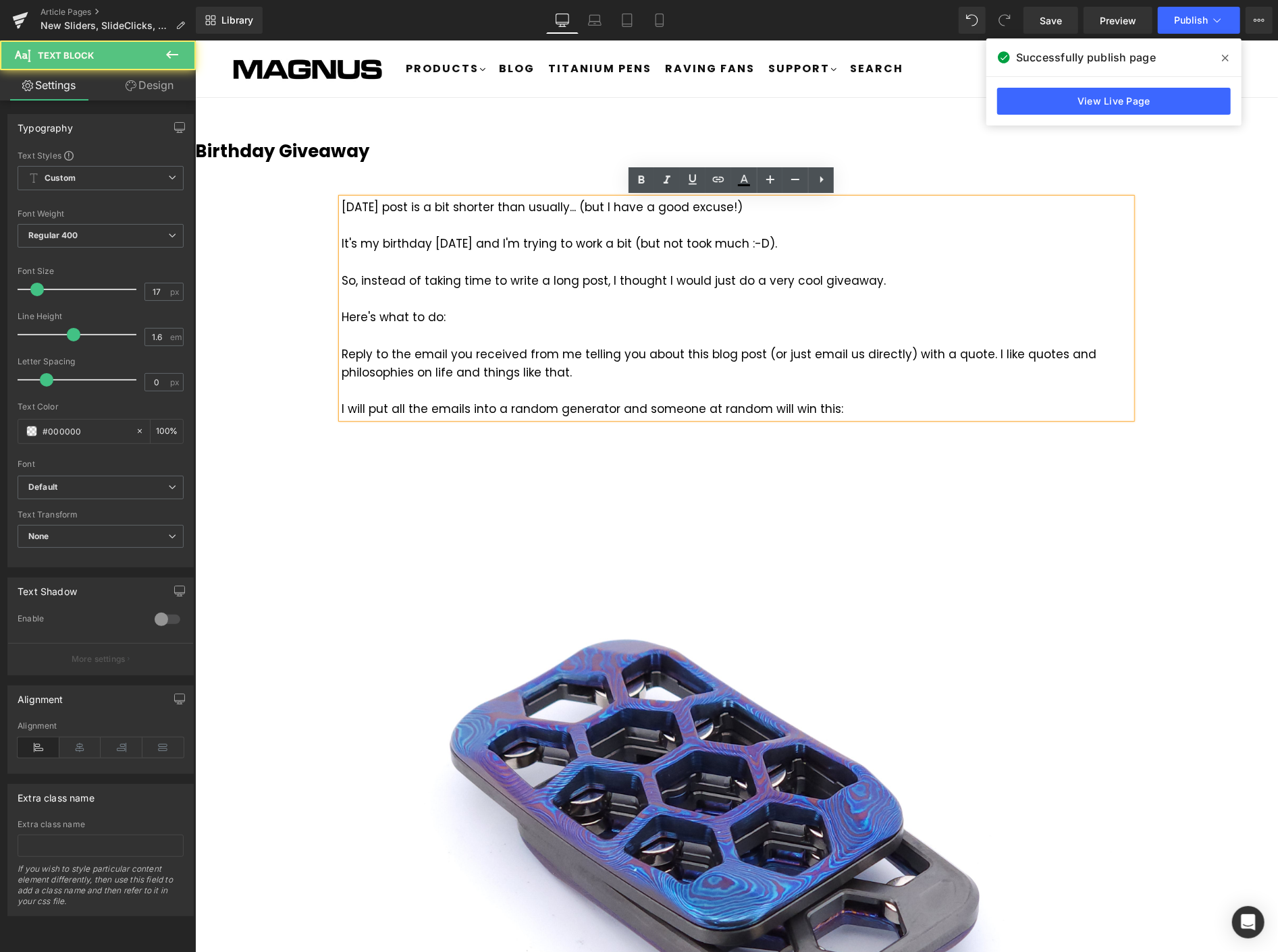
click at [690, 240] on div "It's my birthday [DATE] and I'm trying to work a bit (but not took much :-D)." at bounding box center [736, 243] width 790 height 18
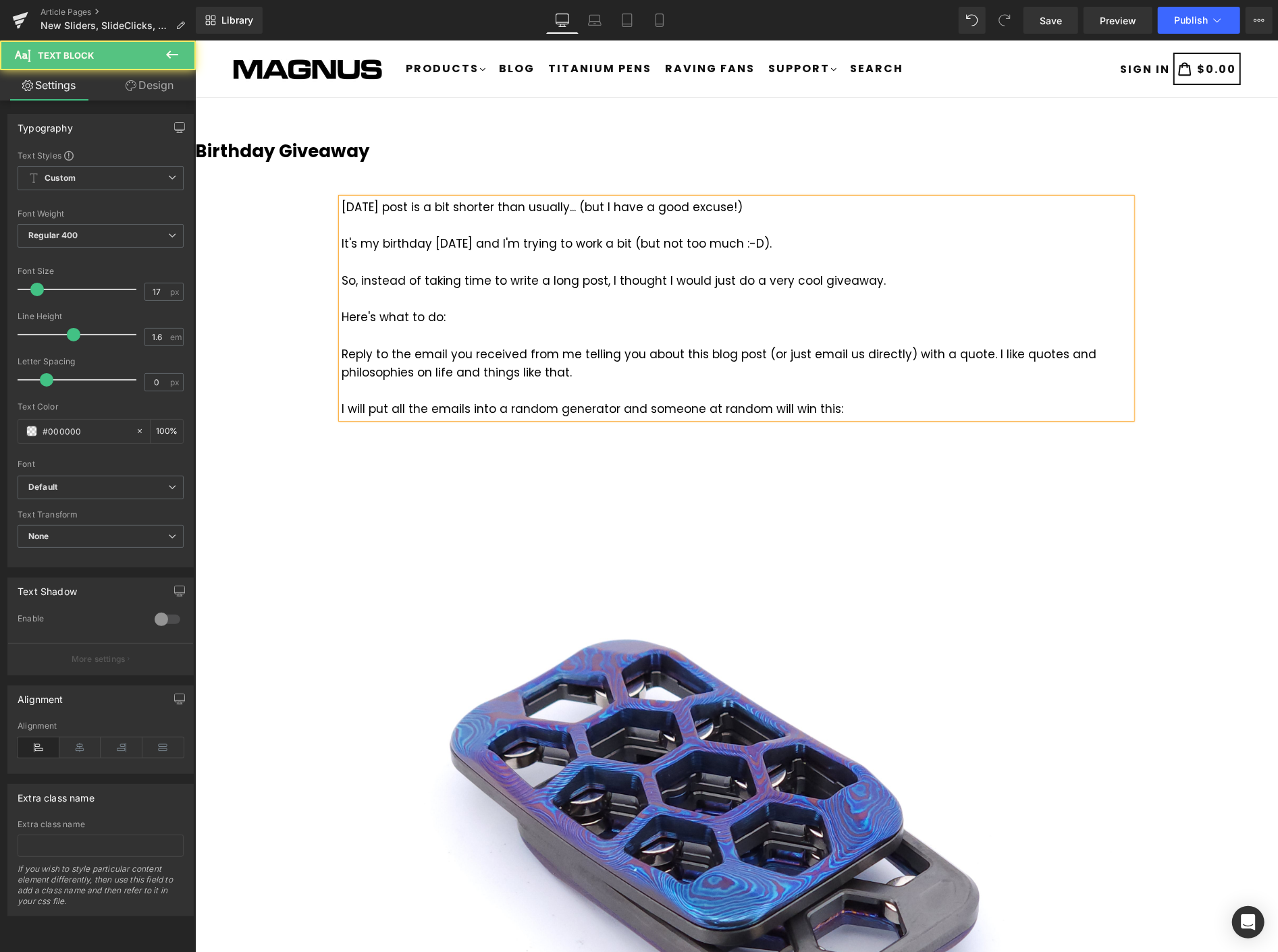
click at [612, 244] on div "It's my birthday [DATE] and I'm trying to work a bit (but not too much :-D)." at bounding box center [736, 243] width 790 height 18
click at [1213, 19] on icon at bounding box center [1217, 20] width 13 height 13
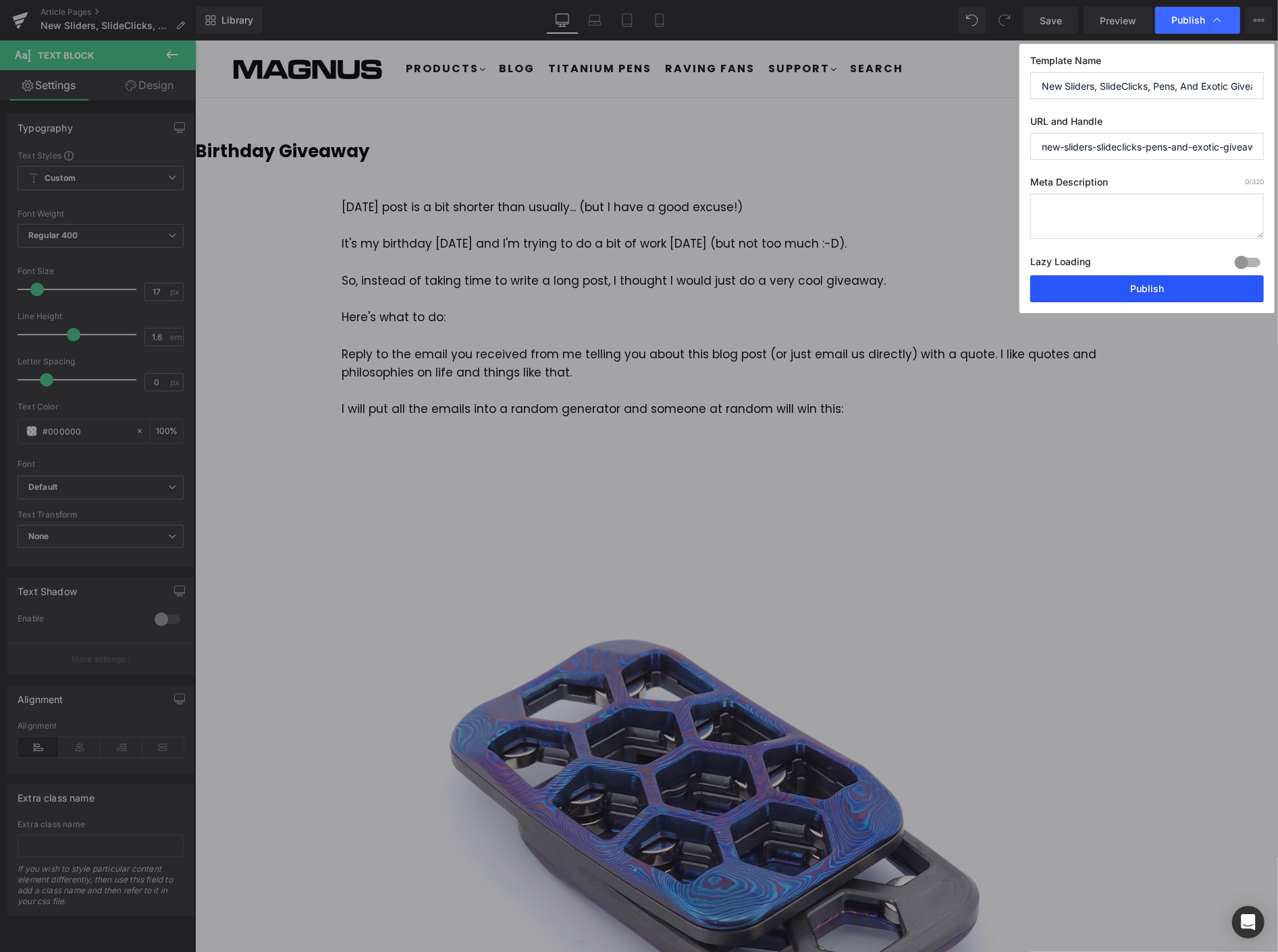
drag, startPoint x: 1154, startPoint y: 293, endPoint x: 968, endPoint y: 199, distance: 208.4
click at [1154, 293] on button "Publish" at bounding box center [1147, 288] width 233 height 27
